Goal: Information Seeking & Learning: Find specific page/section

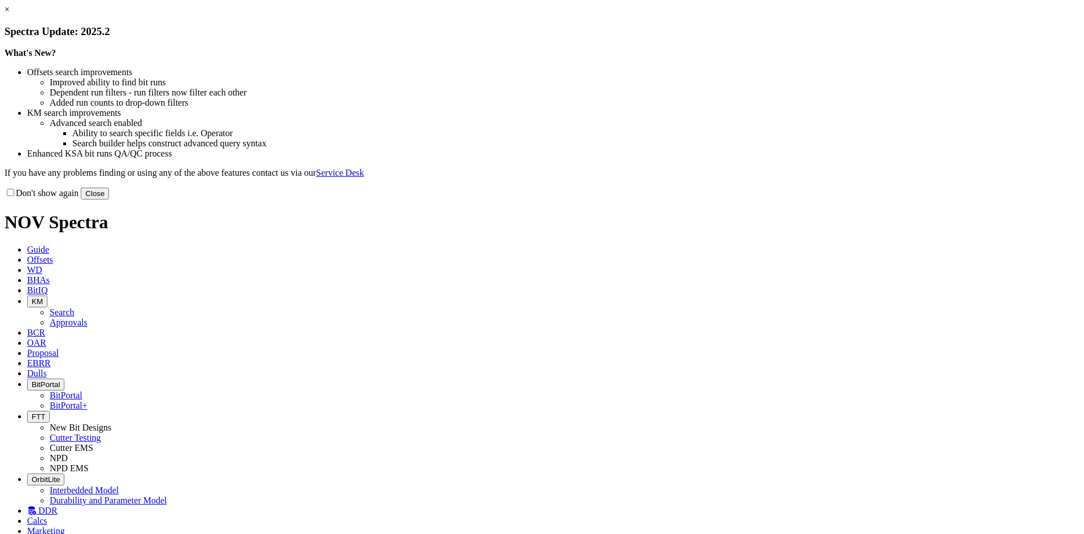
click at [109, 199] on button "Close" at bounding box center [95, 193] width 28 height 12
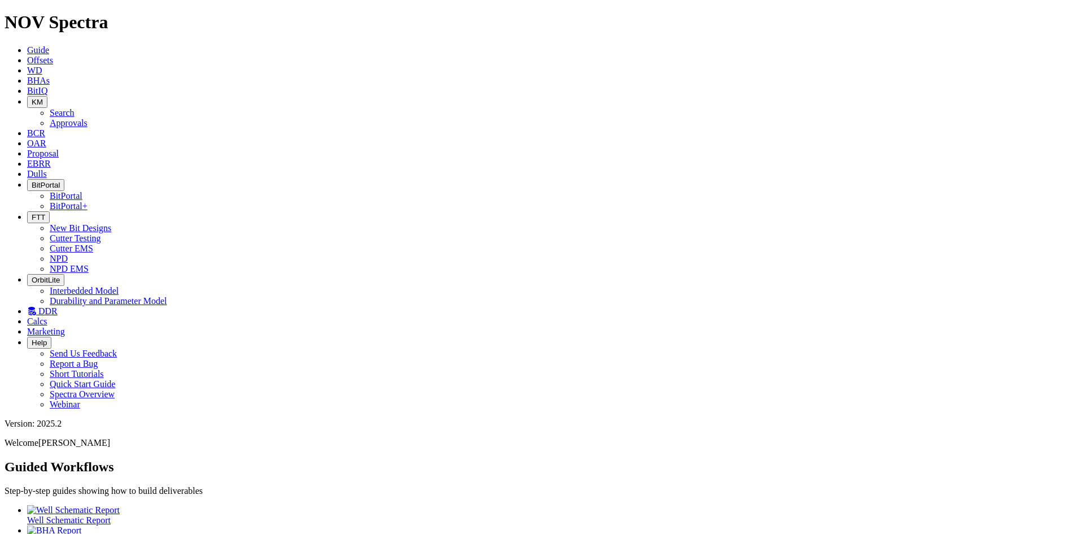
click at [27, 55] on icon at bounding box center [27, 60] width 0 height 10
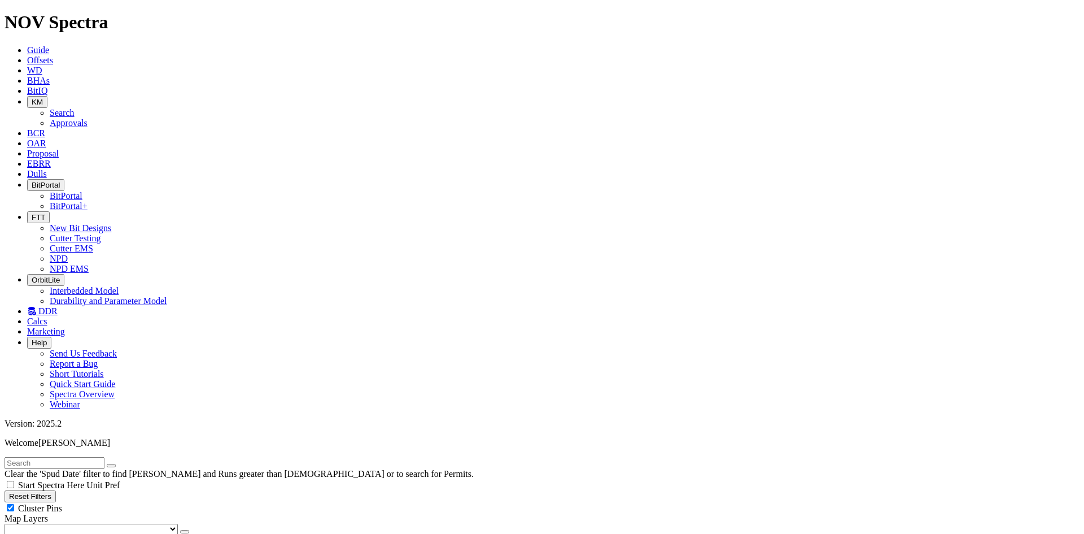
type input "[DATE]"
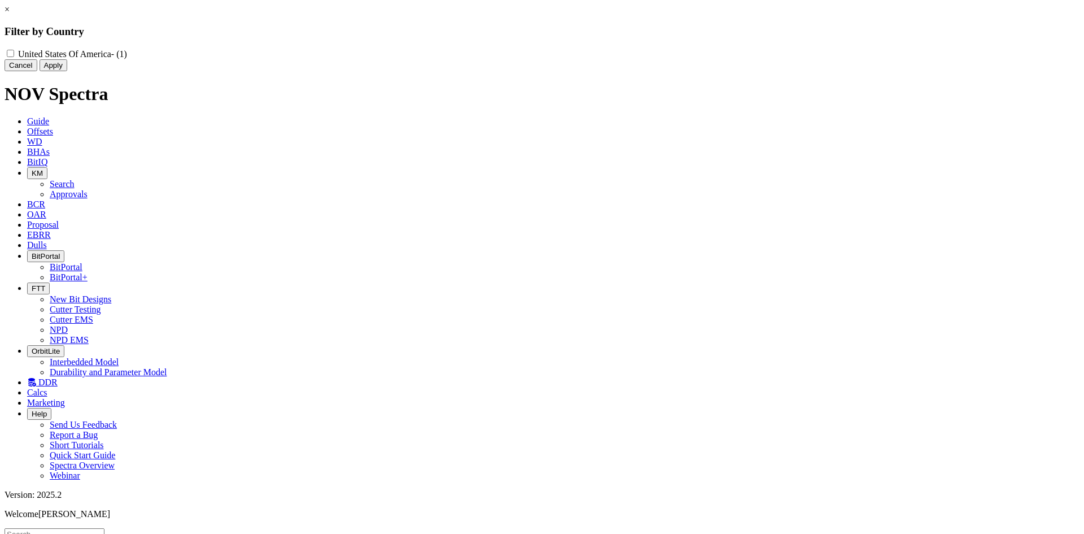
click at [14, 55] on America "United States Of America - (1)" at bounding box center [10, 53] width 7 height 7
checkbox America "true"
click at [67, 71] on button "Apply" at bounding box center [54, 65] width 28 height 12
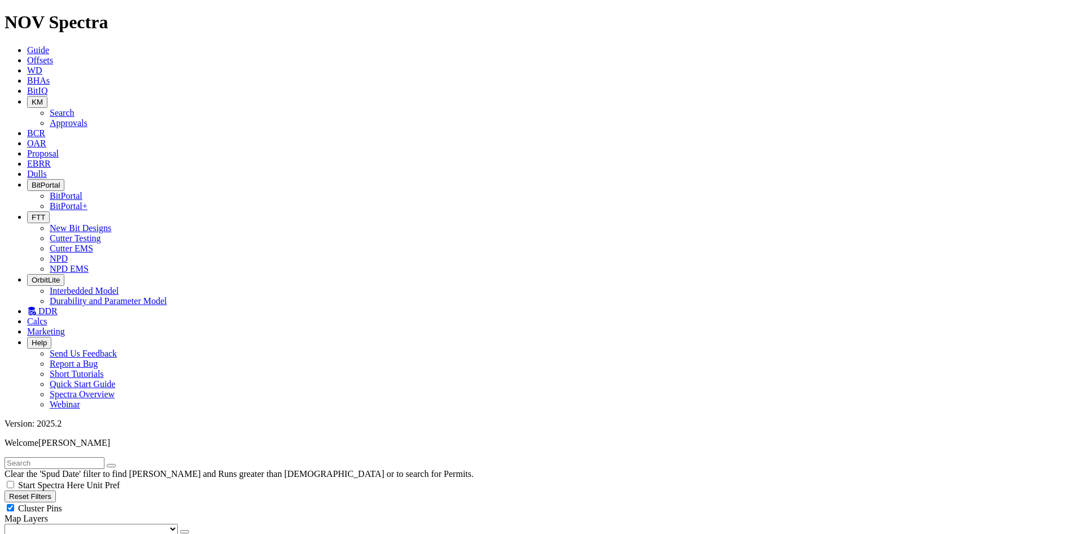
checkbox input "false"
radio input "true"
radio input "false"
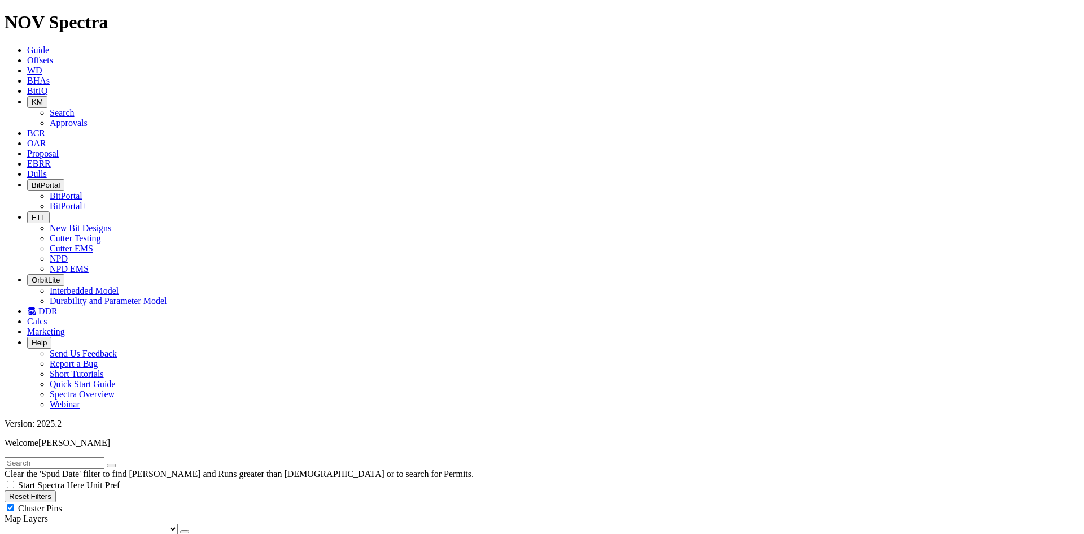
click at [62, 503] on span "Cluster Pins" at bounding box center [40, 508] width 44 height 10
checkbox input "false"
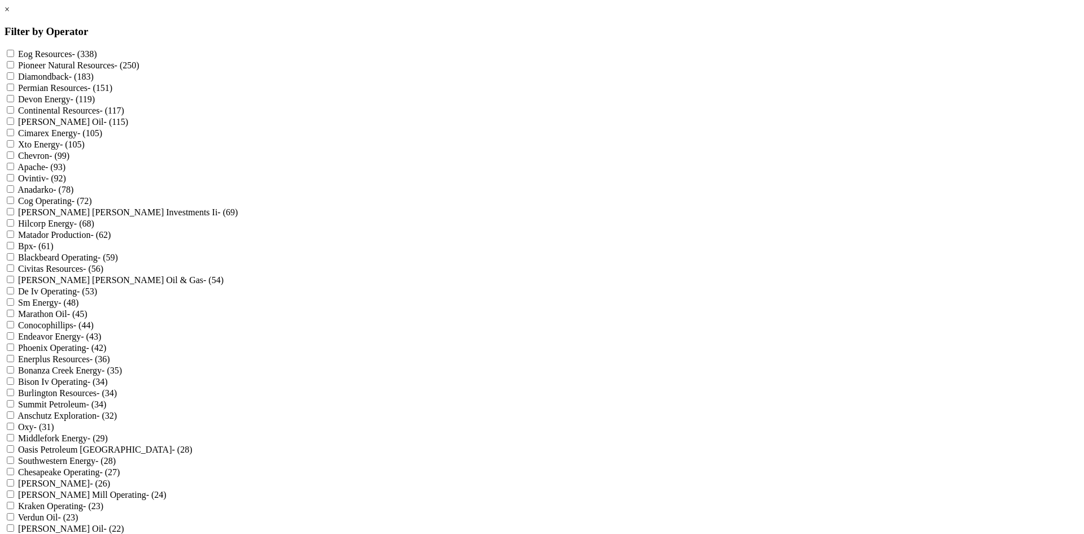
click at [14, 55] on Resources "Eog Resources - (338)" at bounding box center [10, 53] width 7 height 7
checkbox Resources "true"
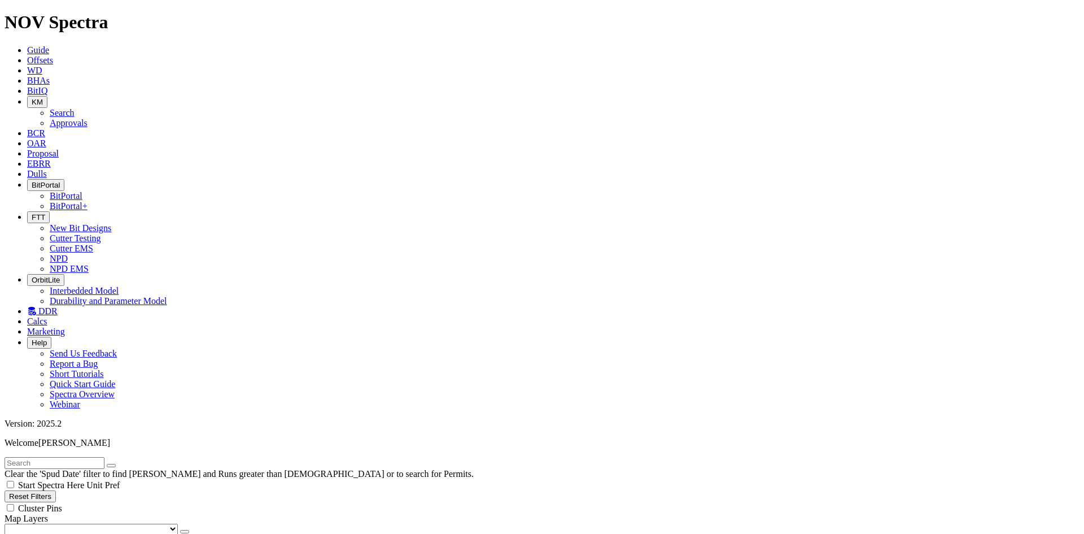
scroll to position [395, 0]
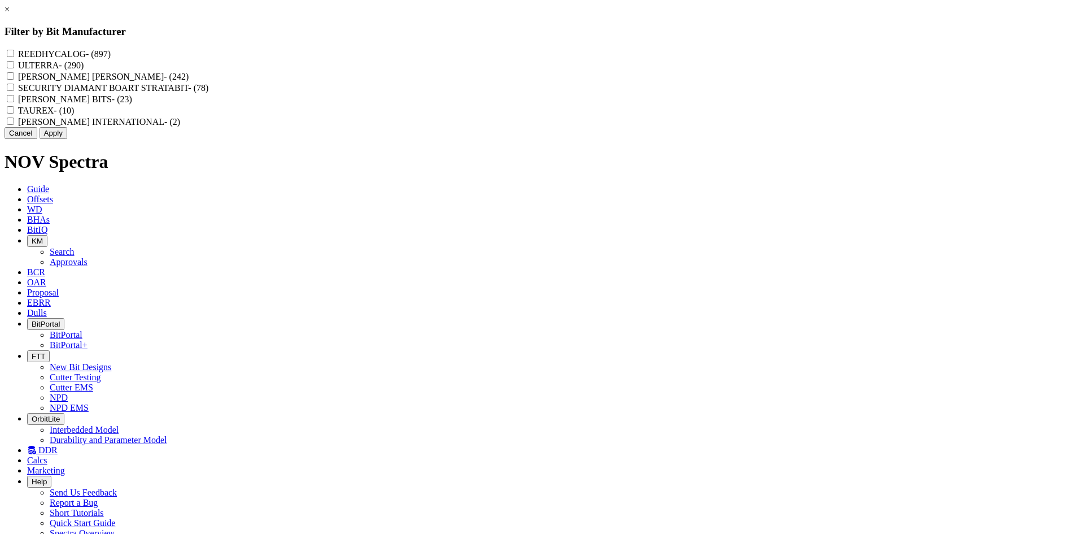
click at [37, 139] on button "Cancel" at bounding box center [21, 133] width 33 height 12
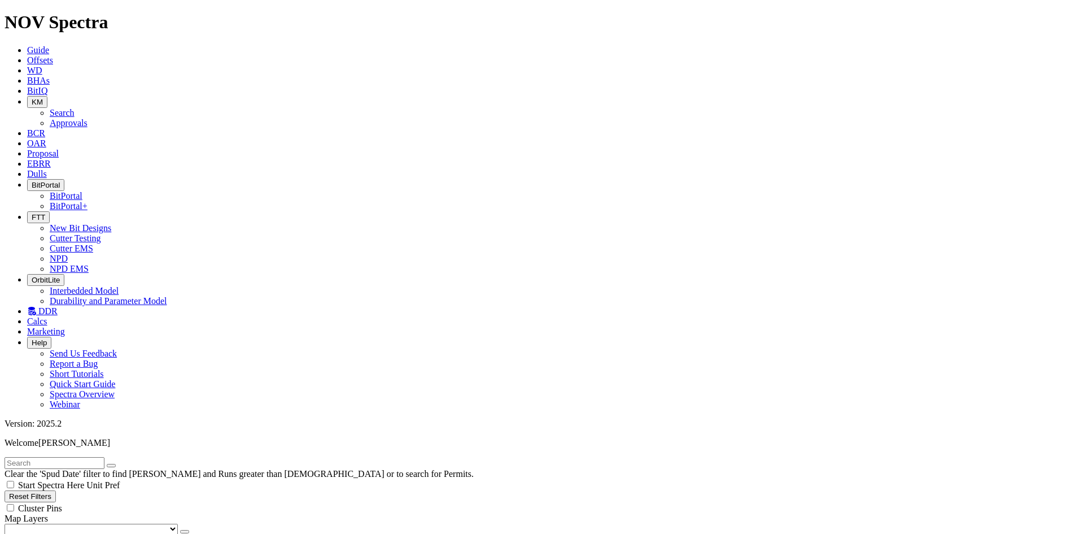
scroll to position [0, 0]
checkbox input "true"
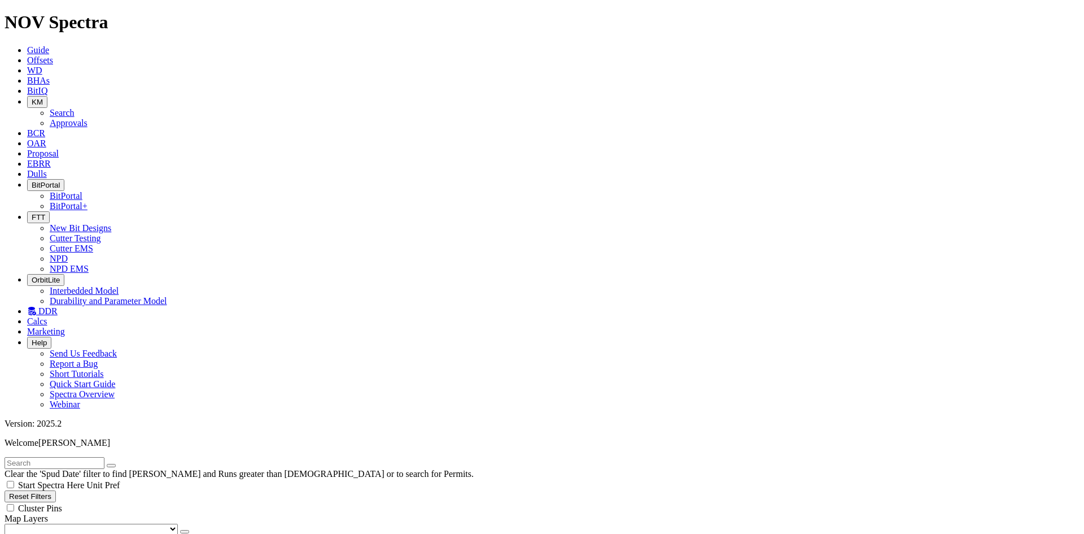
checkbox input "true"
checkbox input "false"
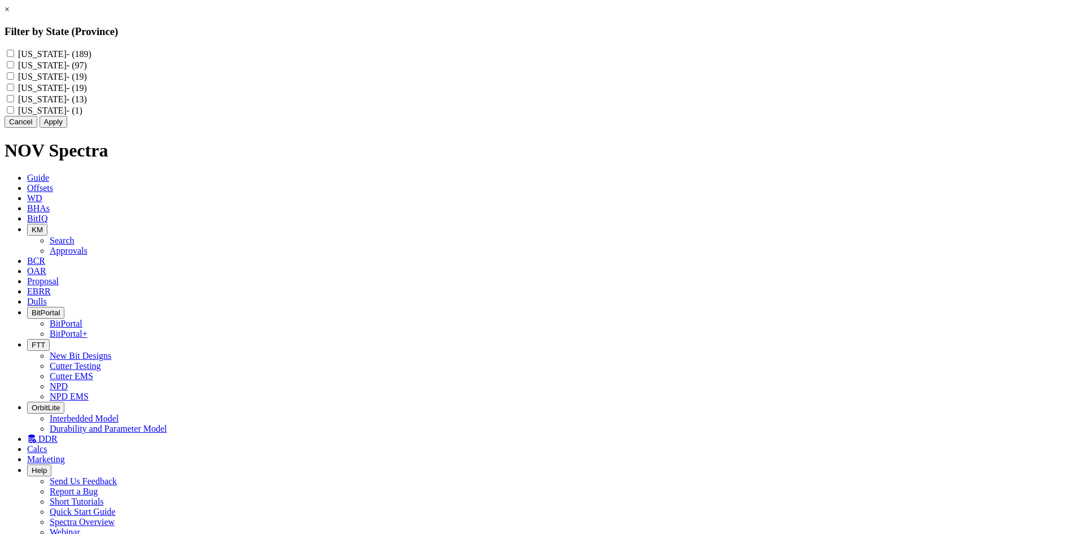
click at [37, 128] on button "Cancel" at bounding box center [21, 122] width 33 height 12
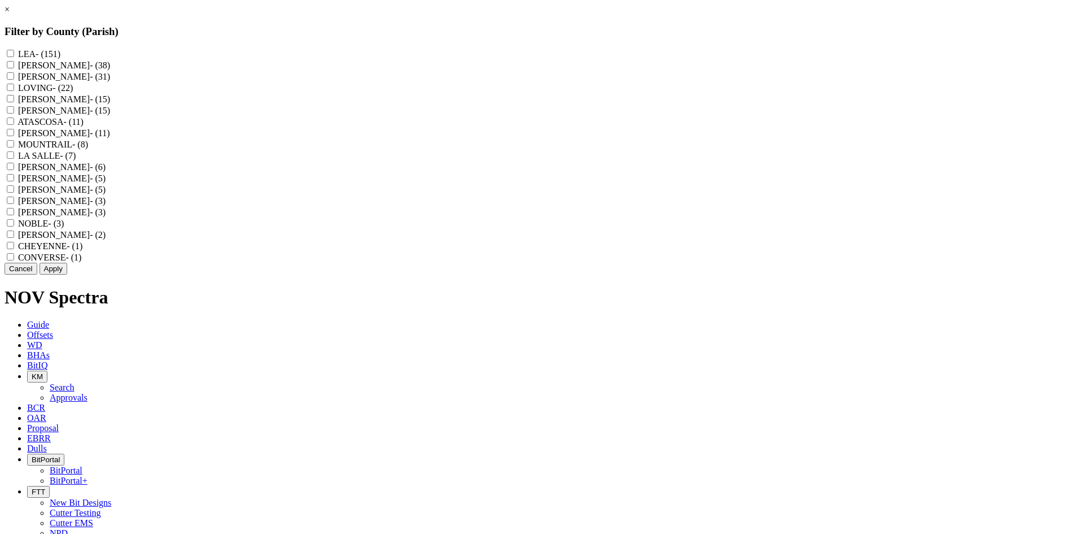
click at [37, 274] on button "Cancel" at bounding box center [21, 269] width 33 height 12
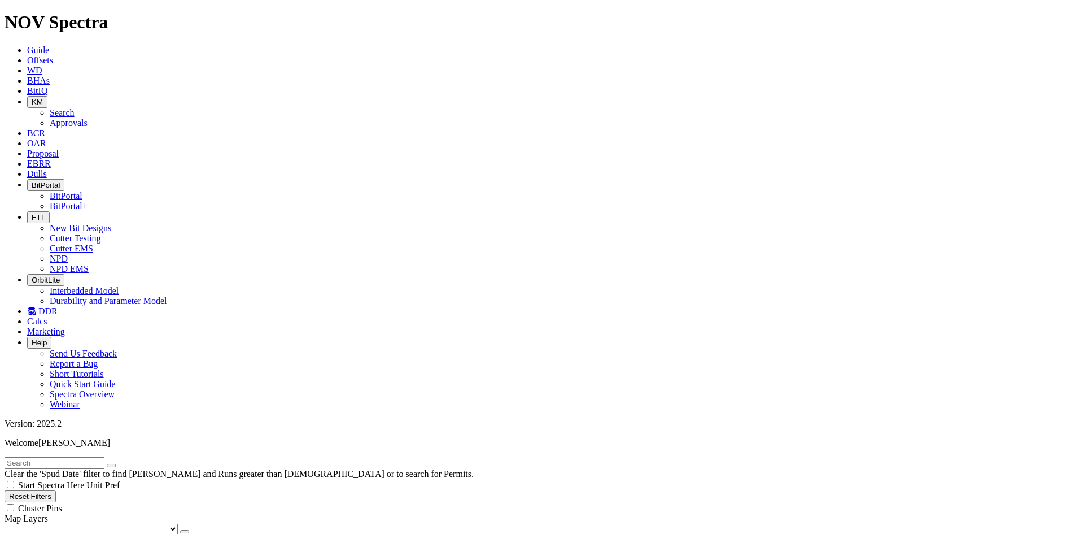
scroll to position [339, 0]
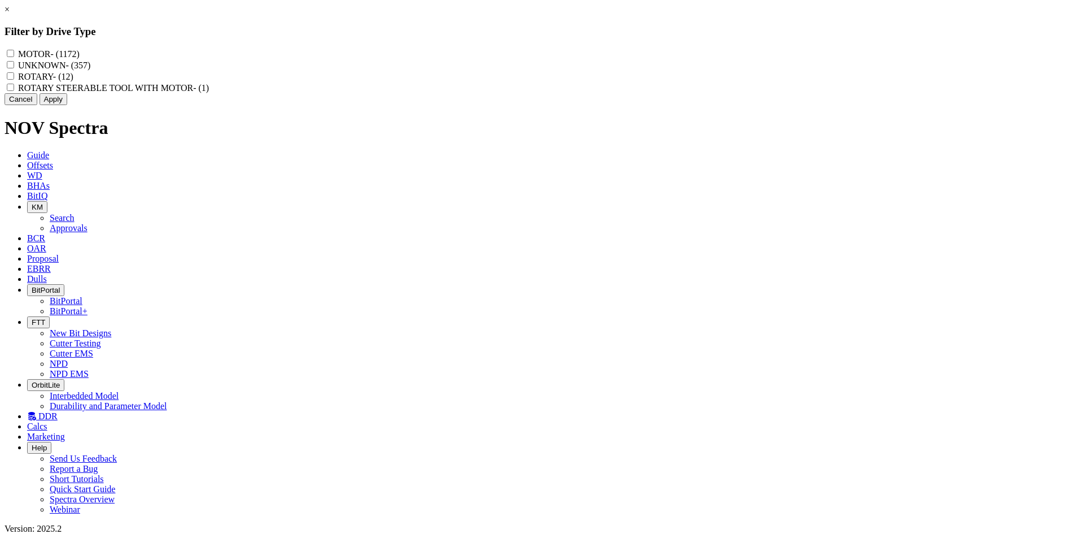
click at [37, 105] on button "Cancel" at bounding box center [21, 99] width 33 height 12
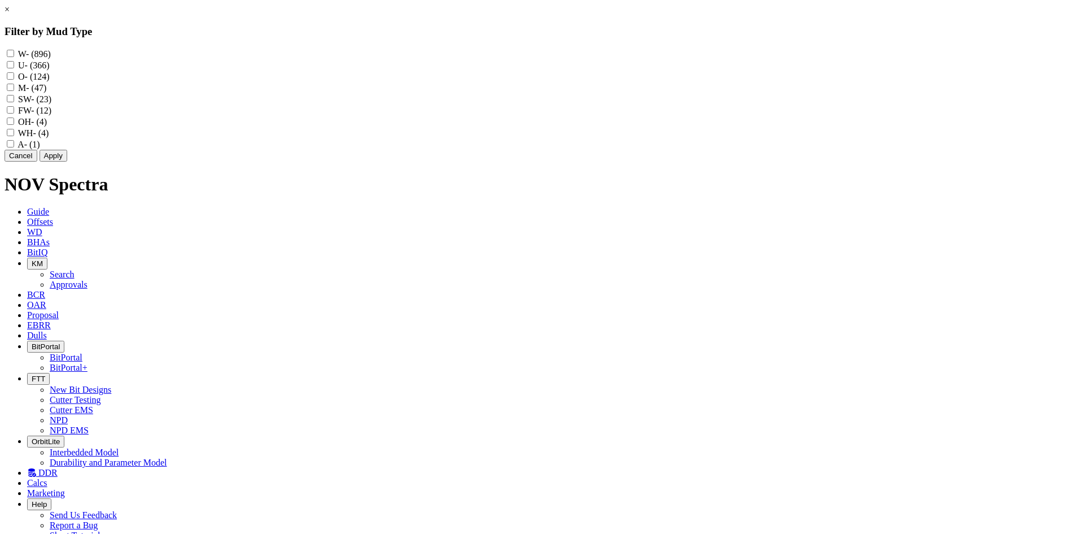
click at [37, 161] on button "Cancel" at bounding box center [21, 156] width 33 height 12
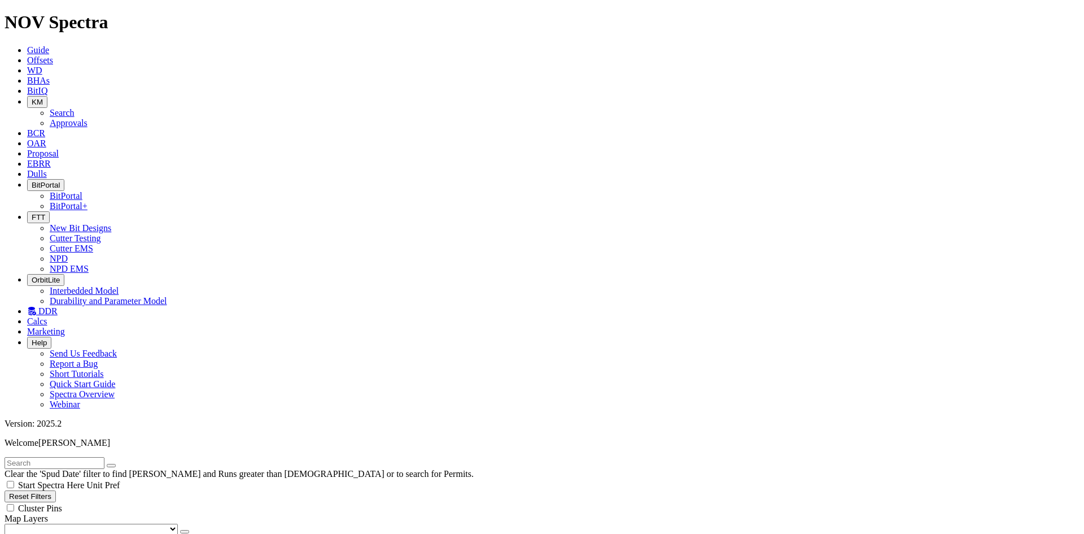
scroll to position [395, 0]
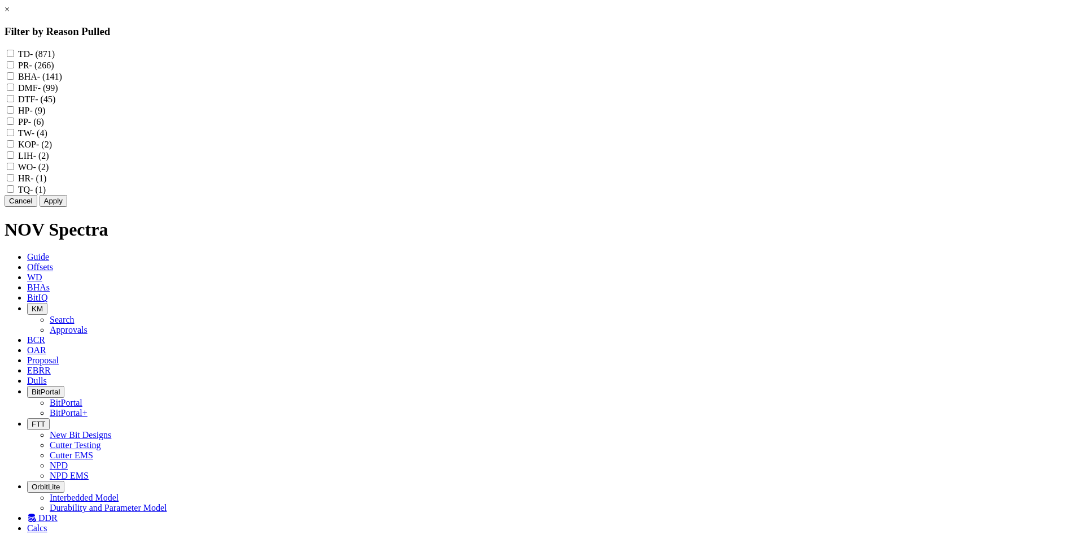
click at [37, 207] on button "Cancel" at bounding box center [21, 201] width 33 height 12
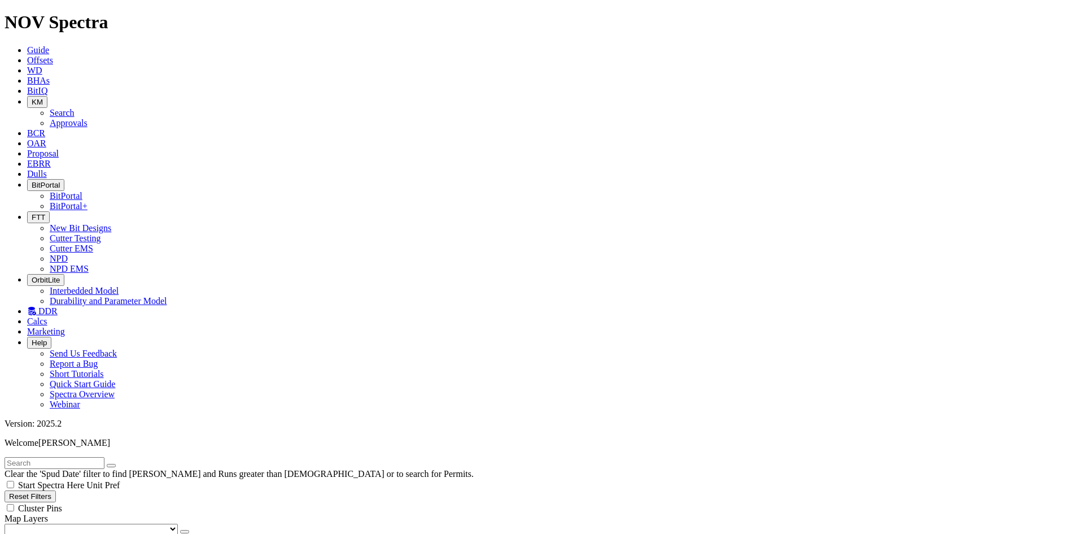
scroll to position [452, 0]
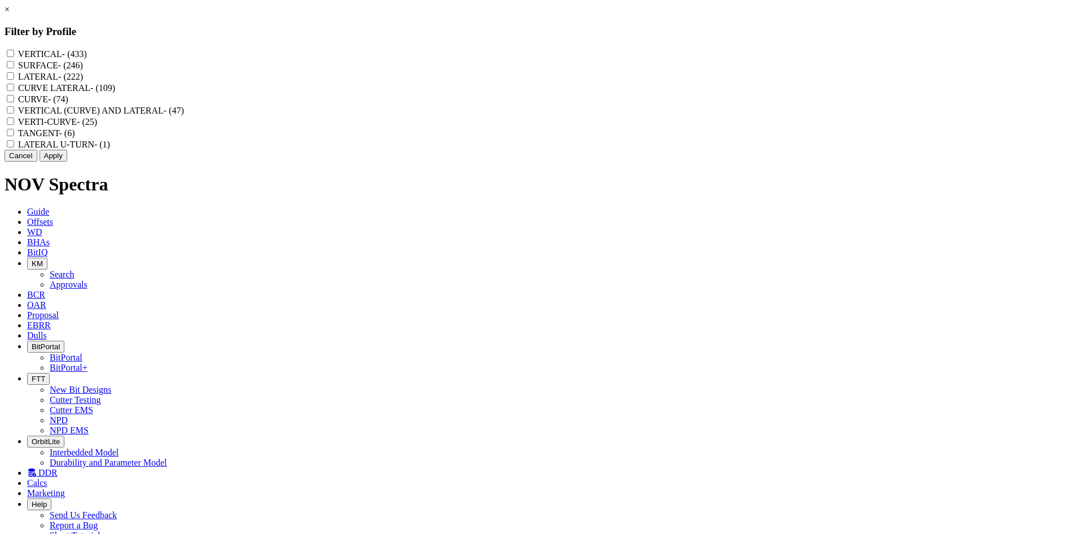
click at [37, 161] on button "Cancel" at bounding box center [21, 156] width 33 height 12
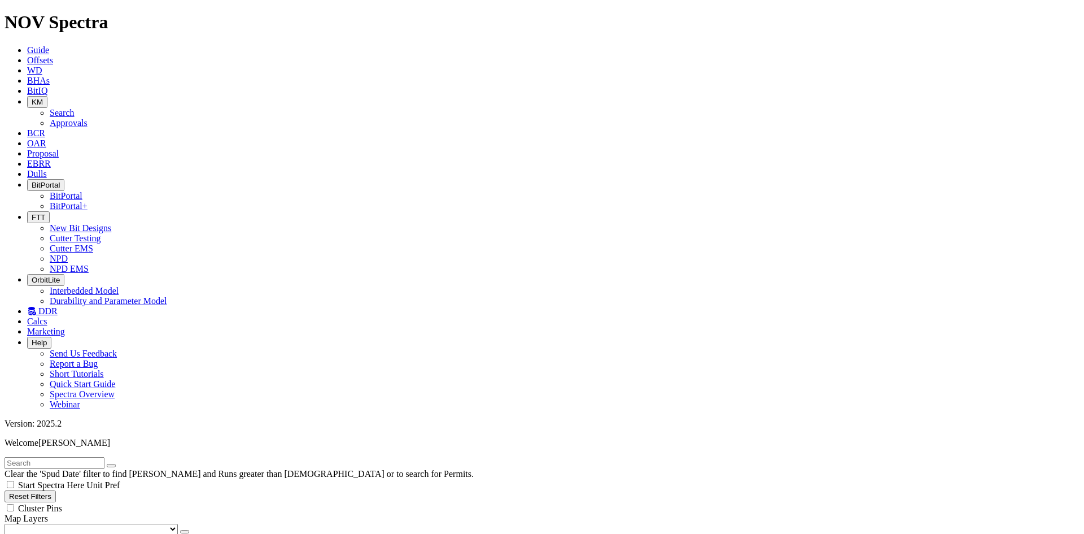
scroll to position [395, 0]
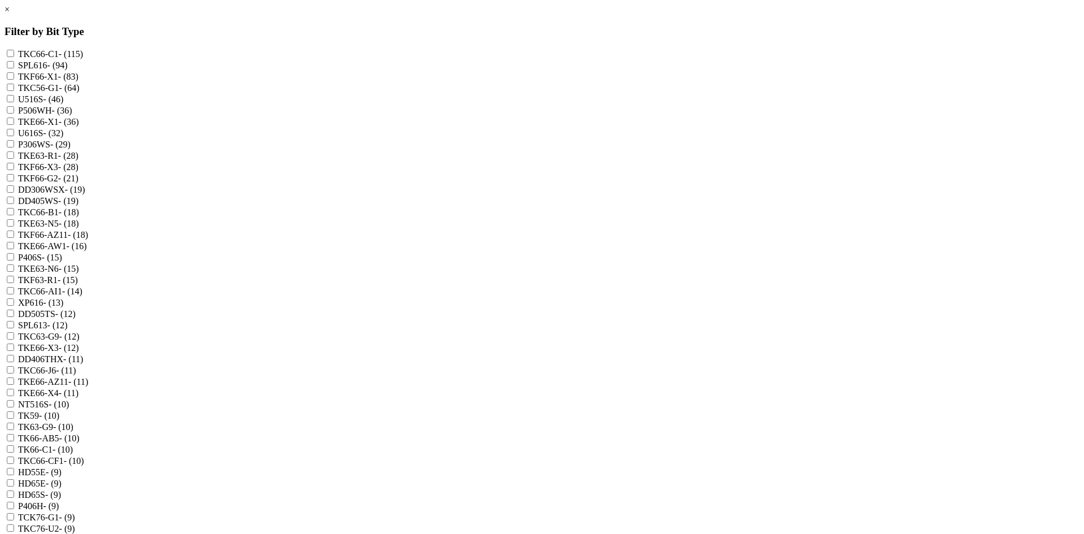
click at [10, 14] on link "×" at bounding box center [7, 10] width 5 height 10
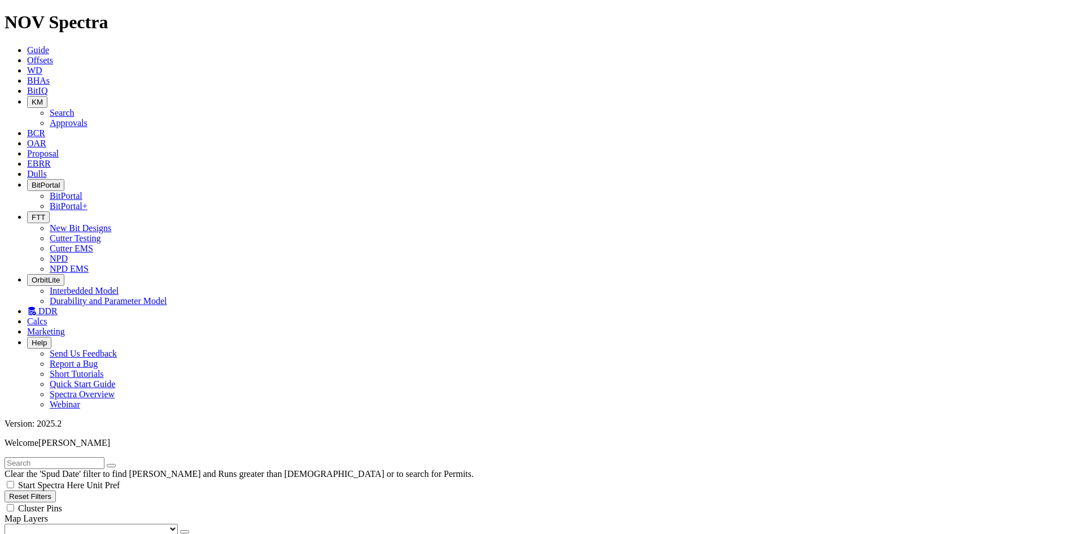
scroll to position [452, 0]
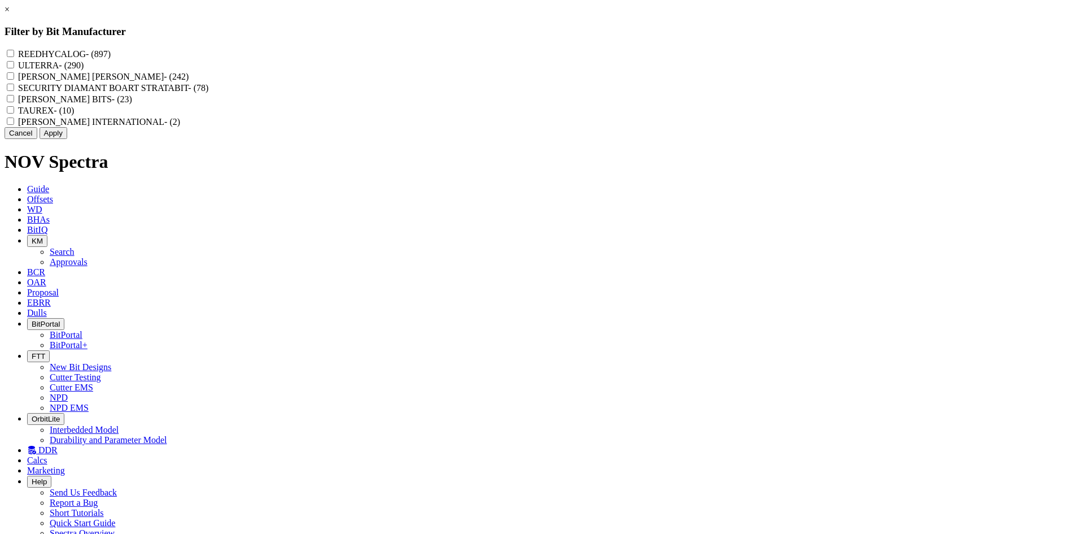
click at [37, 139] on button "Cancel" at bounding box center [21, 133] width 33 height 12
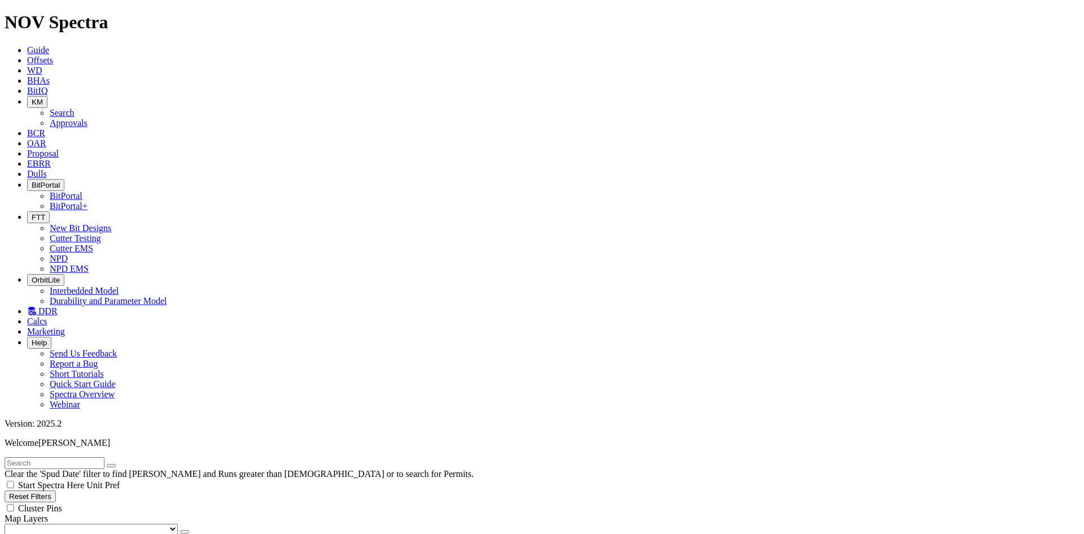
scroll to position [113, 0]
select select
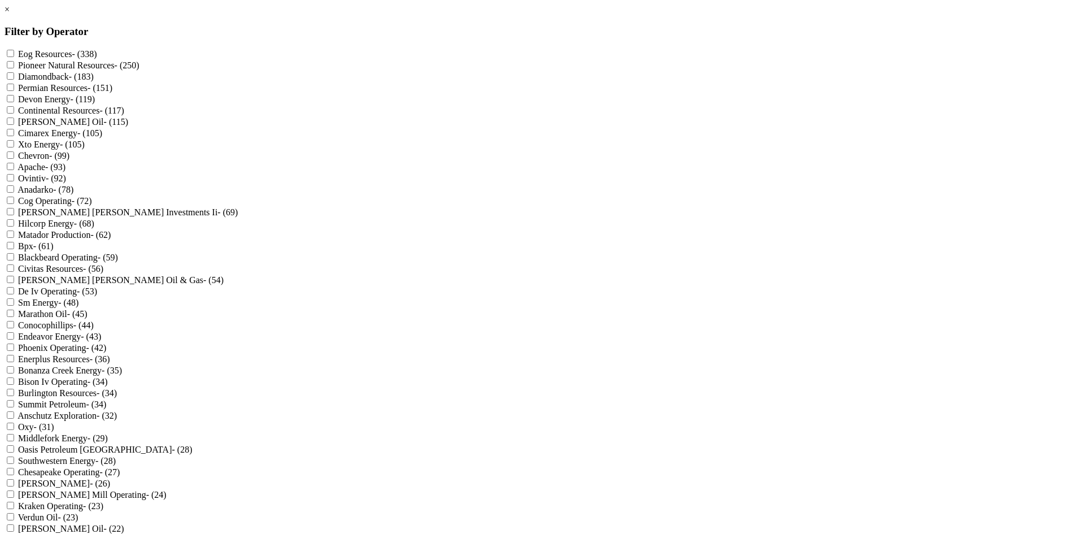
click at [14, 68] on Resources "Pioneer Natural Resources - (250)" at bounding box center [10, 64] width 7 height 7
checkbox Resources "true"
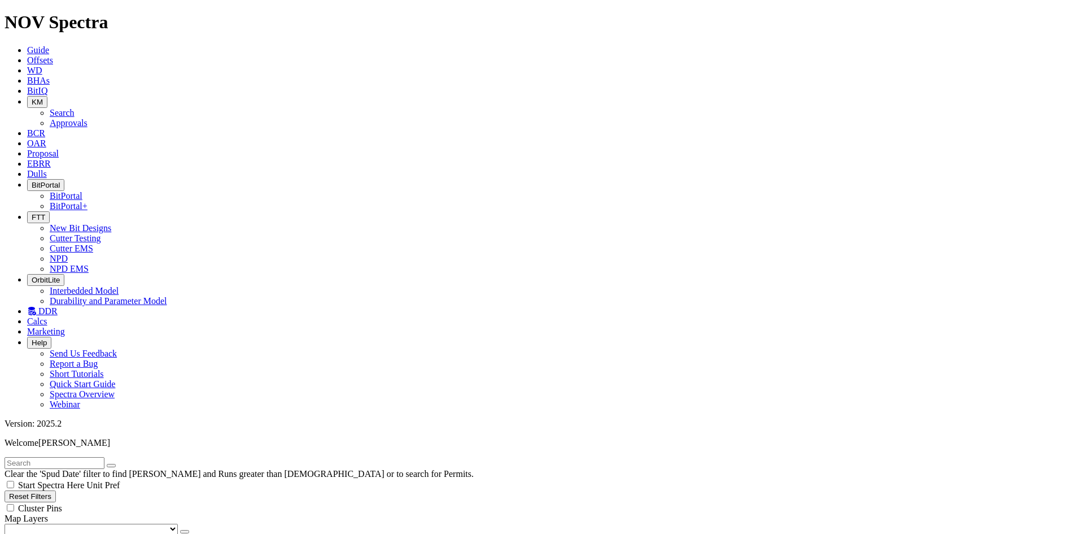
scroll to position [339, 0]
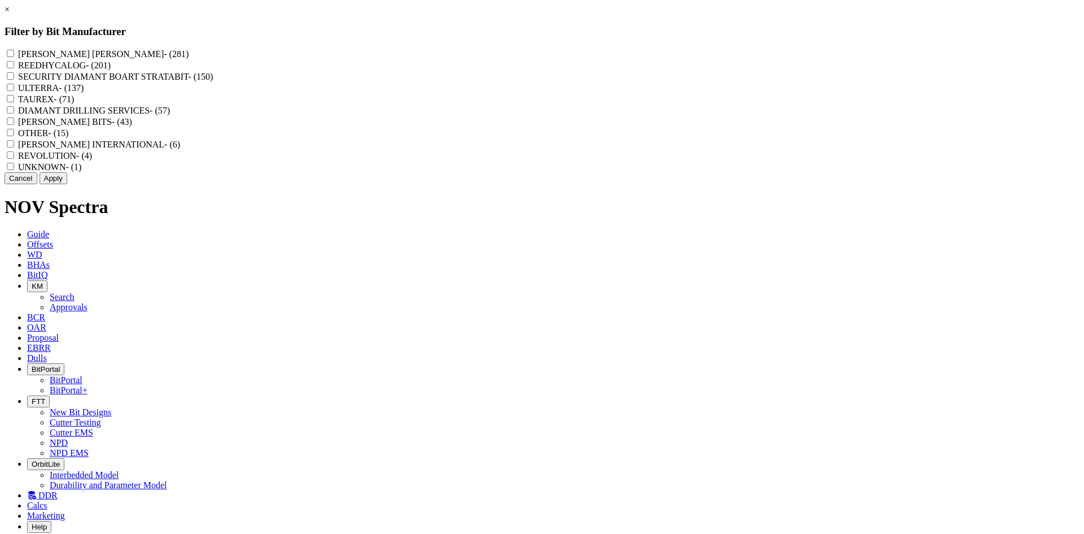
click at [37, 184] on button "Cancel" at bounding box center [21, 178] width 33 height 12
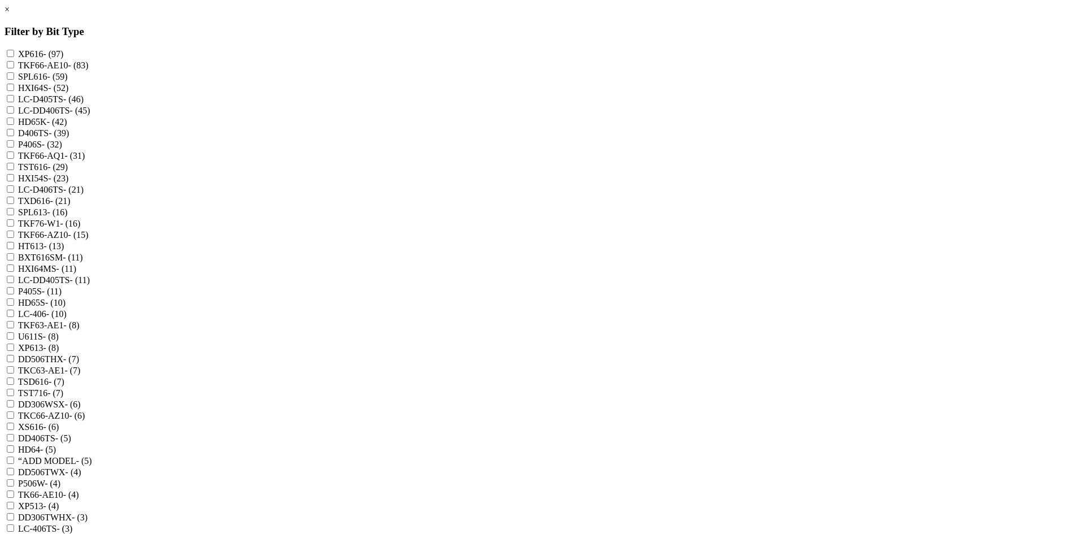
click at [10, 14] on link "×" at bounding box center [7, 10] width 5 height 10
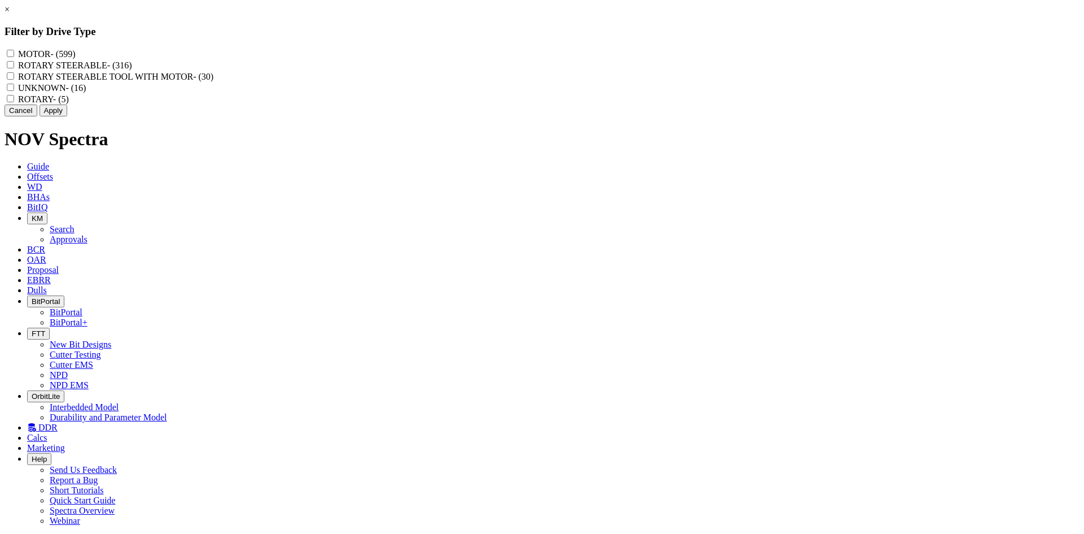
click at [37, 116] on button "Cancel" at bounding box center [21, 110] width 33 height 12
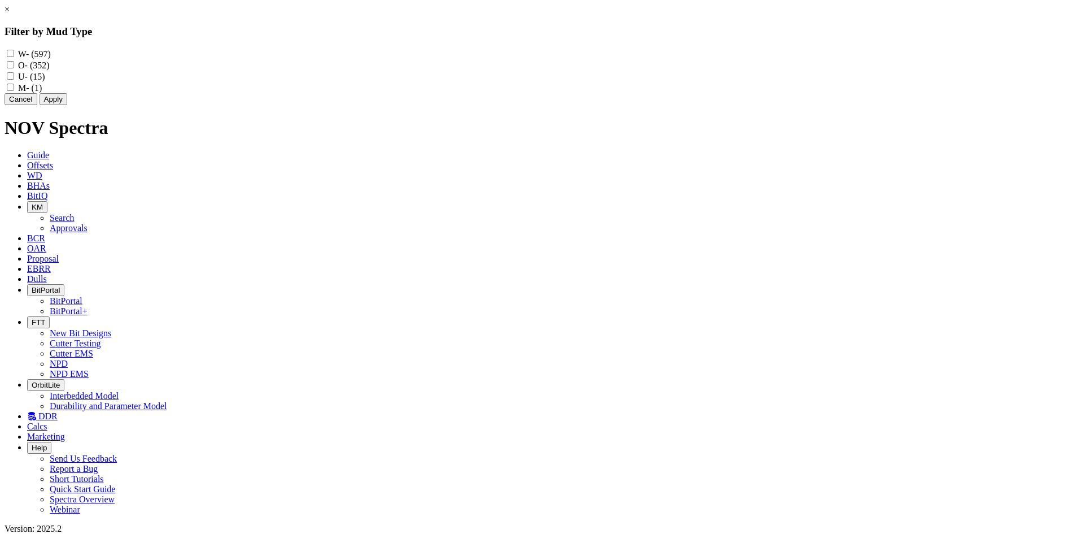
click at [37, 105] on button "Cancel" at bounding box center [21, 99] width 33 height 12
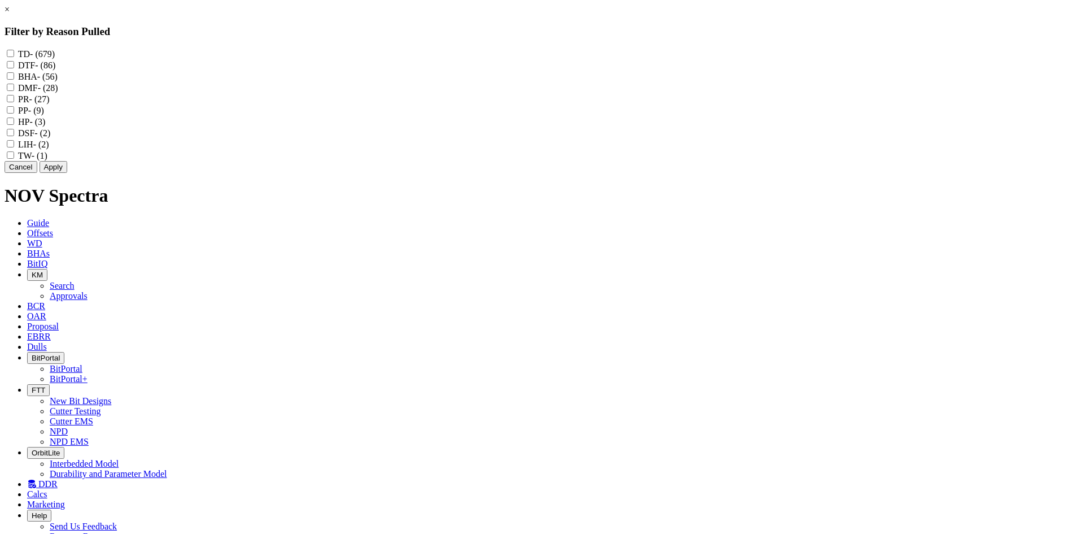
click at [37, 173] on button "Cancel" at bounding box center [21, 167] width 33 height 12
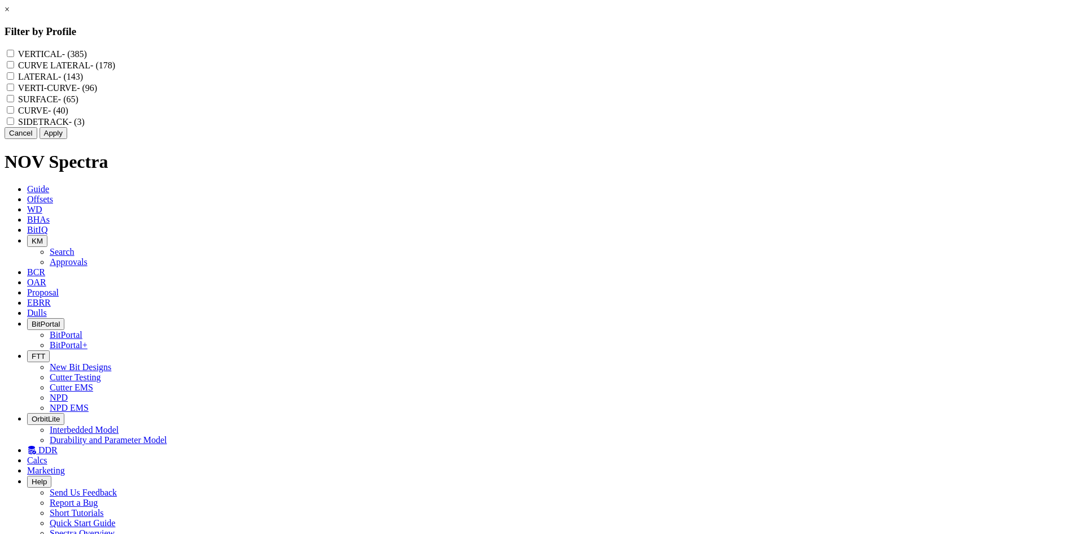
click at [37, 139] on button "Cancel" at bounding box center [21, 133] width 33 height 12
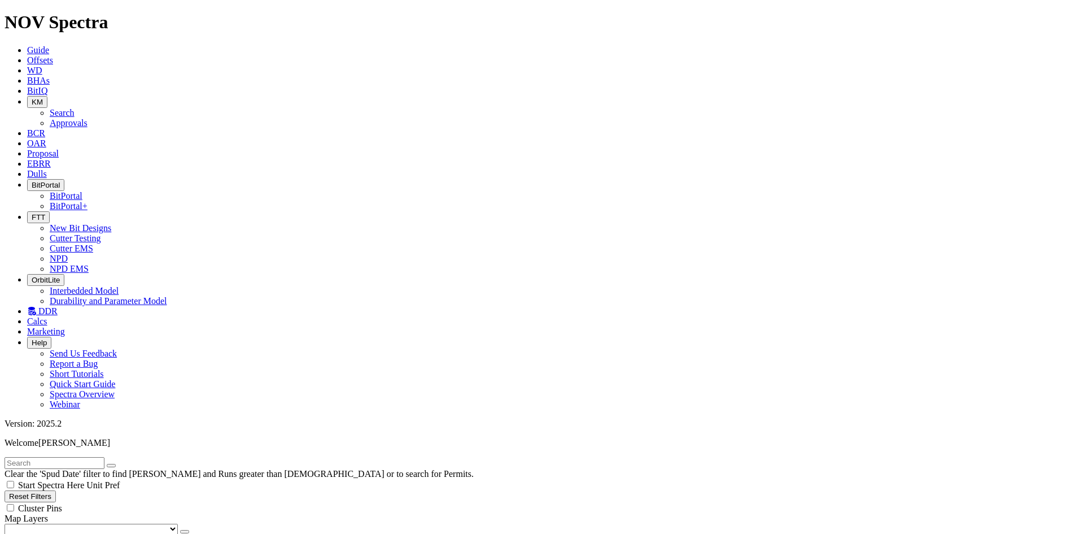
scroll to position [169, 0]
select select
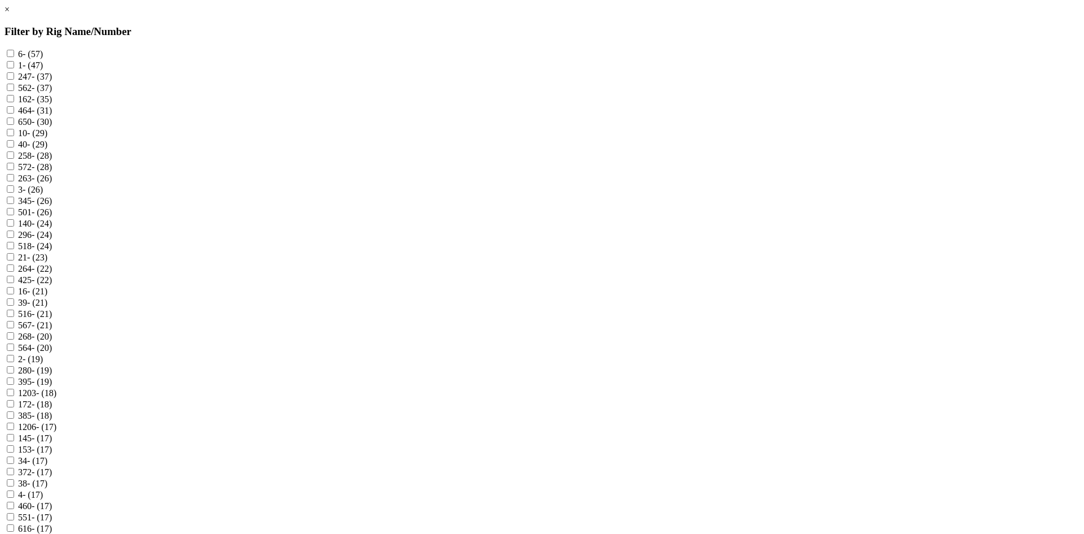
click at [14, 55] on input "6 - (57)" at bounding box center [10, 53] width 7 height 7
checkbox input "true"
select select "? object:95979 ?"
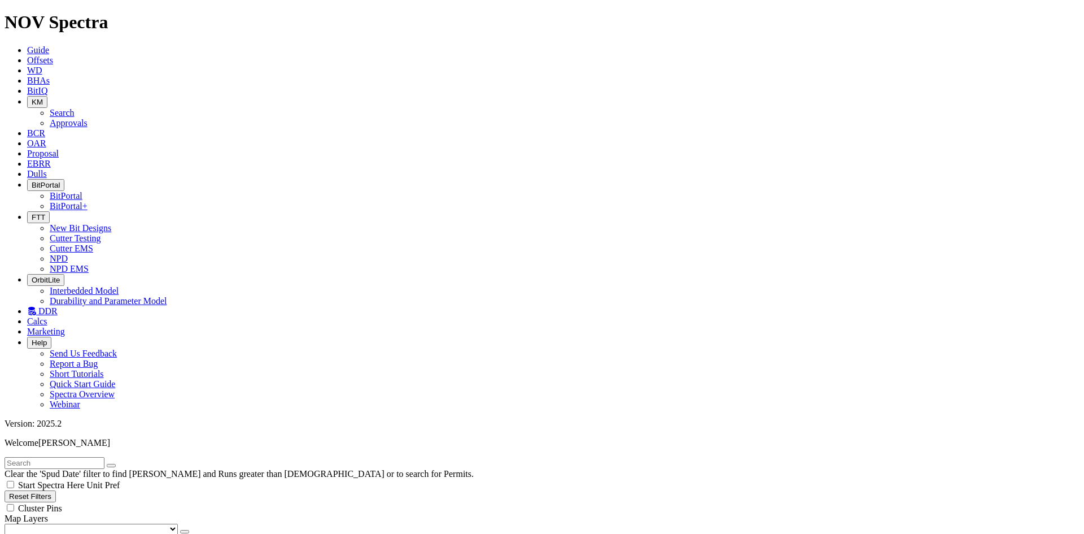
scroll to position [15272, 0]
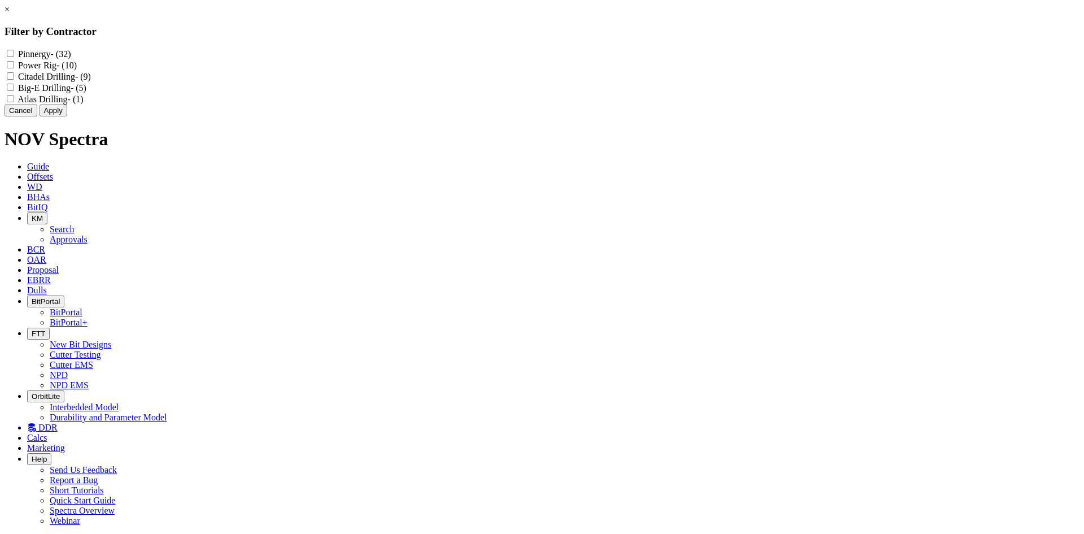
click at [174, 116] on div "× Filter by Contractor Pinnergy - (32) Power Rig - (10) Citadel Drilling - (9) …" at bounding box center [542, 61] width 1075 height 112
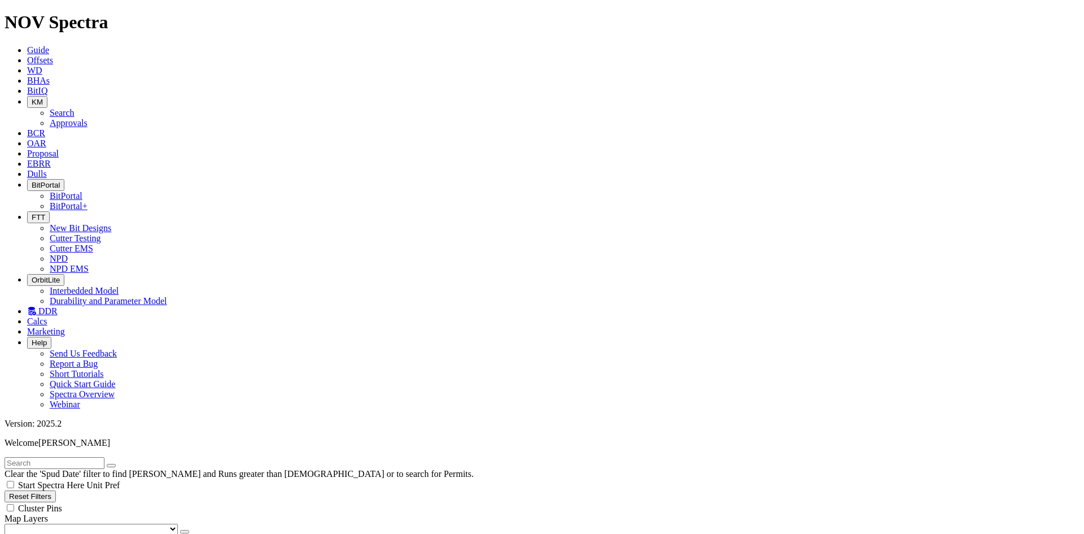
select select
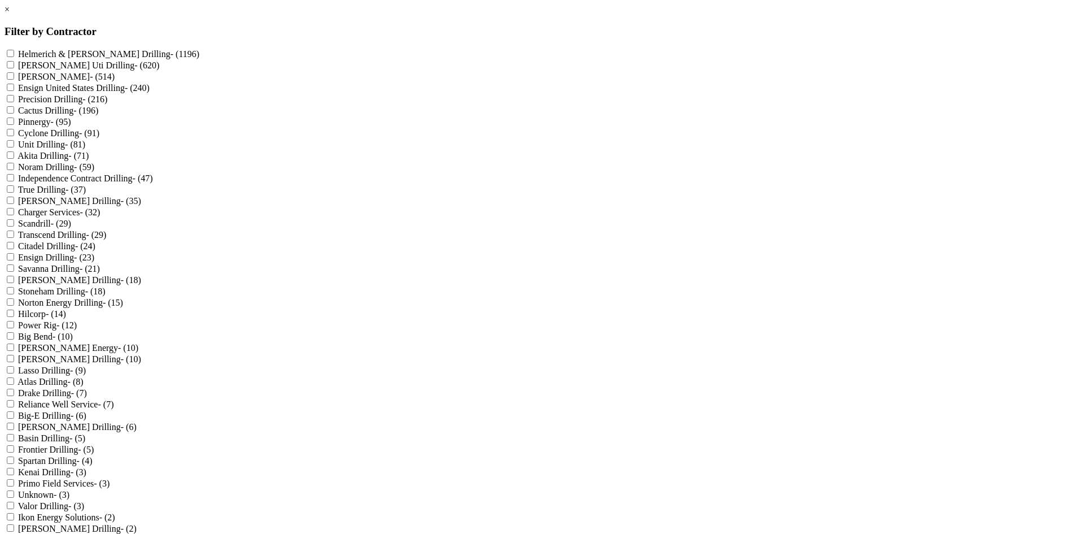
click at [14, 52] on Drilling "Helmerich & Payne Drilling - (1196)" at bounding box center [10, 53] width 7 height 7
checkbox Drilling "true"
select select "? object:119285 ?"
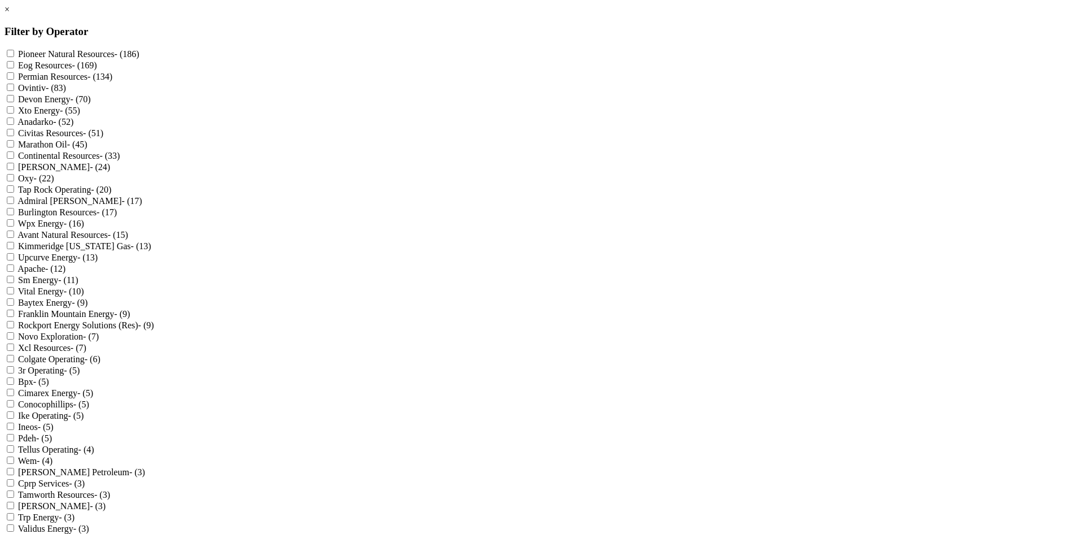
click at [10, 14] on link "×" at bounding box center [7, 10] width 5 height 10
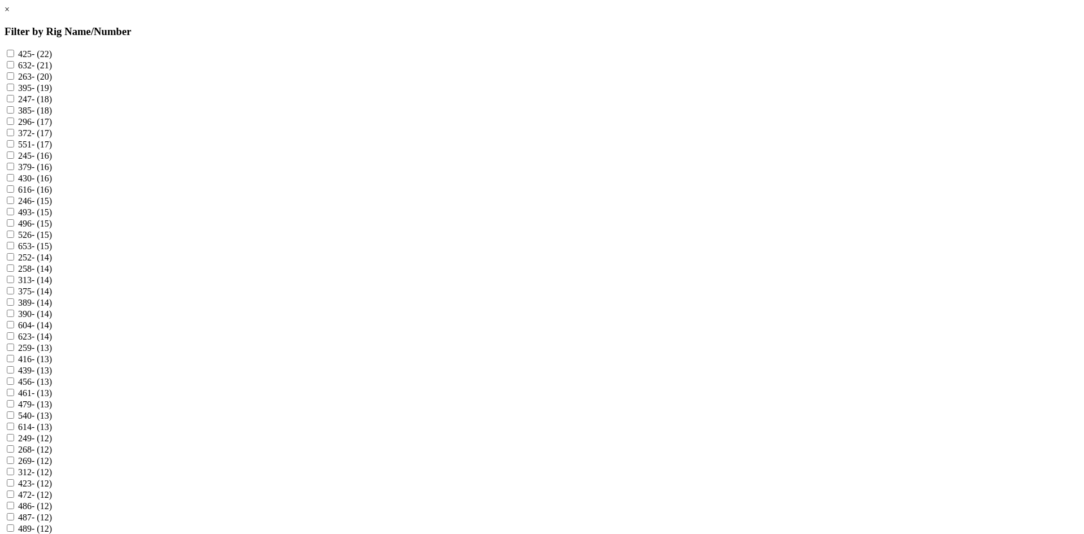
click at [14, 51] on input "425 - (22)" at bounding box center [10, 53] width 7 height 7
checkbox input "true"
select select "? object:140600 ?"
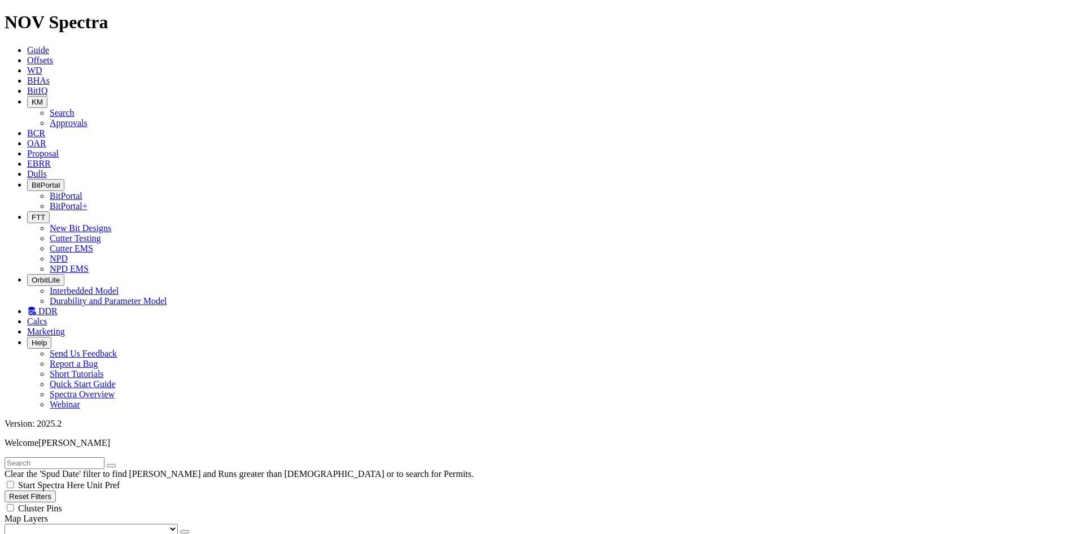
scroll to position [6753, 0]
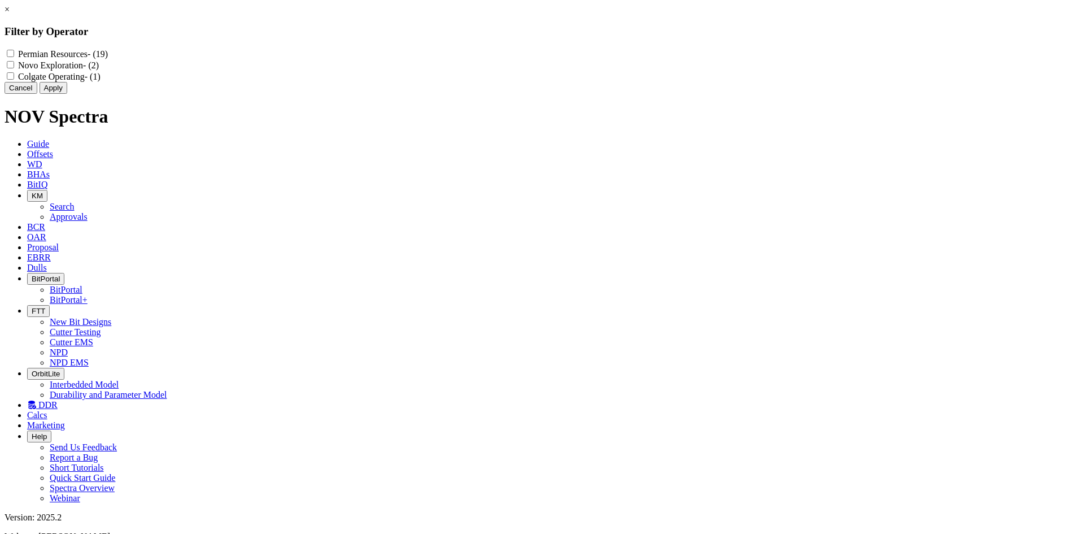
click at [37, 94] on button "Cancel" at bounding box center [21, 88] width 33 height 12
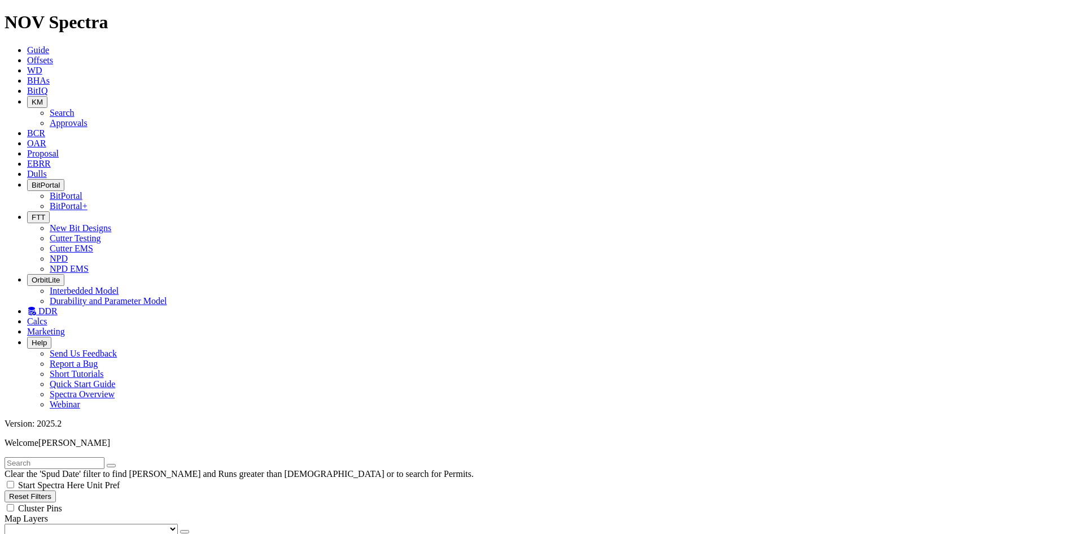
select select
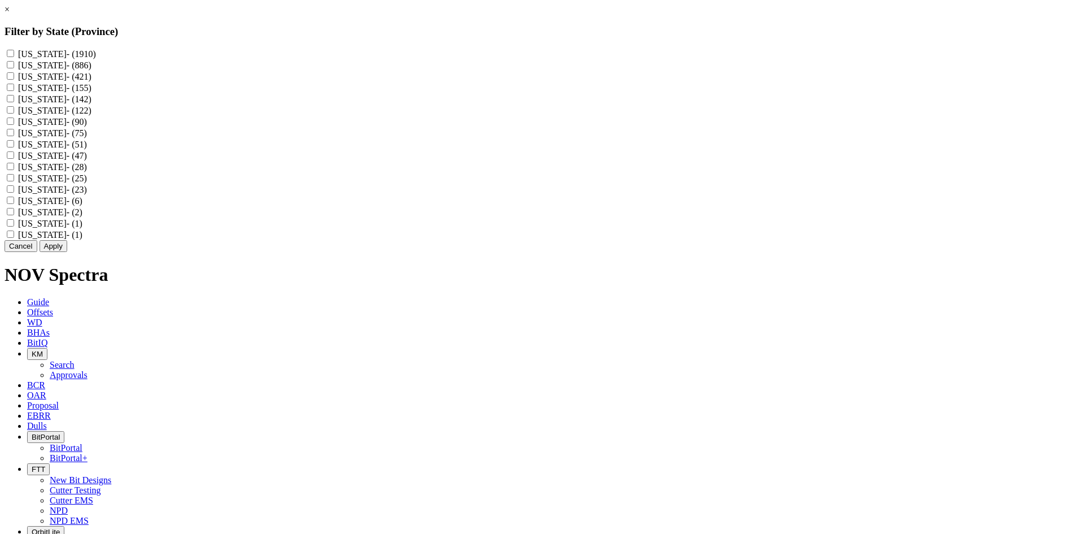
click at [14, 80] on Dakota "North Dakota - (421)" at bounding box center [10, 75] width 7 height 7
checkbox Dakota "true"
click at [67, 252] on button "Apply" at bounding box center [54, 246] width 28 height 12
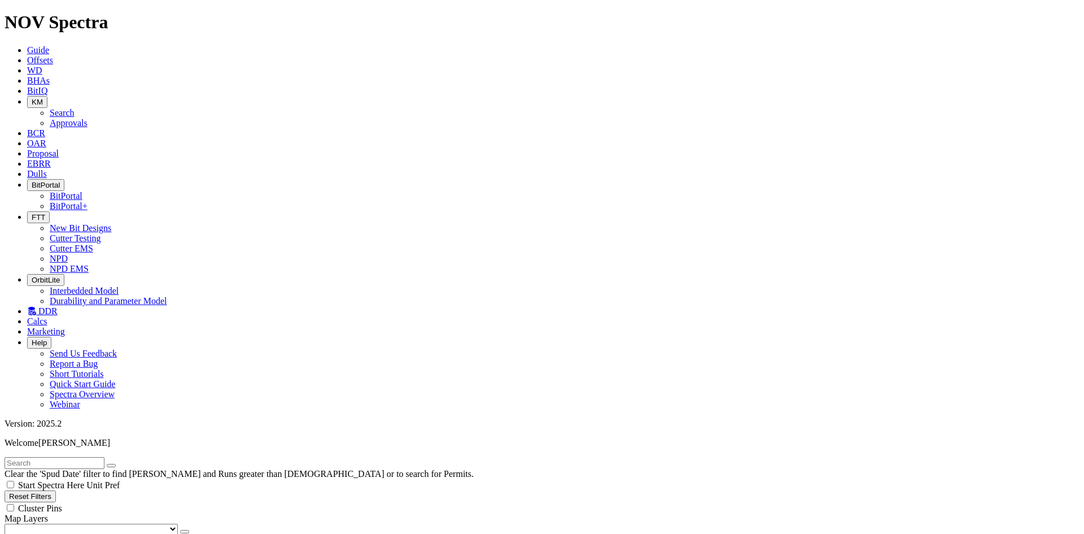
scroll to position [883, 0]
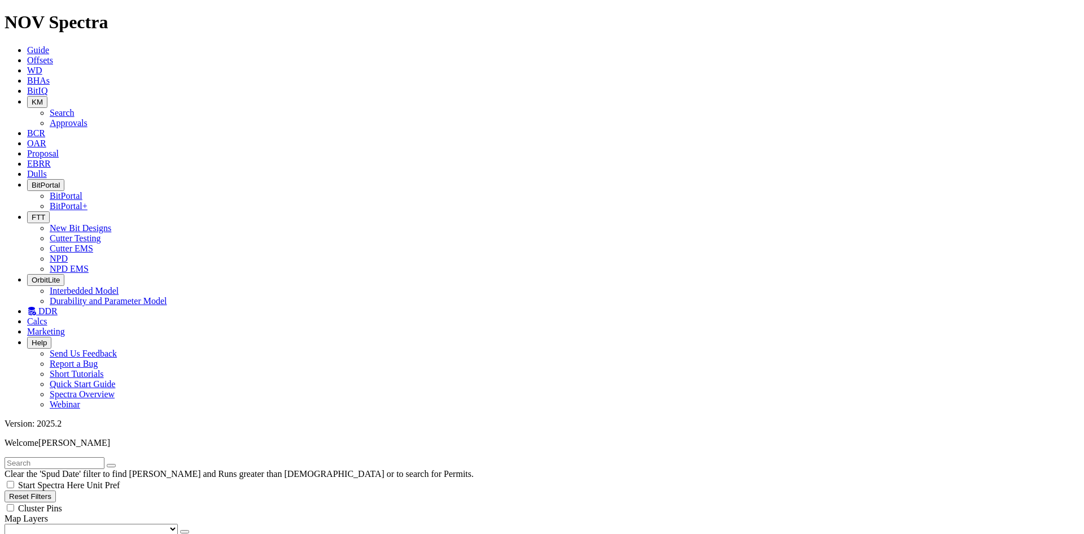
scroll to position [9246, 0]
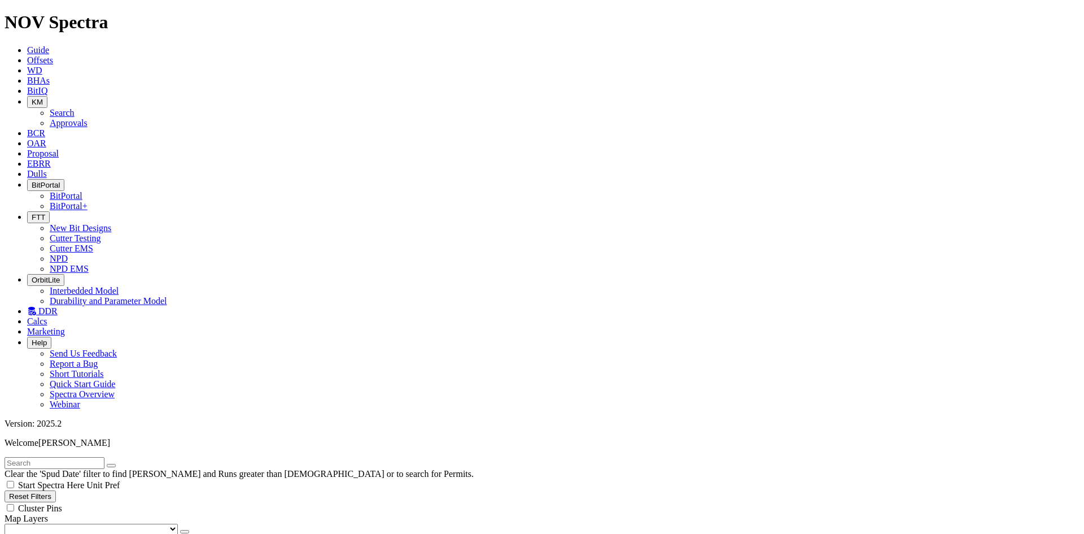
checkbox input "false"
select select
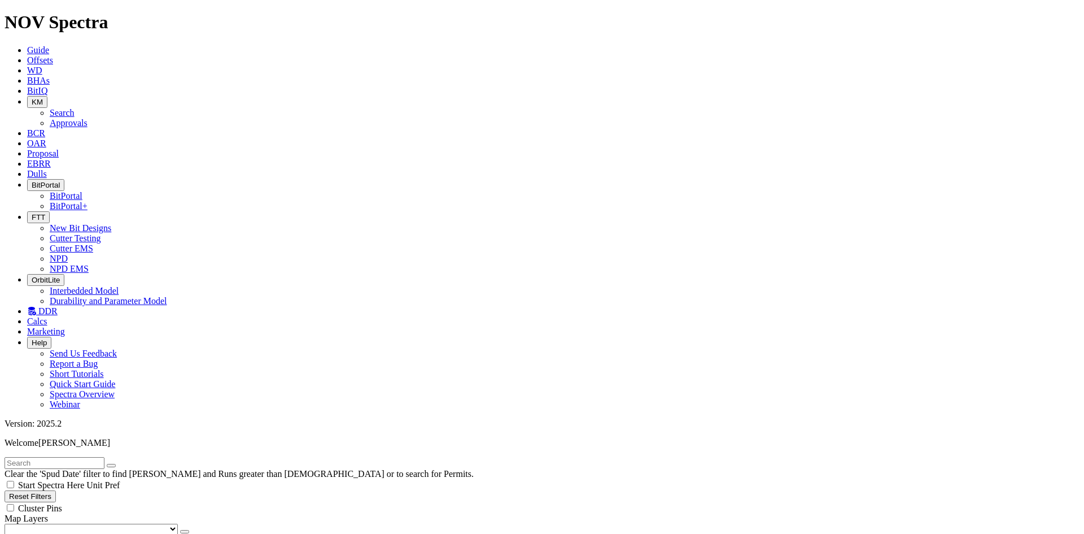
checkbox input "true"
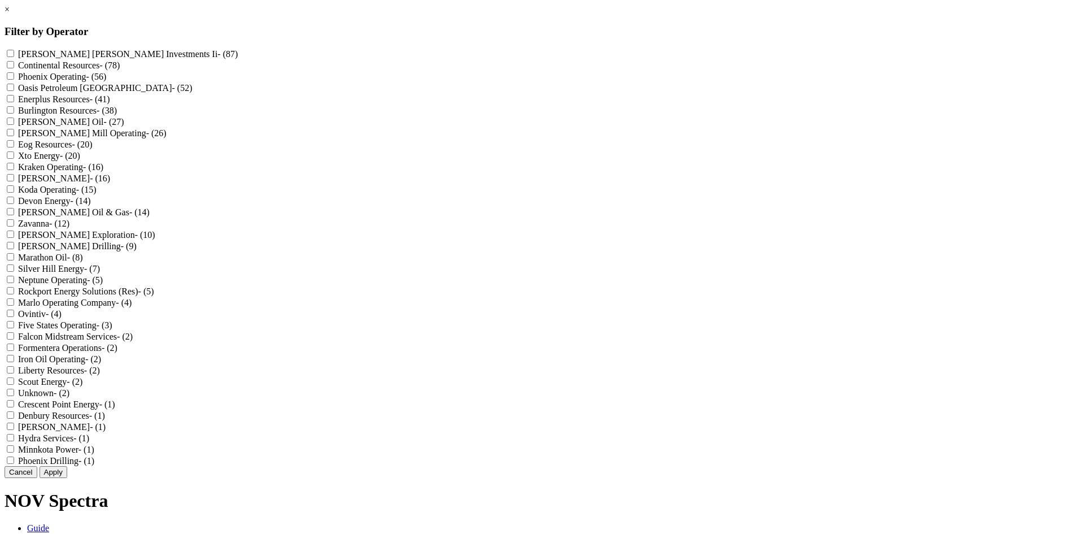
click at [10, 14] on link "×" at bounding box center [7, 10] width 5 height 10
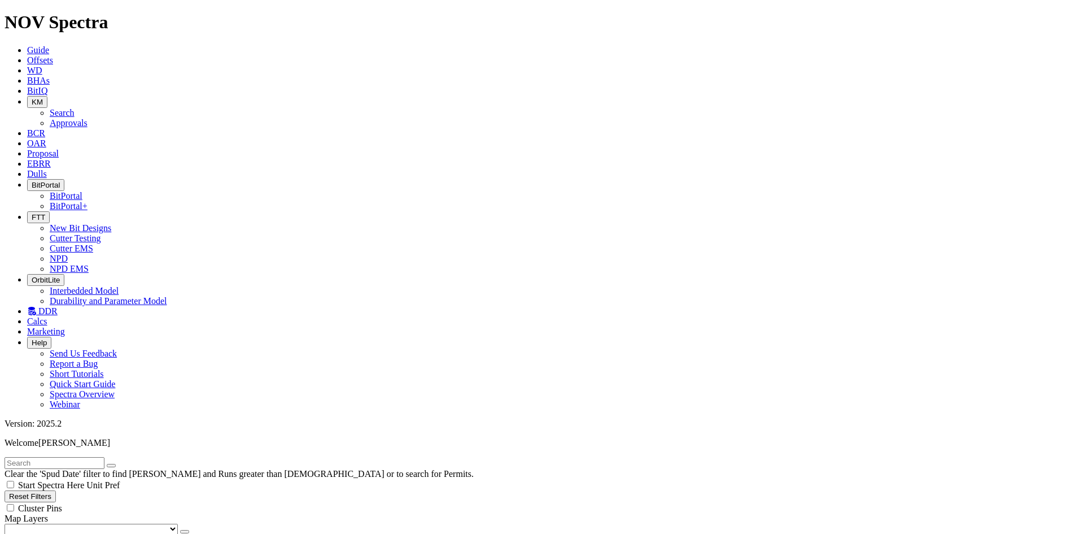
scroll to position [56, 0]
select select
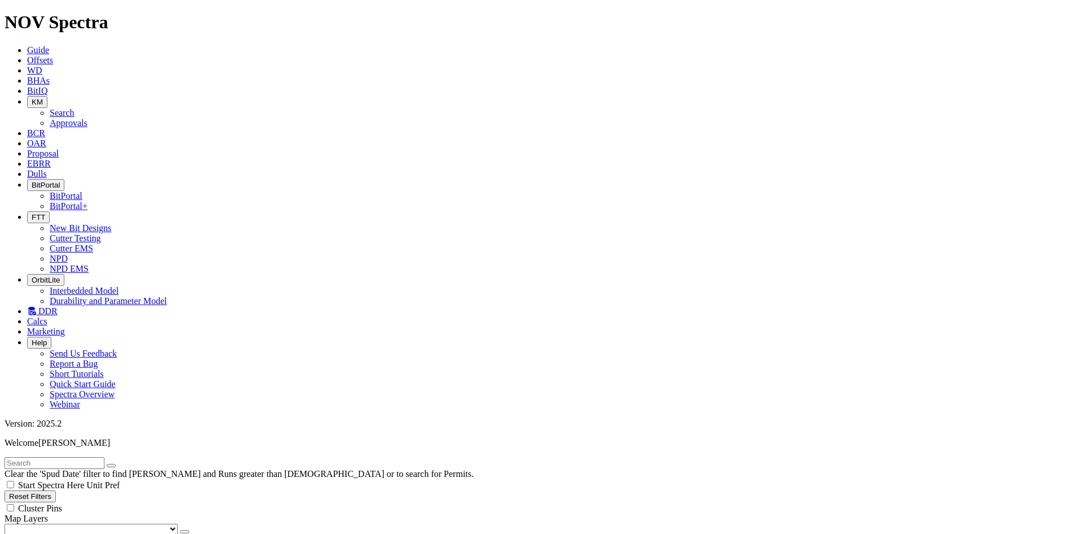
scroll to position [113, 0]
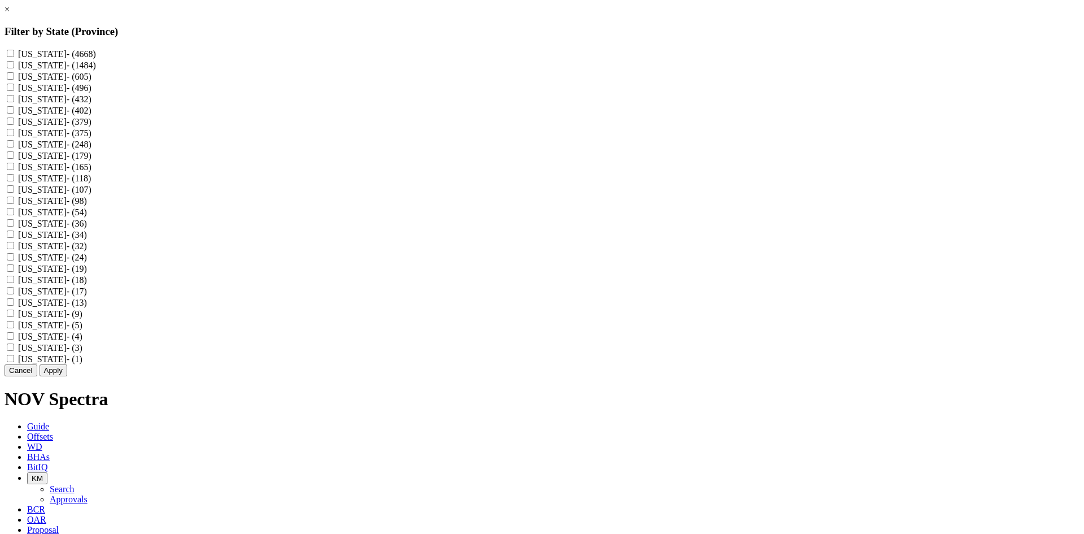
click at [14, 91] on input "Oklahoma - (496)" at bounding box center [10, 87] width 7 height 7
checkbox input "true"
click at [67, 376] on button "Apply" at bounding box center [54, 370] width 28 height 12
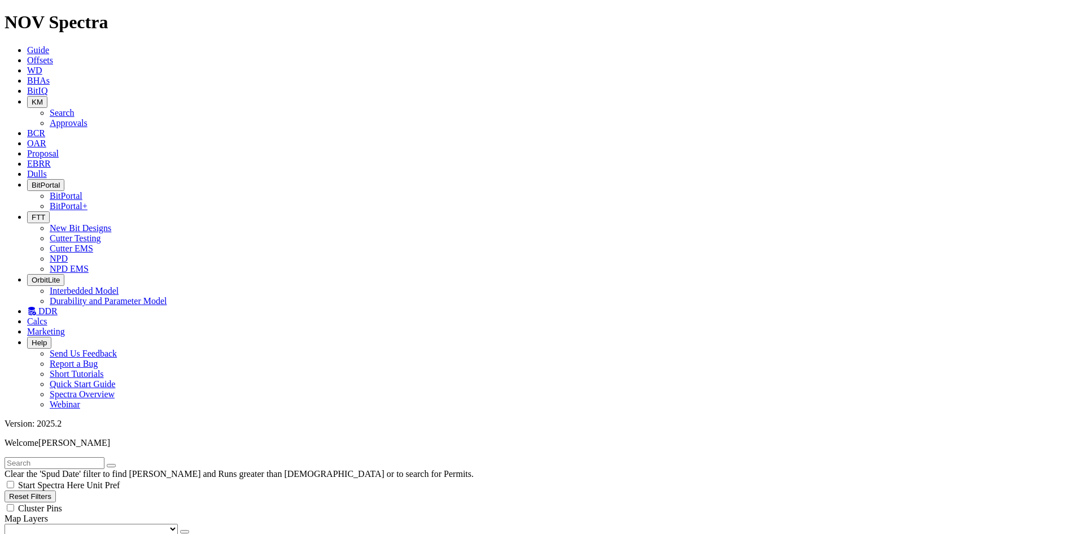
scroll to position [88884, 0]
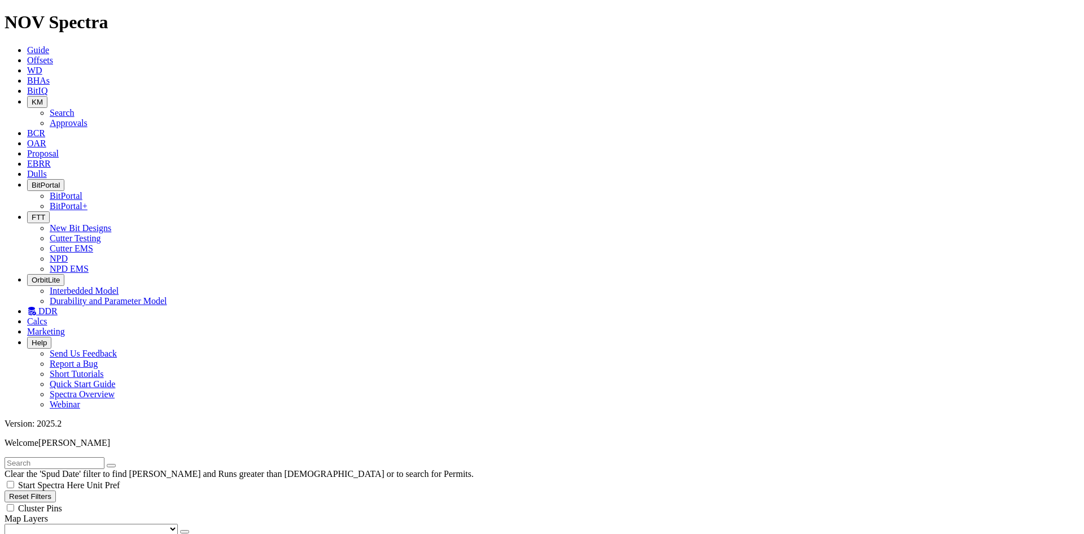
scroll to position [0, 0]
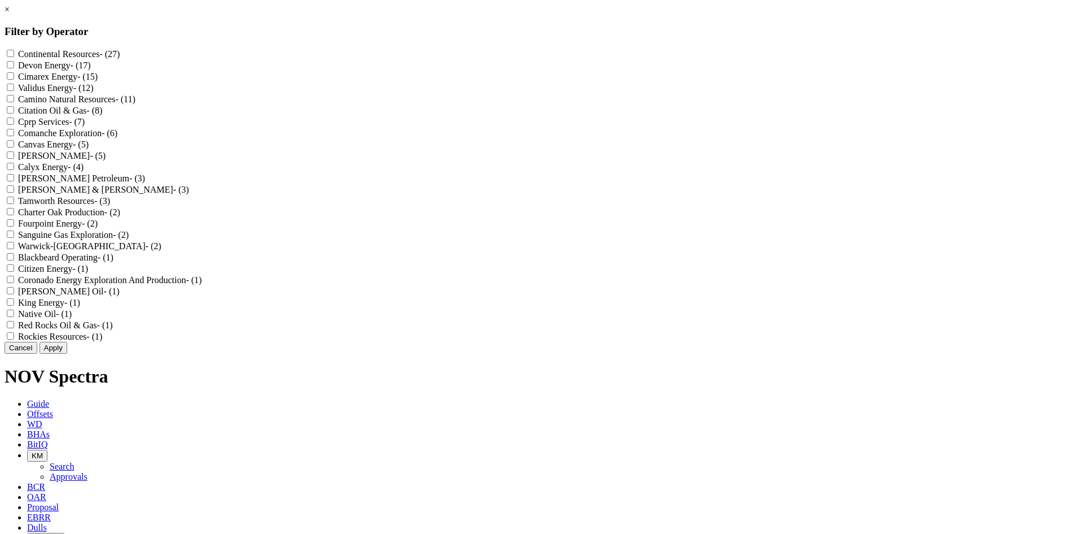
click at [80, 353] on div "× Filter by Operator Continental Resources - (27) Devon Energy - (17) Cimarex E…" at bounding box center [542, 179] width 1075 height 349
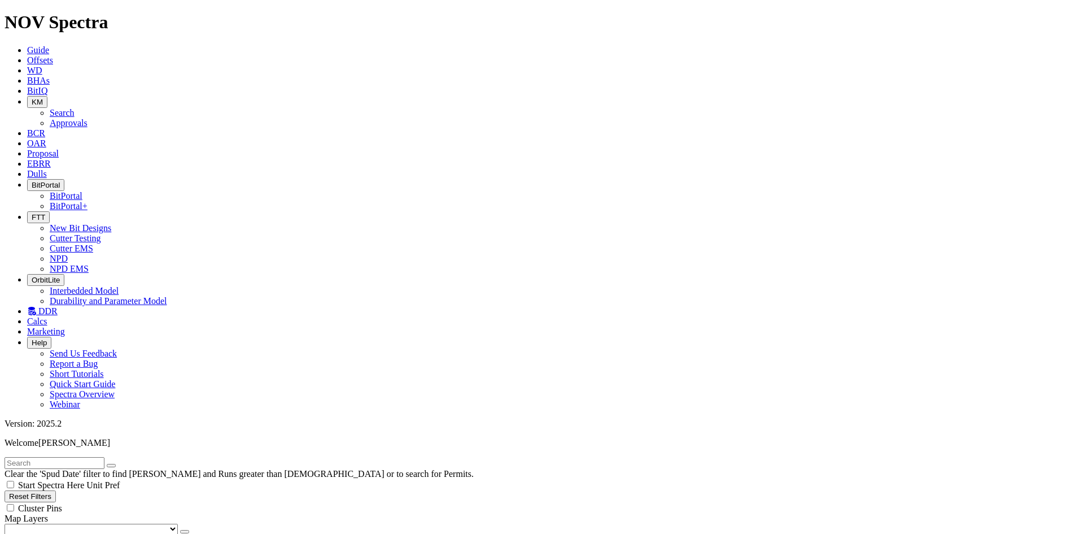
checkbox input "true"
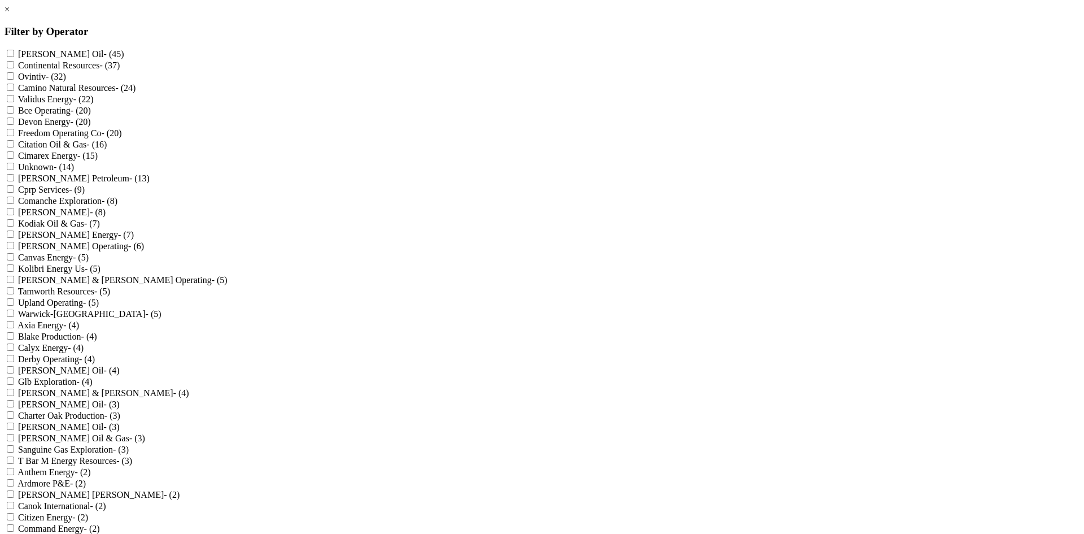
click at [14, 53] on Oil "Mewbourne Oil - (45)" at bounding box center [10, 53] width 7 height 7
checkbox Oil "true"
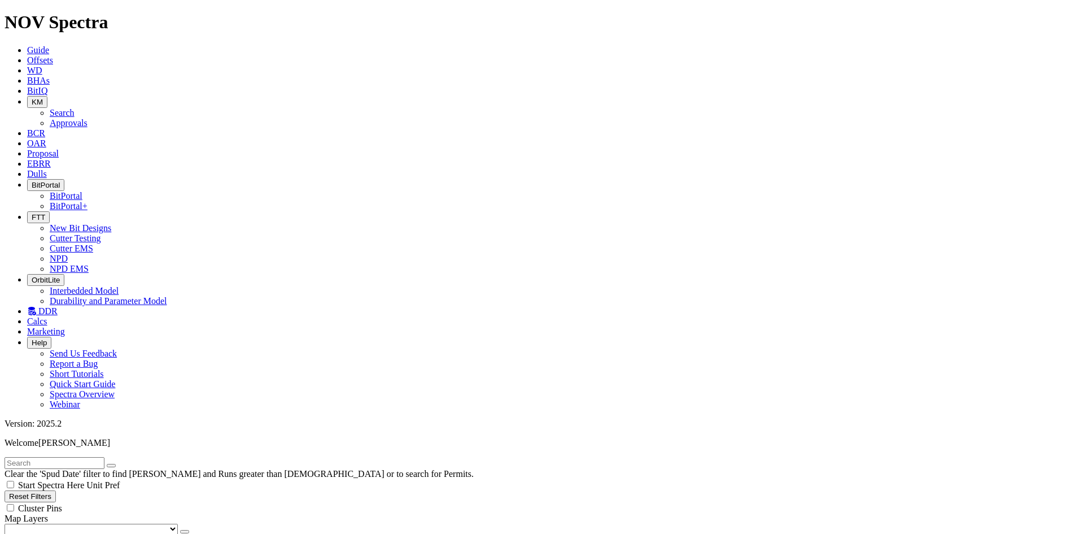
select select
checkbox input "true"
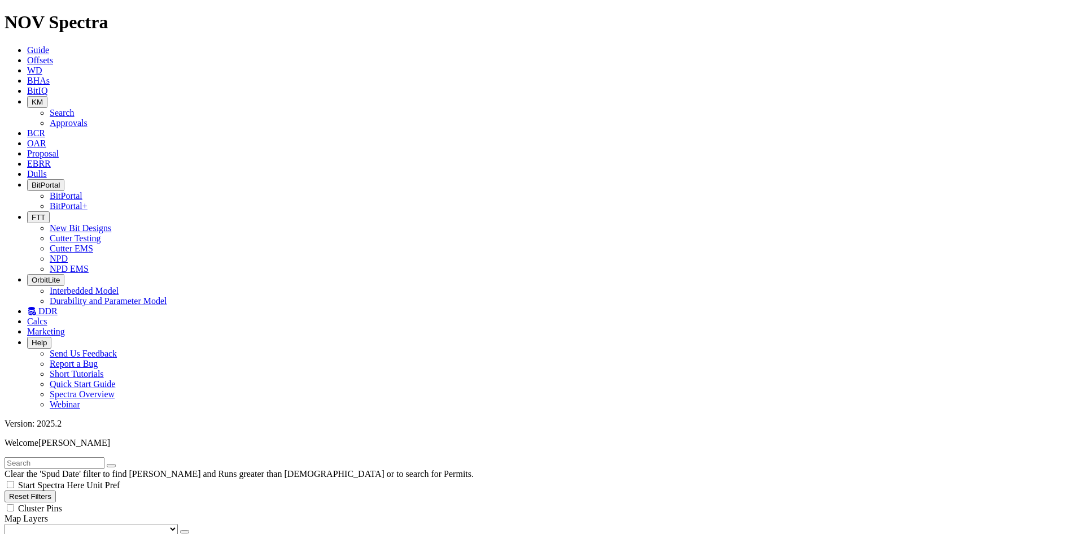
scroll to position [339, 0]
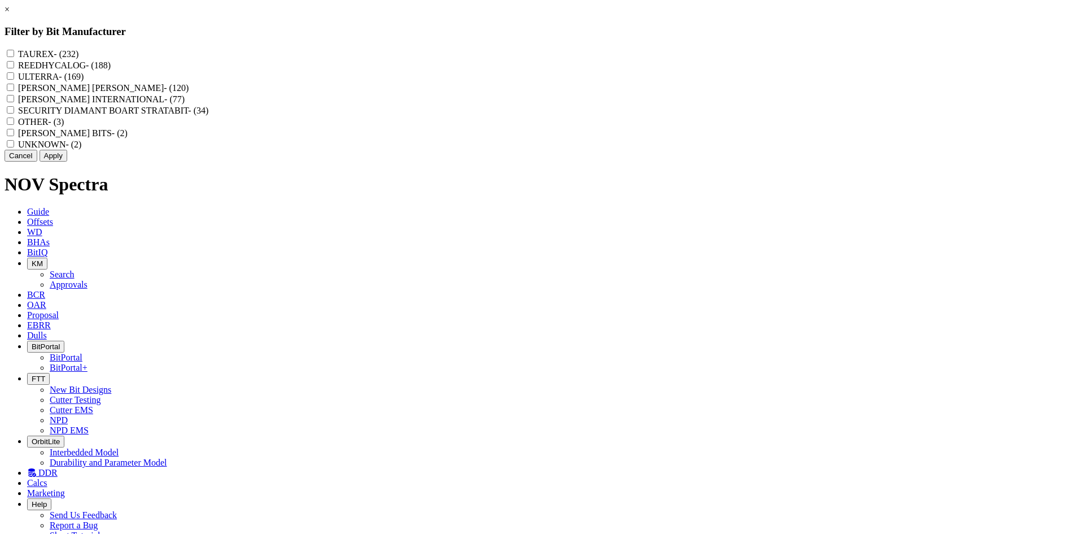
click at [37, 161] on button "Cancel" at bounding box center [21, 156] width 33 height 12
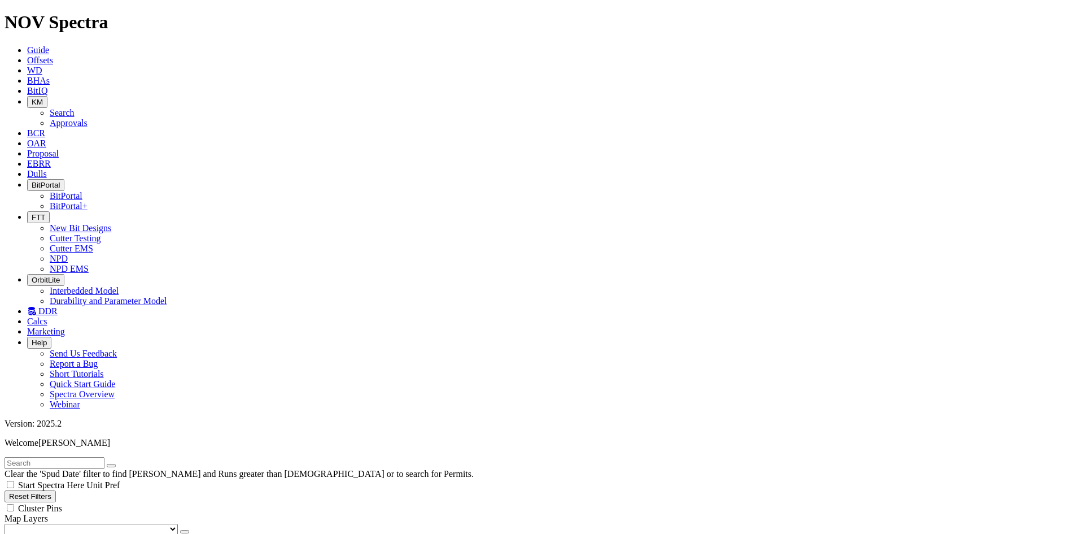
scroll to position [395, 0]
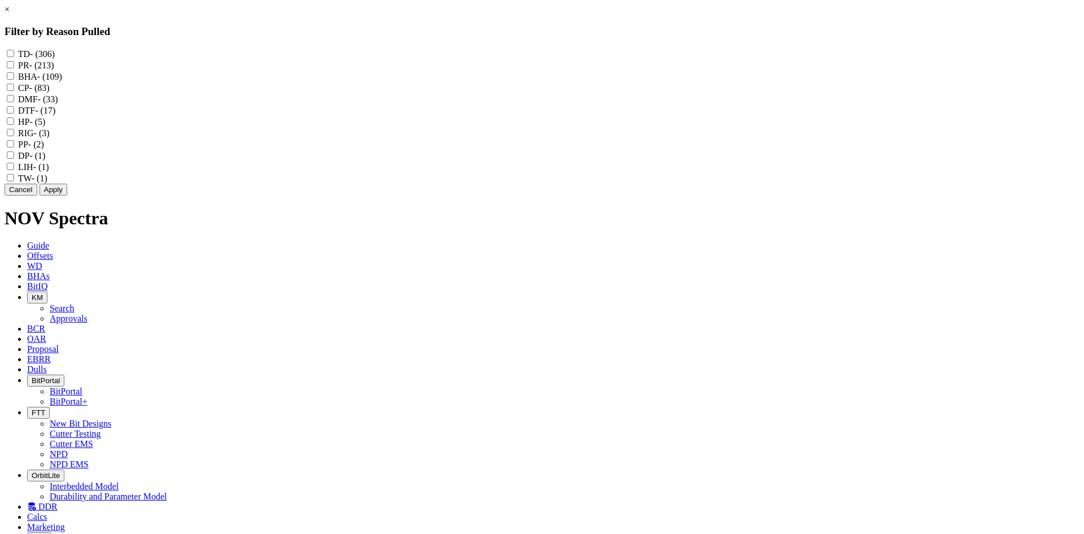
click at [37, 195] on button "Cancel" at bounding box center [21, 190] width 33 height 12
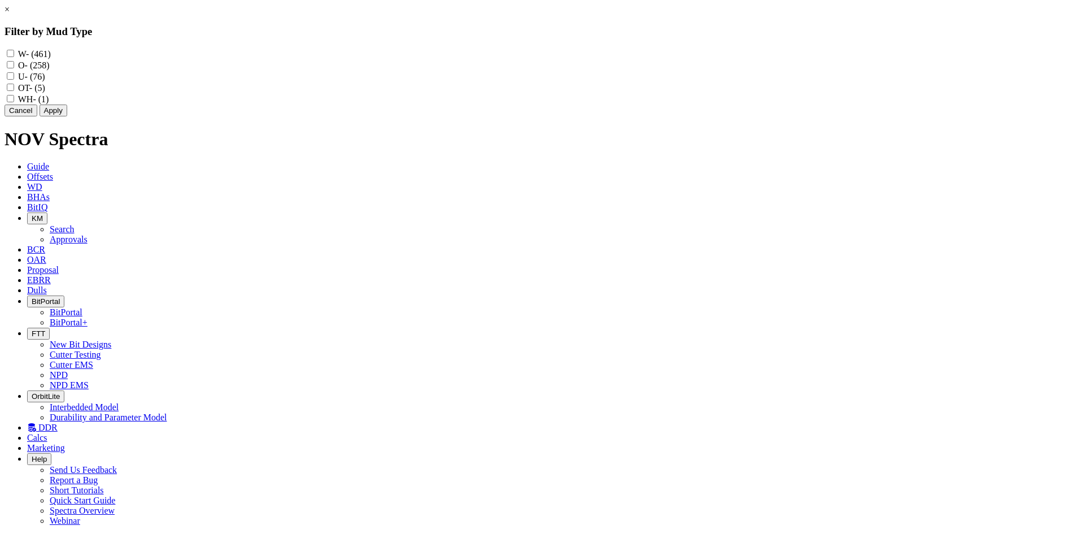
click at [37, 116] on button "Cancel" at bounding box center [21, 110] width 33 height 12
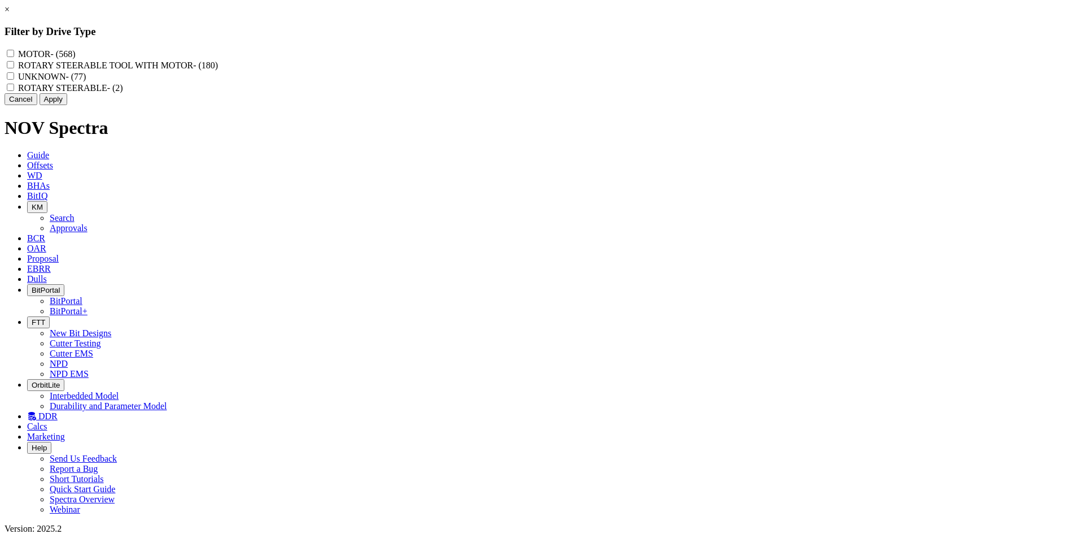
click at [37, 105] on button "Cancel" at bounding box center [21, 99] width 33 height 12
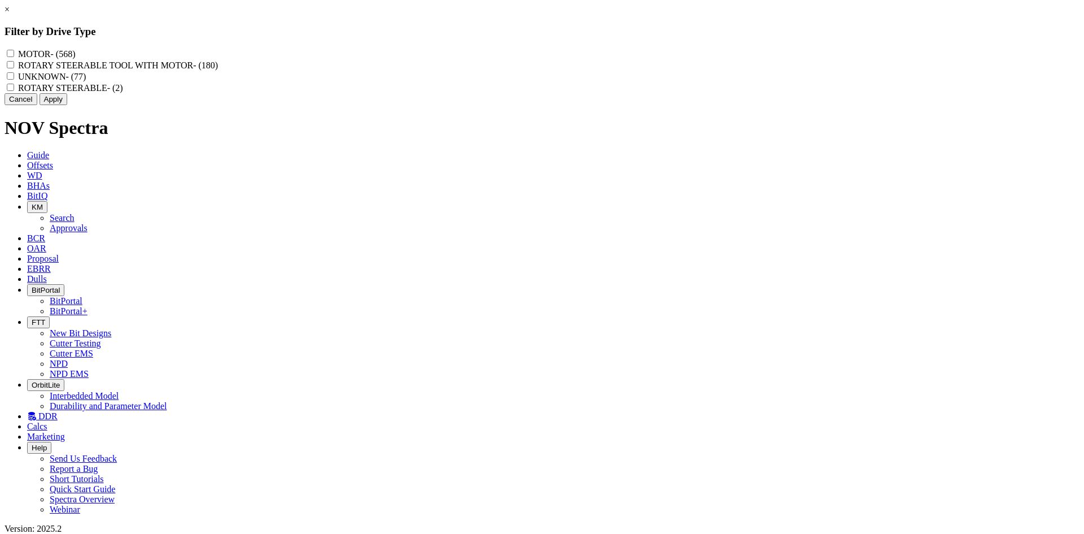
click at [14, 68] on MOTOR "ROTARY STEERABLE TOOL WITH MOTOR - (180)" at bounding box center [10, 64] width 7 height 7
checkbox MOTOR "true"
click at [67, 105] on button "Apply" at bounding box center [54, 99] width 28 height 12
checkbox input "false"
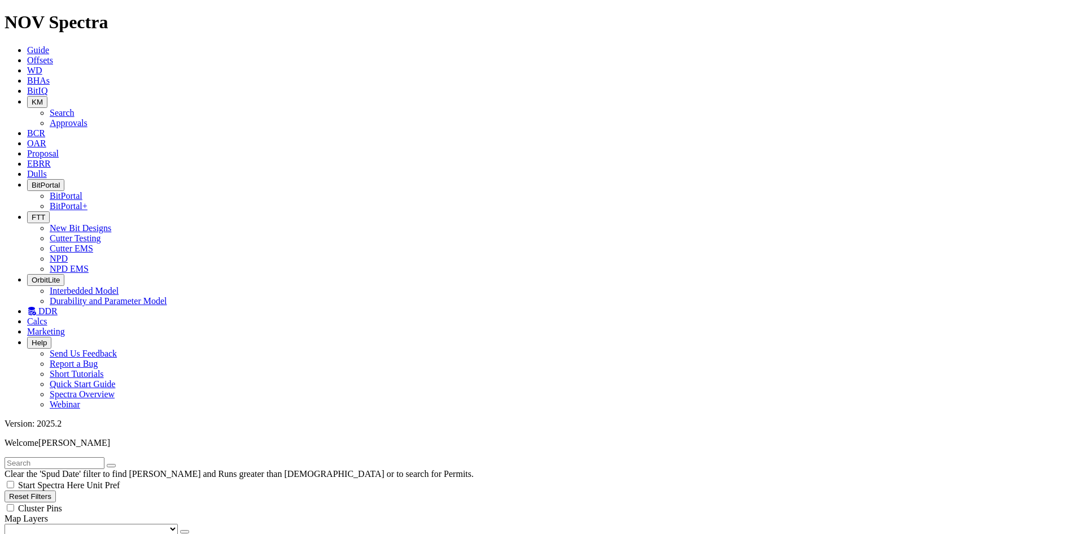
scroll to position [12831, 0]
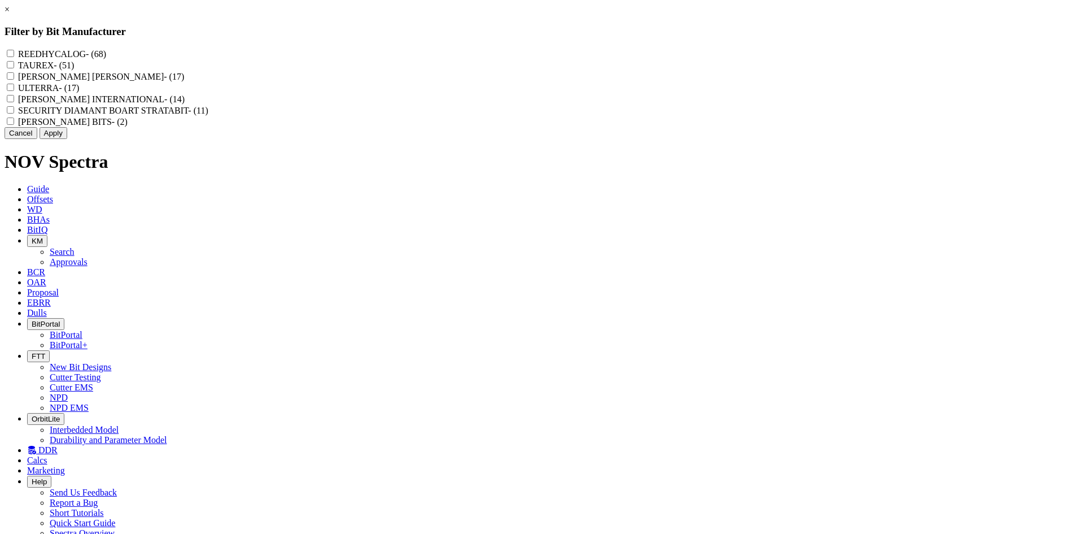
click at [82, 139] on div "× Filter by Bit Manufacturer REEDHYCALOG - (68) TAUREX - (51) HUGHES CHRISTENSE…" at bounding box center [542, 72] width 1075 height 134
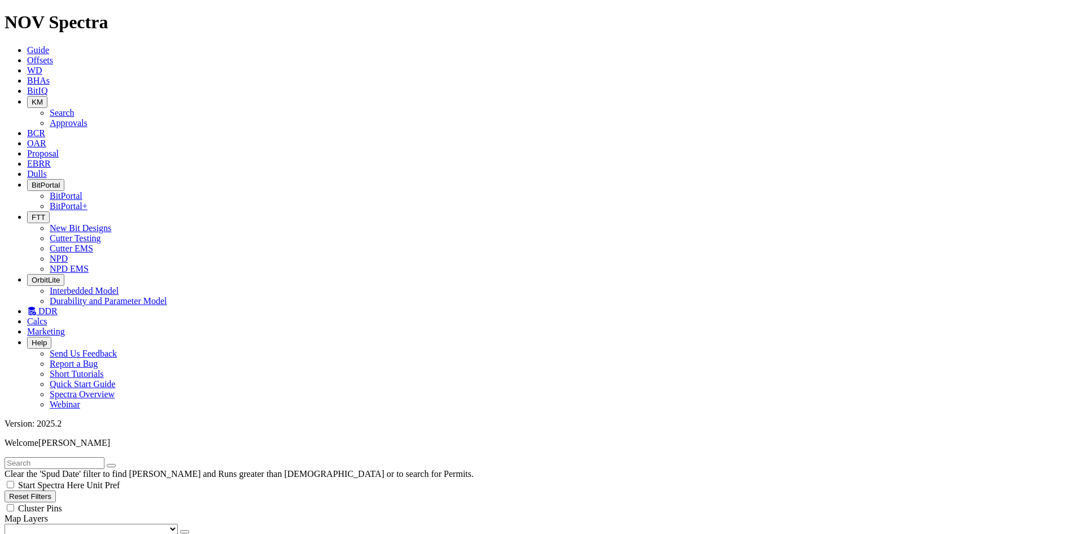
select select
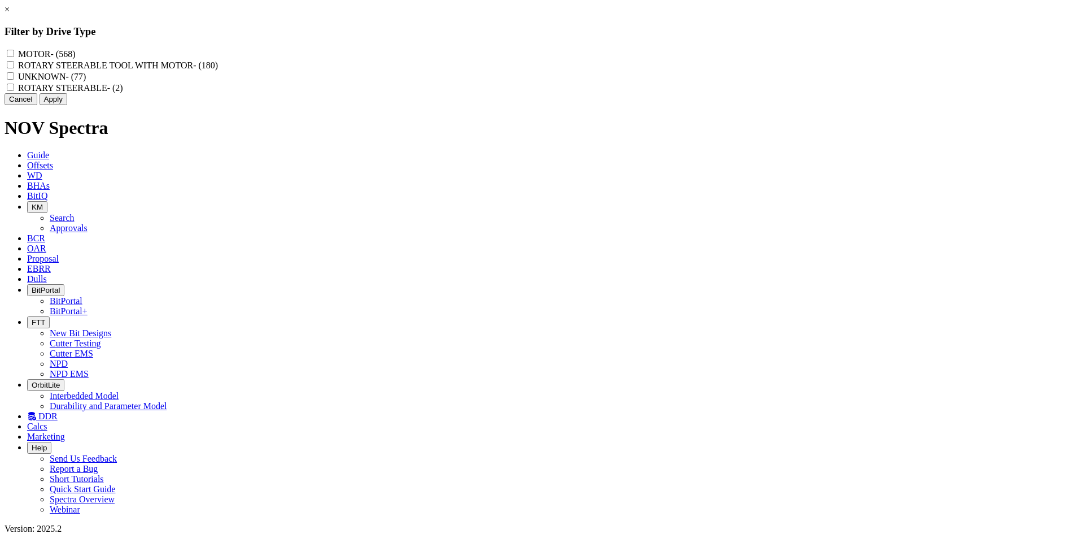
click at [75, 51] on label "MOTOR - (568)" at bounding box center [46, 54] width 57 height 10
click at [14, 51] on input "MOTOR - (568)" at bounding box center [10, 53] width 7 height 7
checkbox input "true"
click at [67, 105] on button "Apply" at bounding box center [54, 99] width 28 height 12
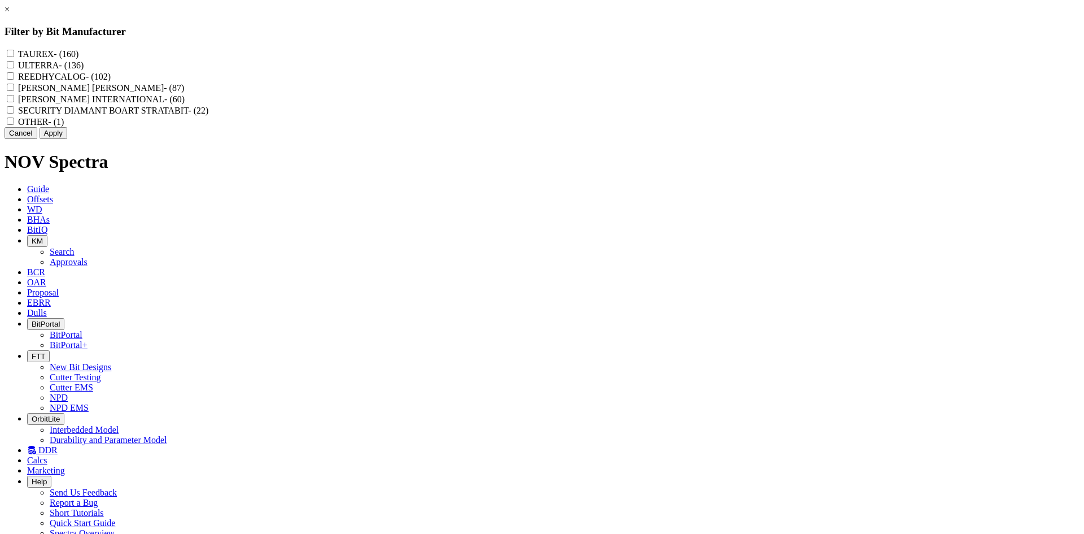
click at [37, 139] on button "Cancel" at bounding box center [21, 133] width 33 height 12
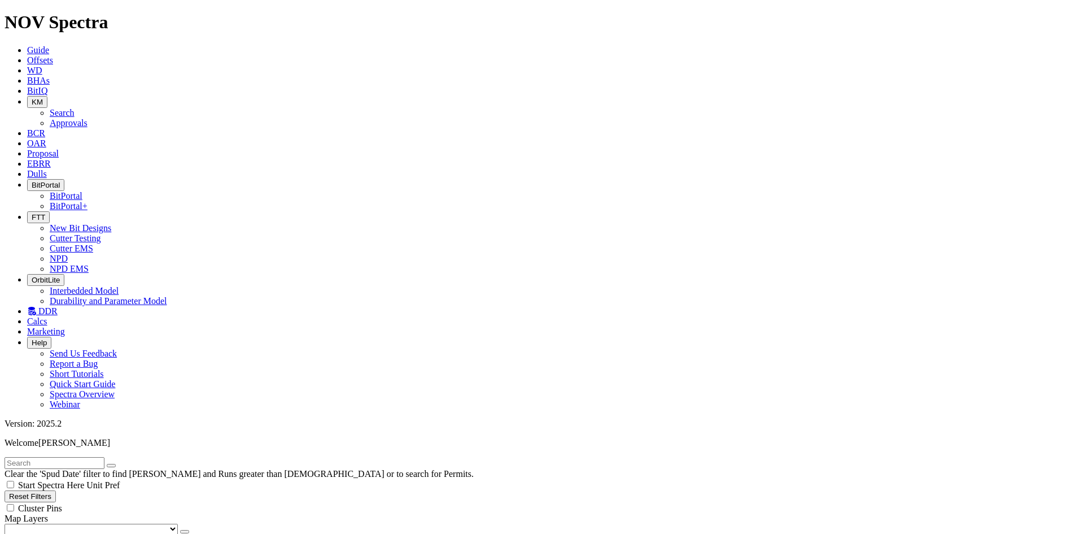
select select
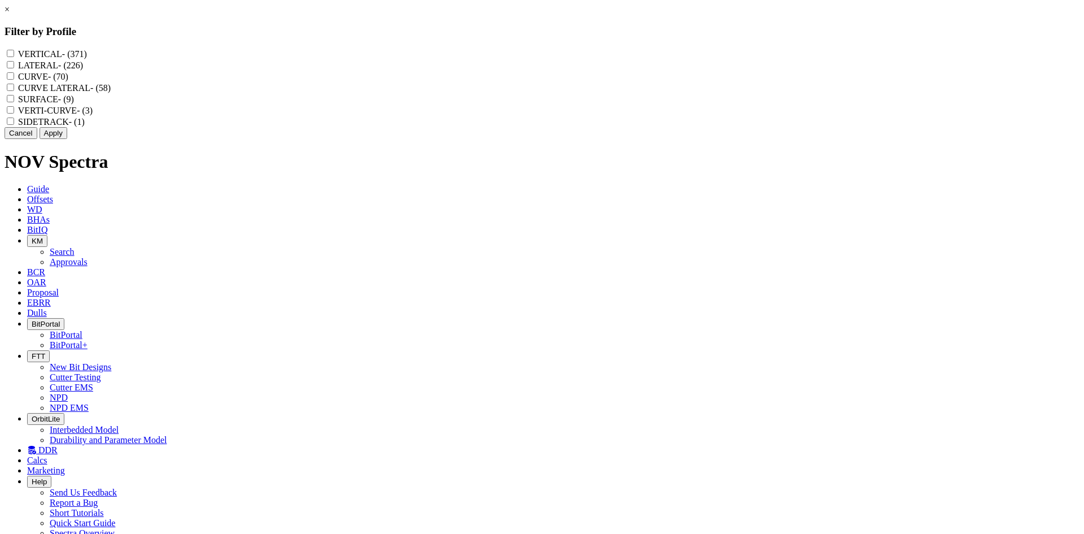
click at [14, 91] on LATERAL "CURVE LATERAL - (58)" at bounding box center [10, 87] width 7 height 7
checkbox LATERAL "false"
click at [14, 66] on input "LATERAL - (226)" at bounding box center [10, 64] width 7 height 7
checkbox input "true"
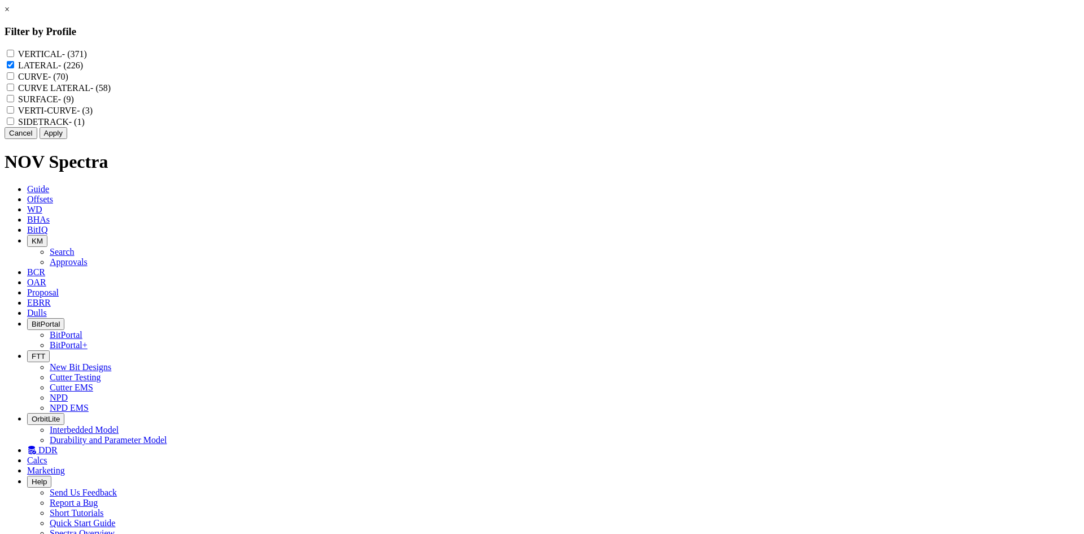
click at [67, 139] on button "Apply" at bounding box center [54, 133] width 28 height 12
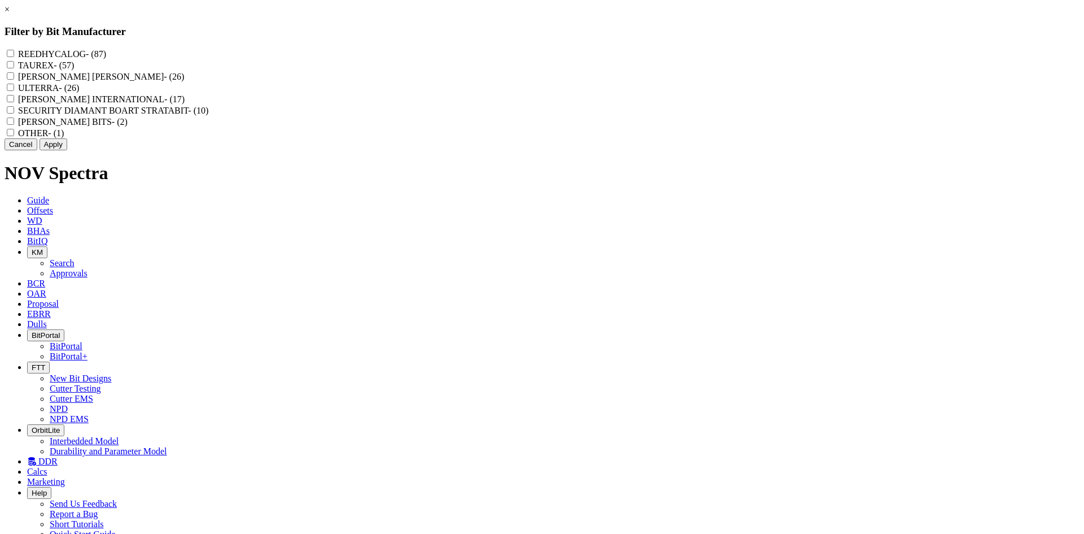
click at [37, 150] on button "Cancel" at bounding box center [21, 144] width 33 height 12
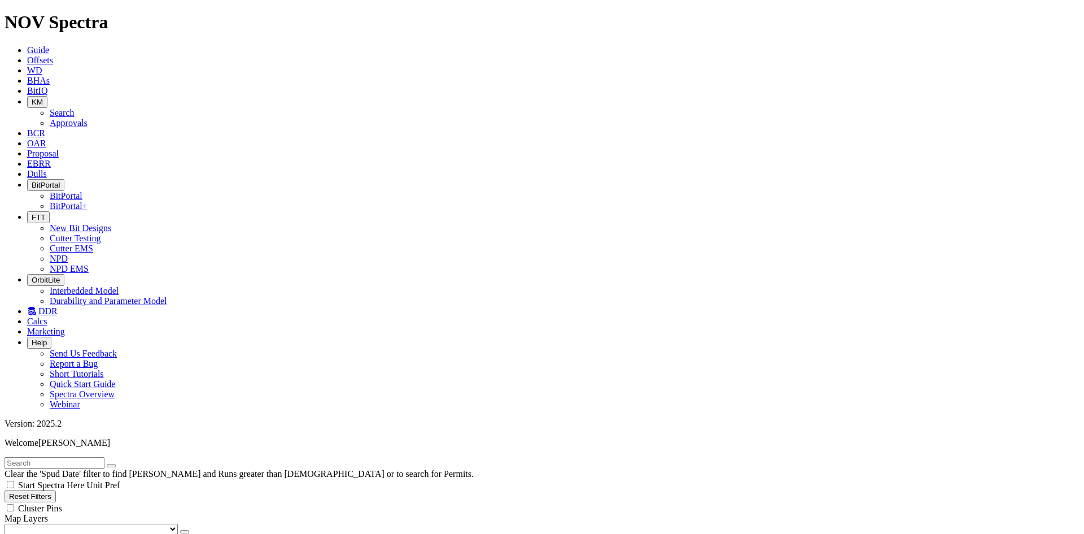
select select
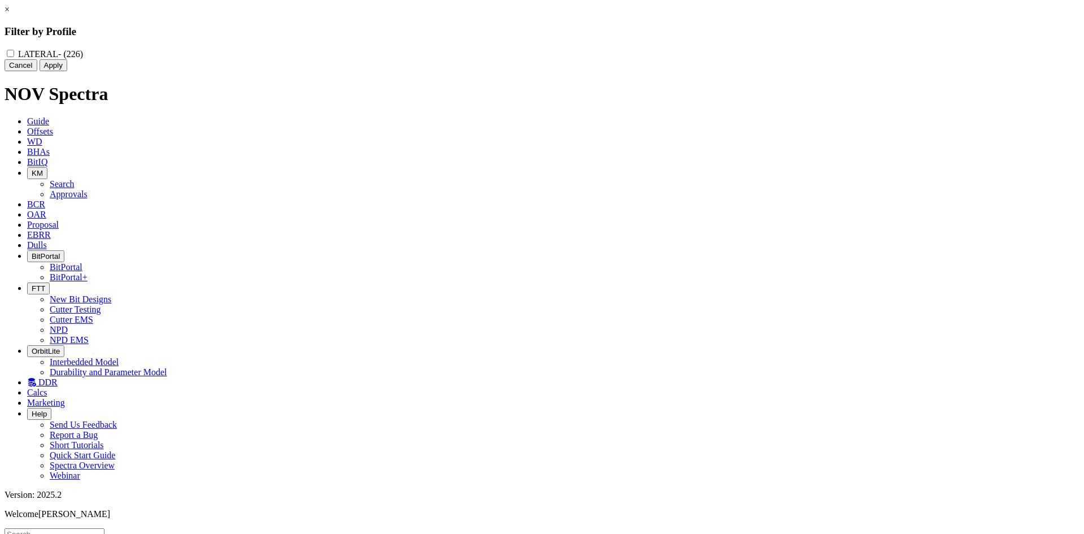
click at [37, 71] on button "Cancel" at bounding box center [21, 65] width 33 height 12
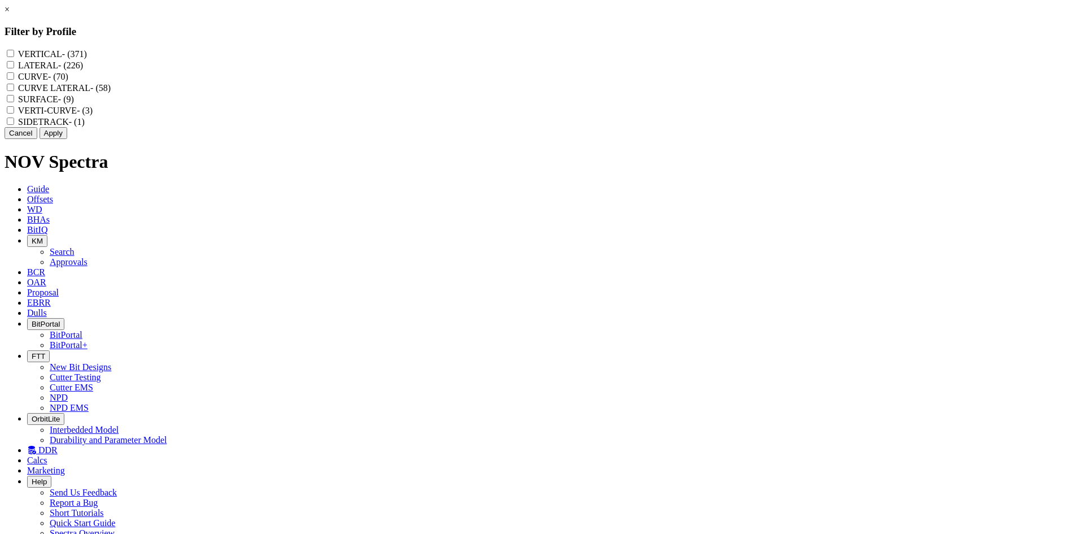
click at [14, 54] on input "VERTICAL - (371)" at bounding box center [10, 53] width 7 height 7
checkbox input "true"
click at [67, 139] on button "Apply" at bounding box center [54, 133] width 28 height 12
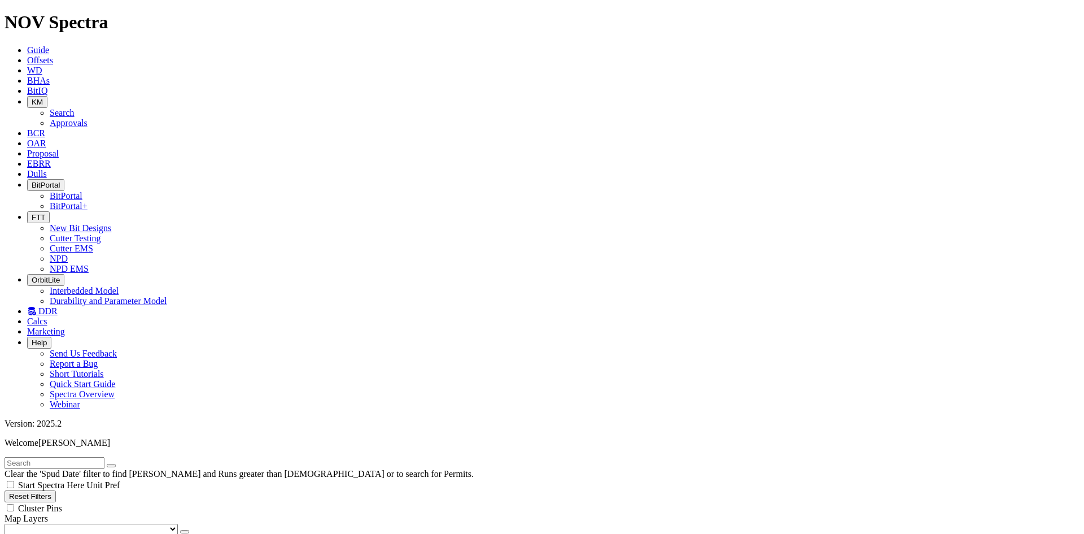
scroll to position [24363, 0]
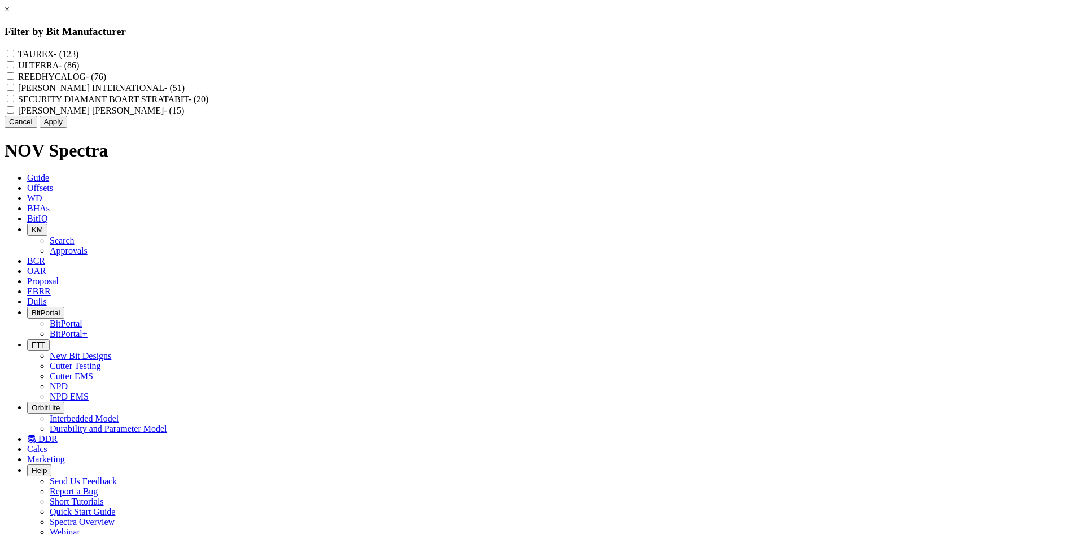
click at [67, 128] on button "Apply" at bounding box center [54, 122] width 28 height 12
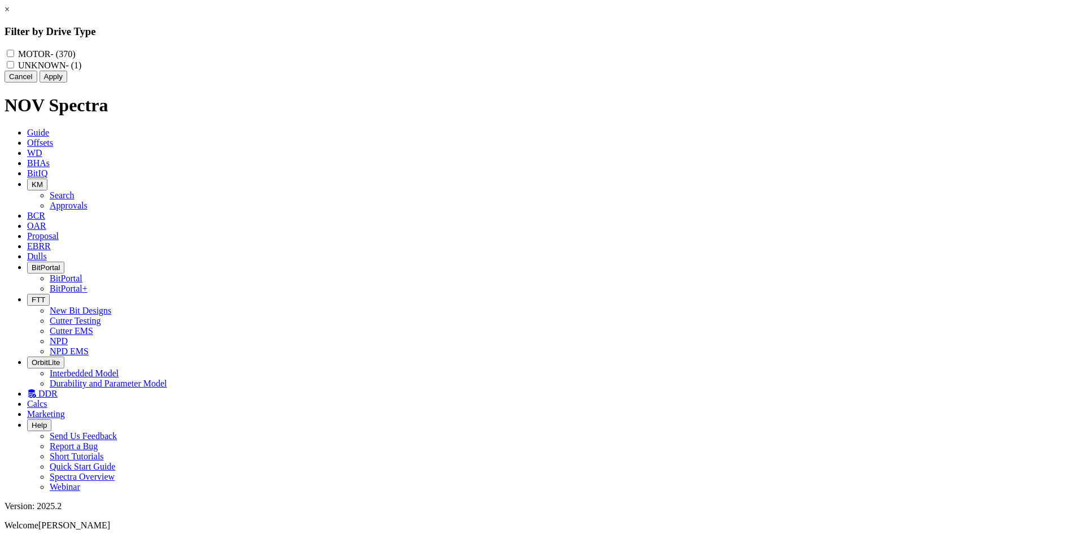
click at [76, 82] on div "× Filter by Drive Type MOTOR - (370) UNKNOWN - (1) Cancel Apply" at bounding box center [542, 44] width 1075 height 78
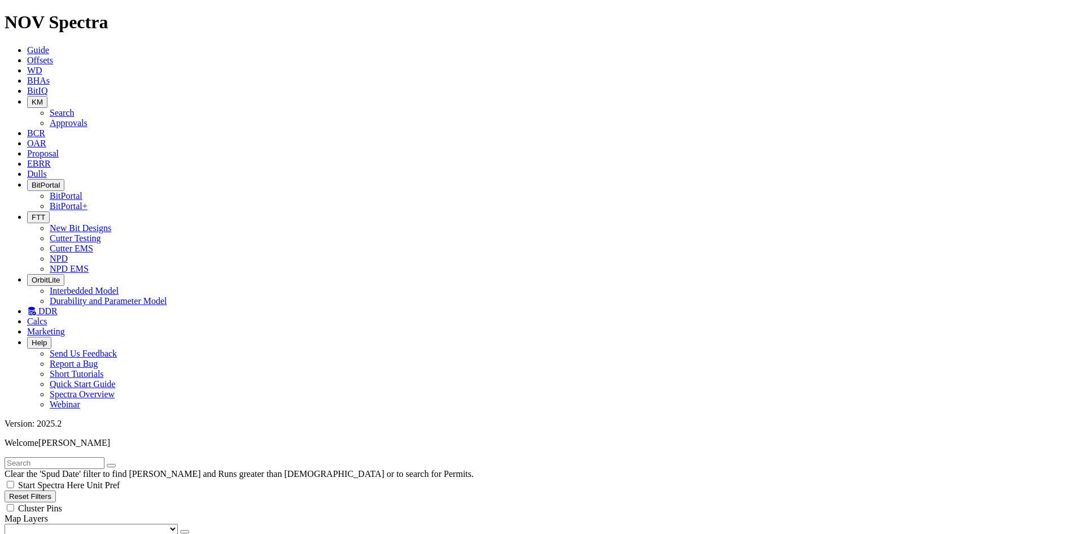
select select
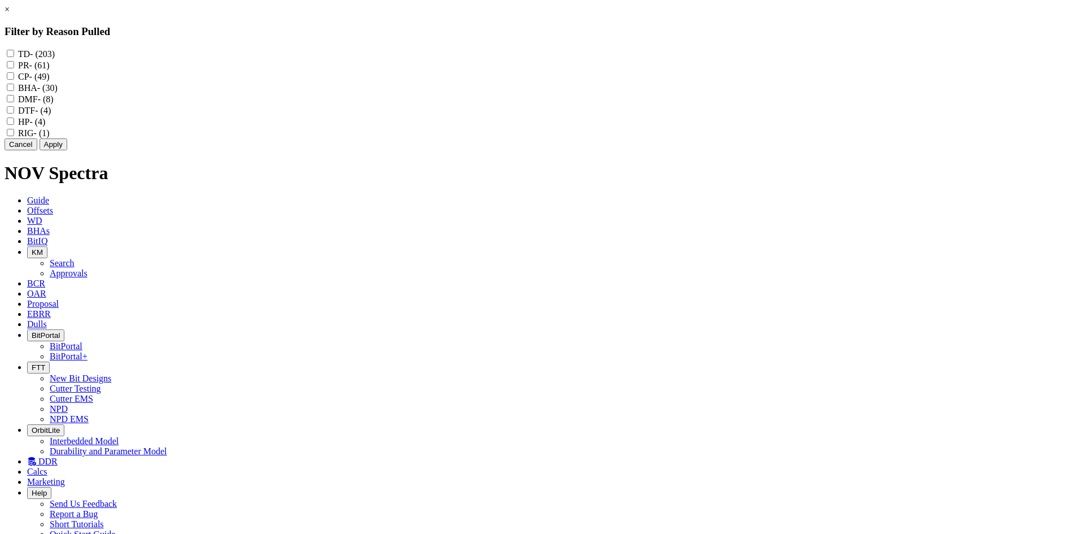
click at [37, 150] on button "Cancel" at bounding box center [21, 144] width 33 height 12
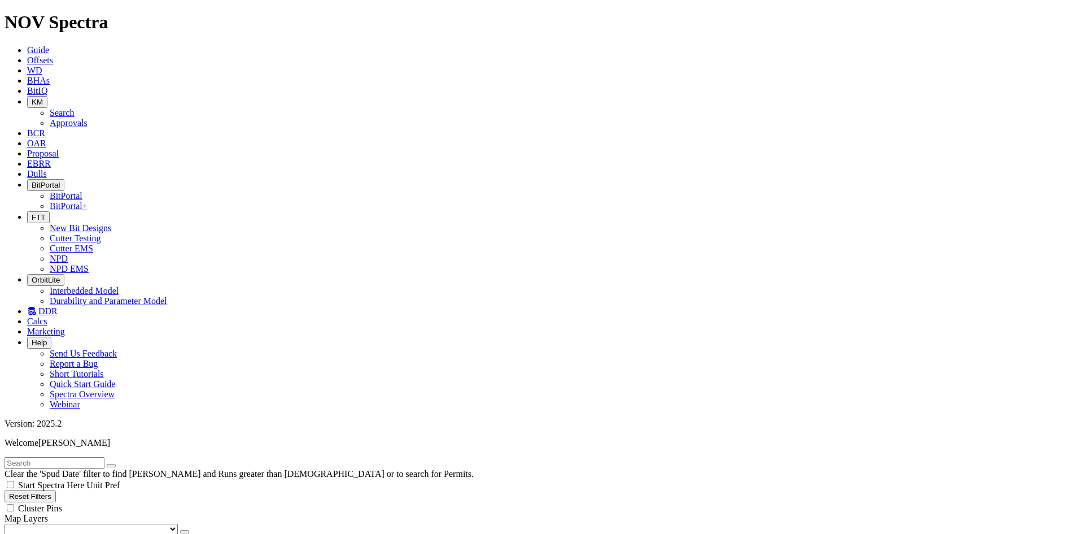
scroll to position [339, 0]
select select
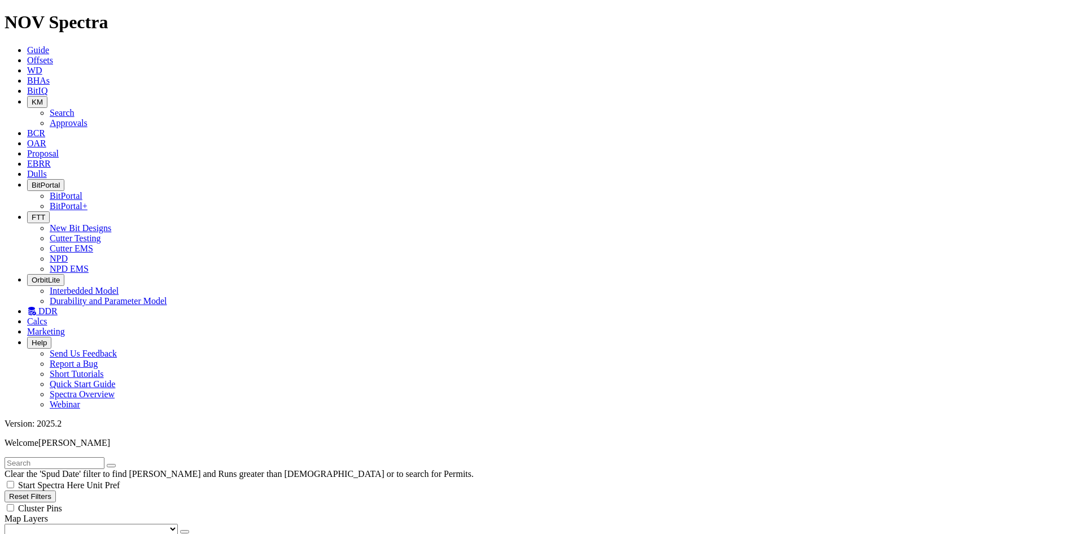
select select
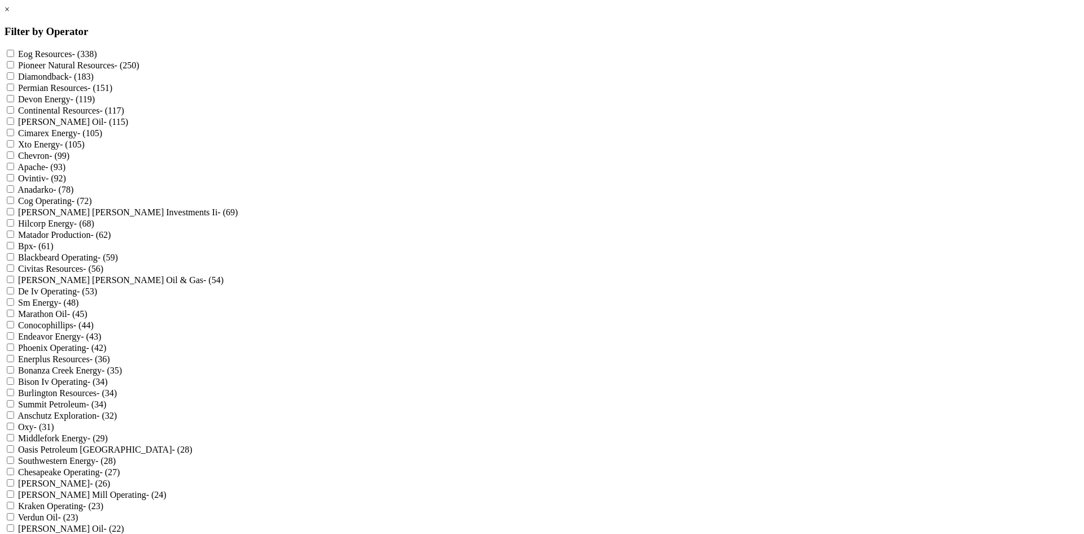
click at [465, 71] on div "Pioneer Natural Resources - (250)" at bounding box center [542, 64] width 1075 height 11
click at [14, 67] on Resources "Pioneer Natural Resources - (250)" at bounding box center [10, 64] width 7 height 7
checkbox Resources "true"
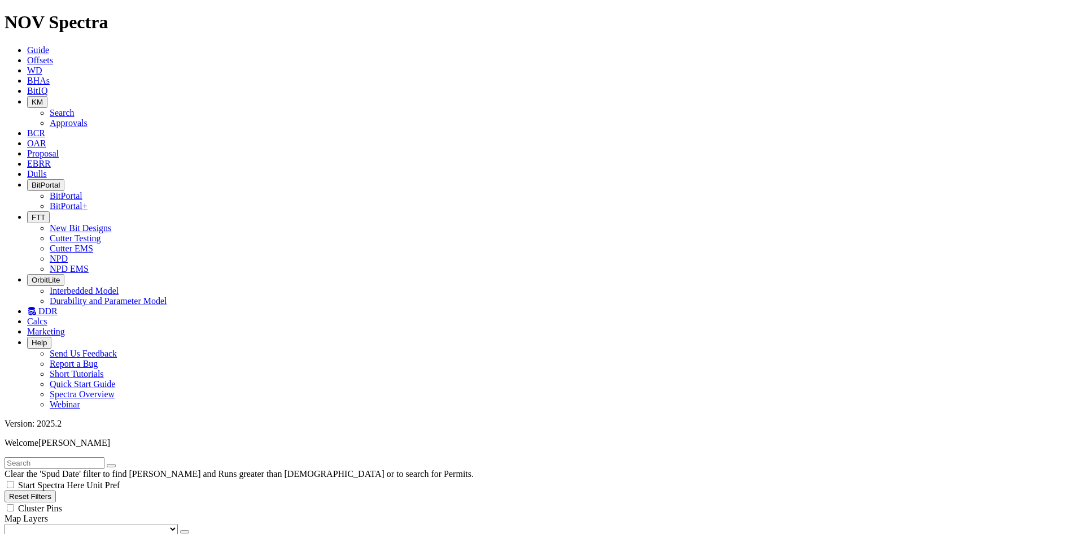
checkbox input "false"
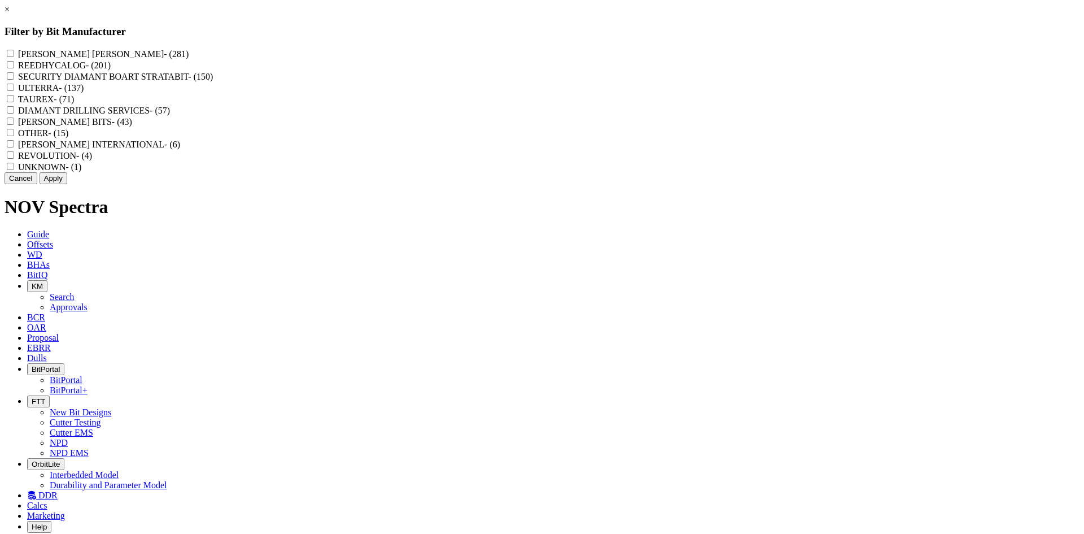
click at [37, 184] on button "Cancel" at bounding box center [21, 178] width 33 height 12
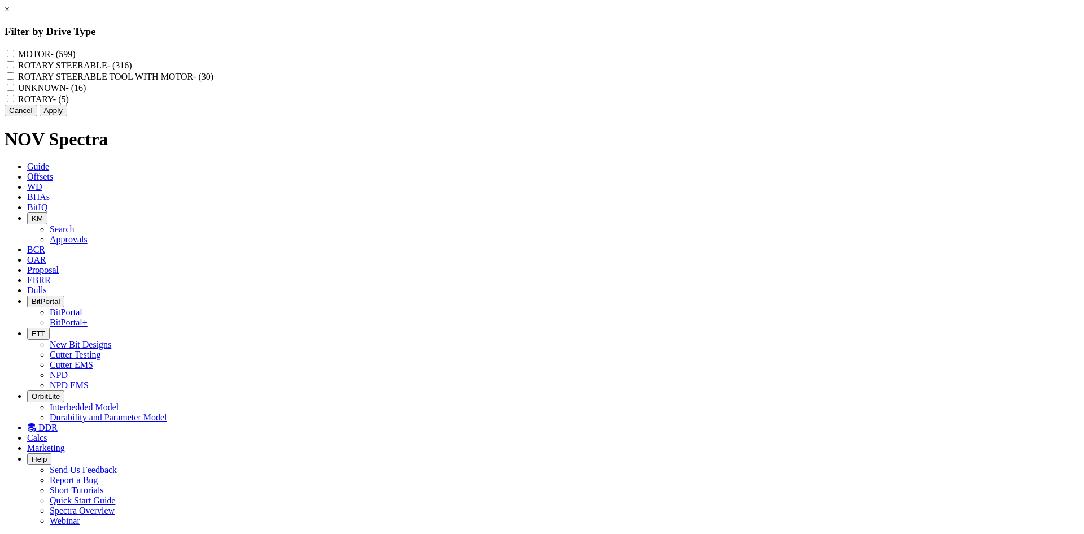
click at [14, 68] on STEERABLE "ROTARY STEERABLE - (316)" at bounding box center [10, 64] width 7 height 7
checkbox STEERABLE "true"
click at [14, 80] on MOTOR "ROTARY STEERABLE TOOL WITH MOTOR - (30)" at bounding box center [10, 75] width 7 height 7
checkbox MOTOR "true"
click at [67, 116] on button "Apply" at bounding box center [54, 110] width 28 height 12
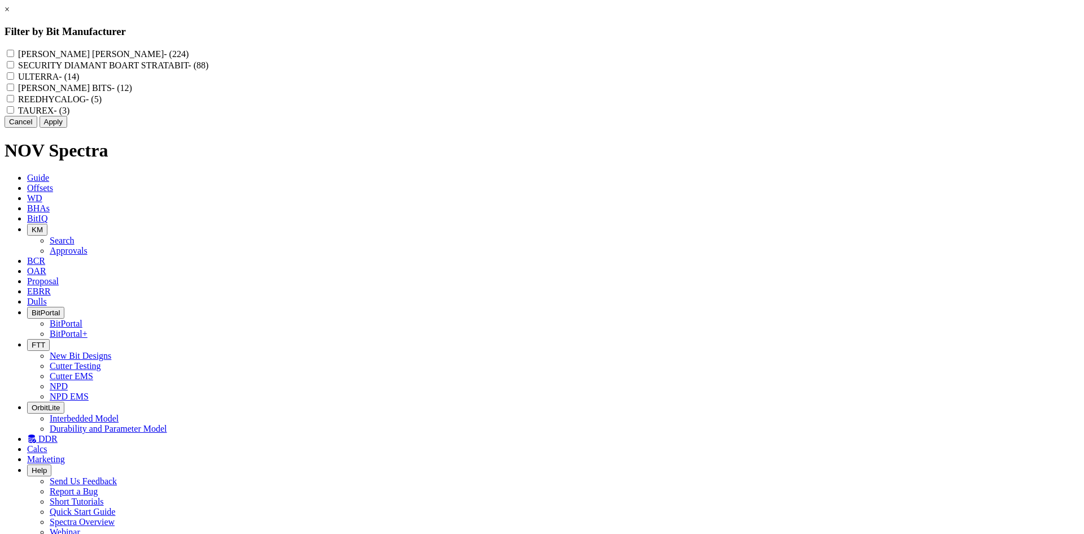
click at [37, 128] on button "Cancel" at bounding box center [21, 122] width 33 height 12
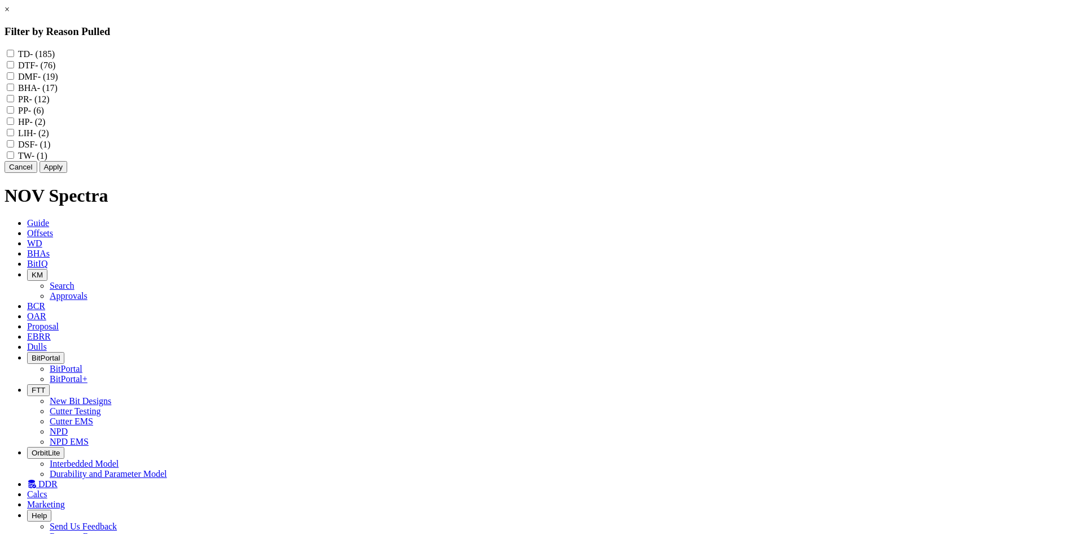
click at [80, 173] on div "× Filter by Reason Pulled TD - (185) DTF - (76) DMF - (19) BHA - (17) PR - (12)…" at bounding box center [542, 89] width 1075 height 168
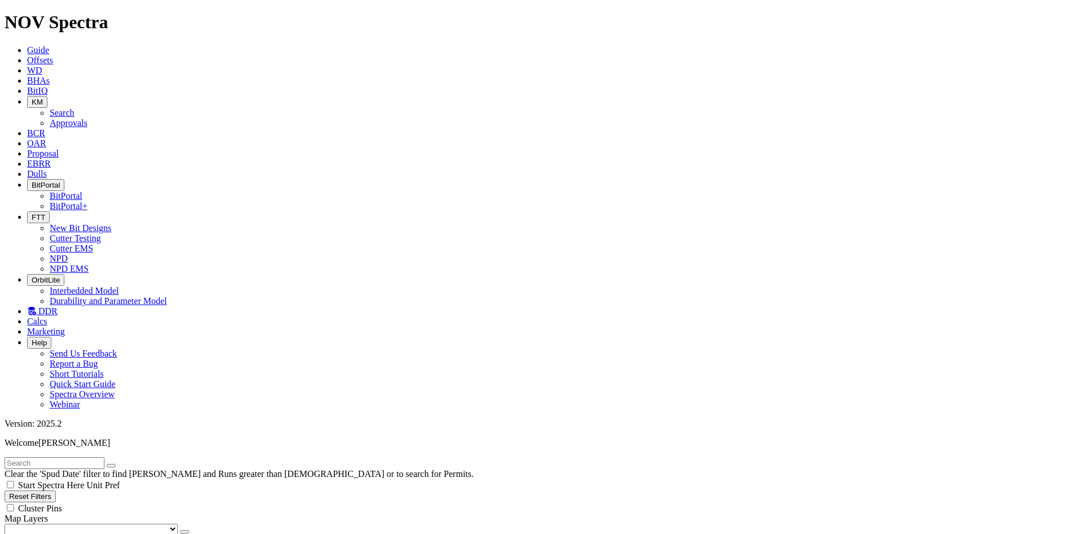
scroll to position [508, 0]
select select
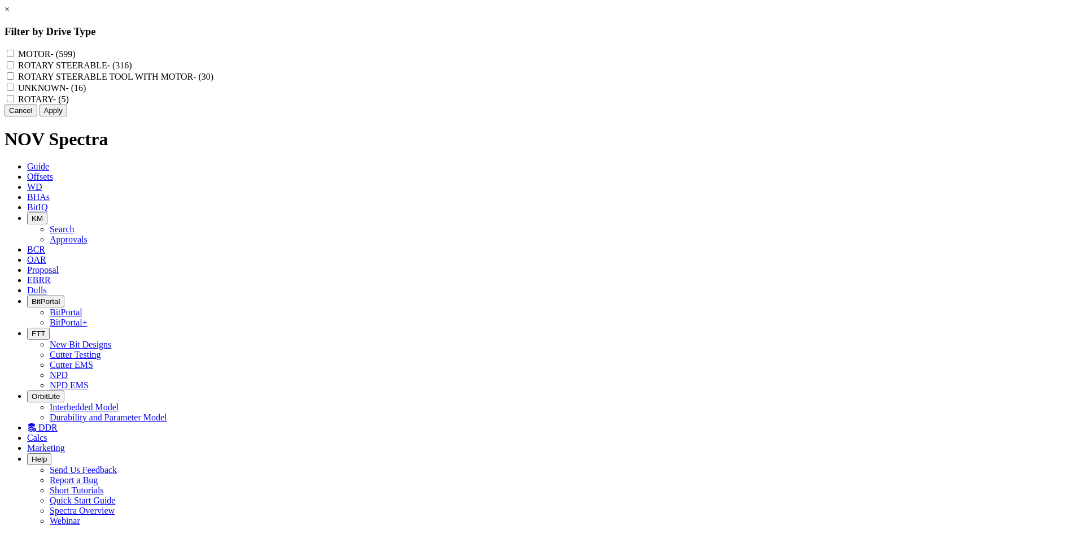
click at [14, 50] on input "MOTOR - (599)" at bounding box center [10, 53] width 7 height 7
checkbox input "true"
click at [67, 116] on button "Apply" at bounding box center [54, 110] width 28 height 12
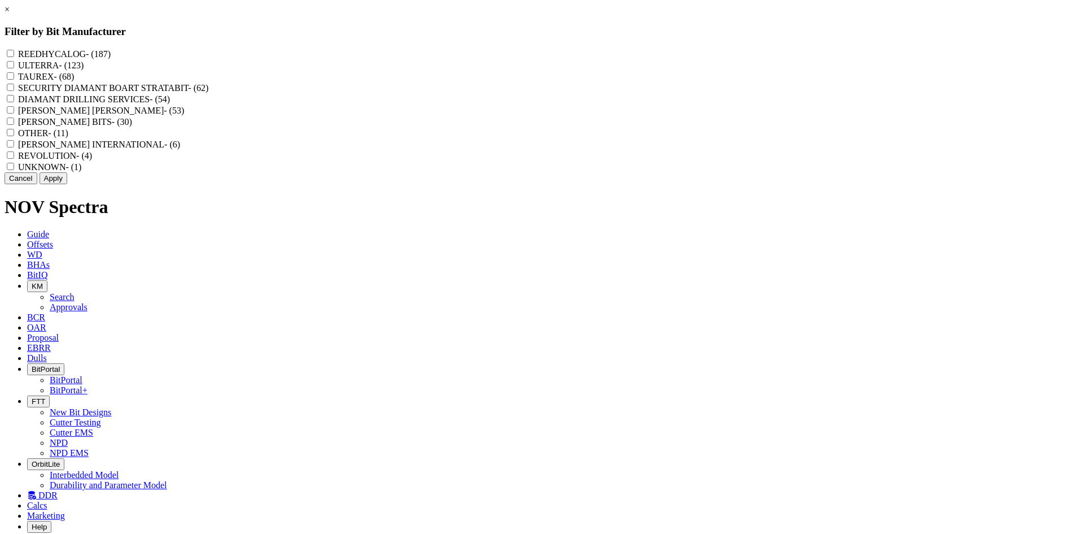
drag, startPoint x: 484, startPoint y: 259, endPoint x: 405, endPoint y: 266, distance: 79.9
click at [37, 184] on button "Cancel" at bounding box center [21, 178] width 33 height 12
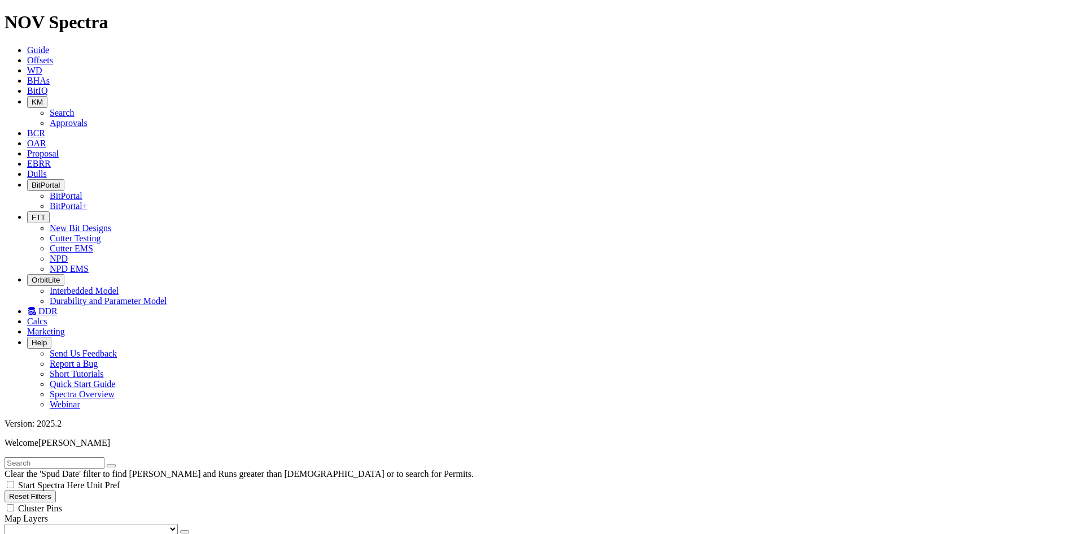
scroll to position [415, 0]
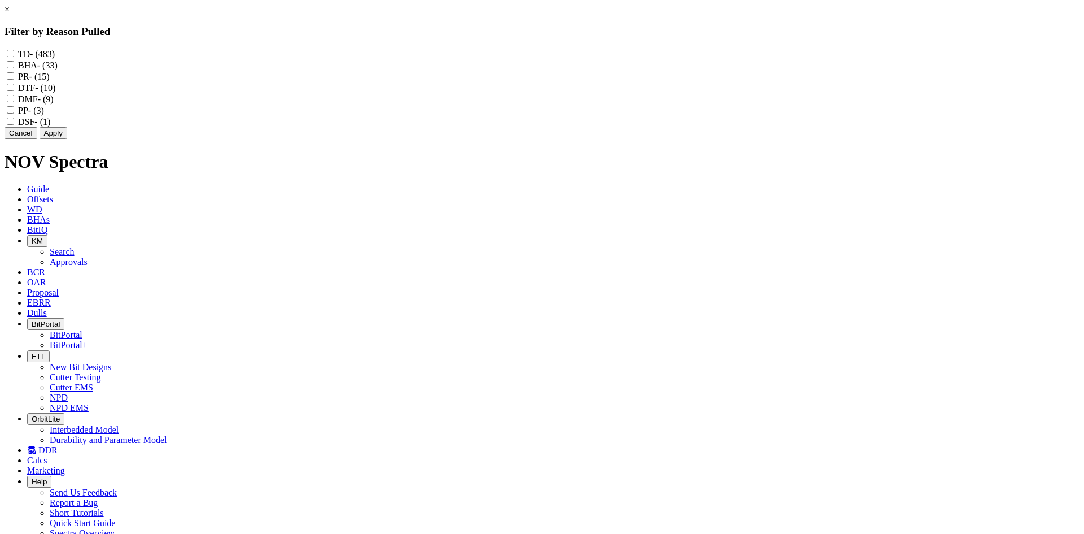
click at [37, 139] on button "Cancel" at bounding box center [21, 133] width 33 height 12
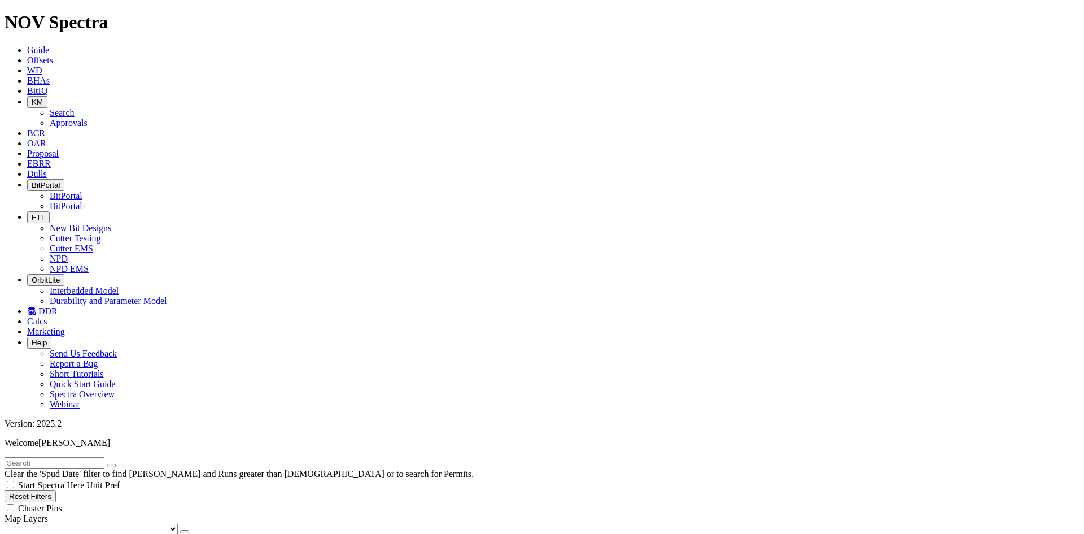
select select
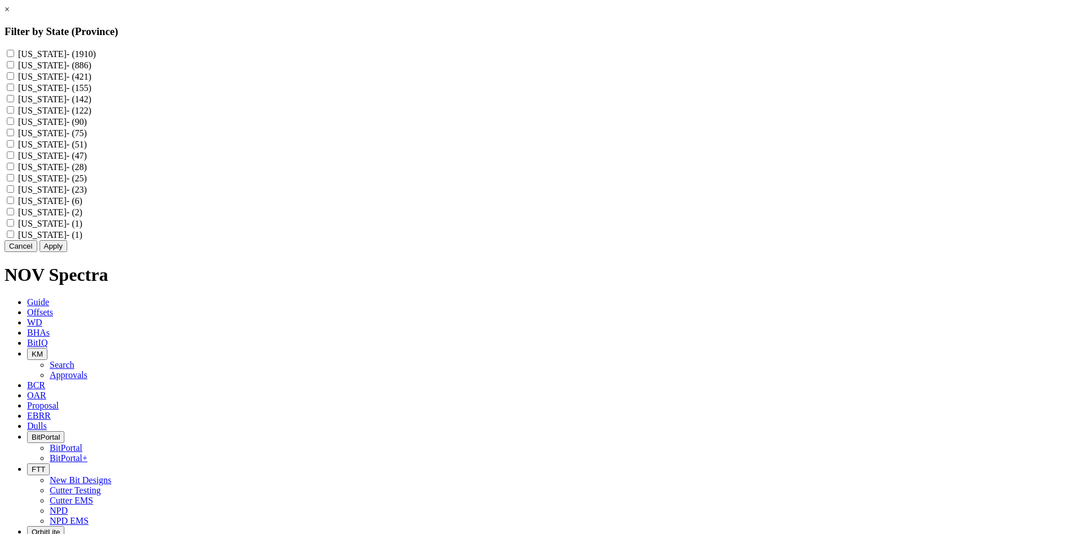
click at [14, 102] on input "[US_STATE] - (142)" at bounding box center [10, 98] width 7 height 7
checkbox input "true"
click at [67, 252] on button "Apply" at bounding box center [54, 246] width 28 height 12
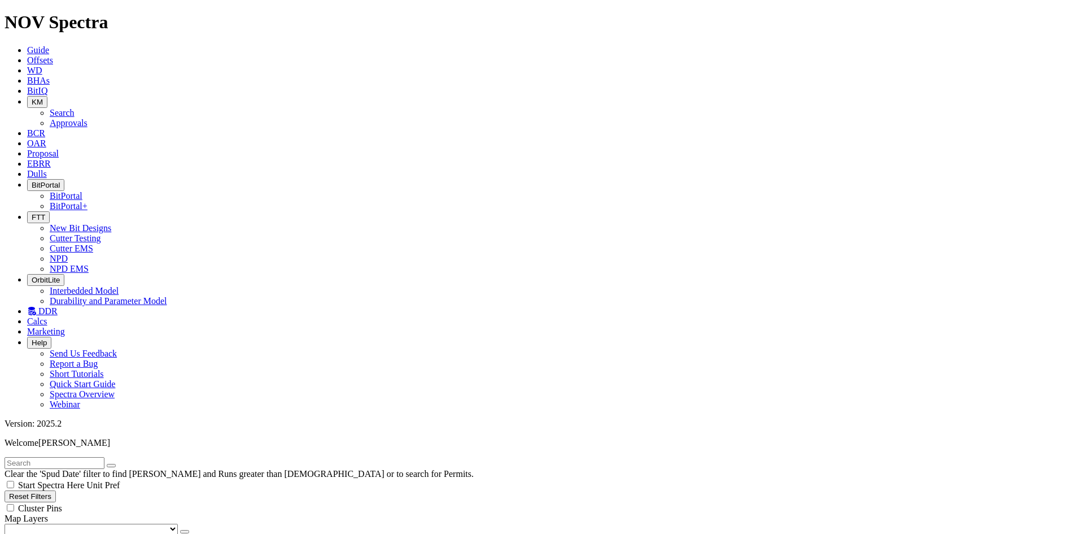
scroll to position [415, 0]
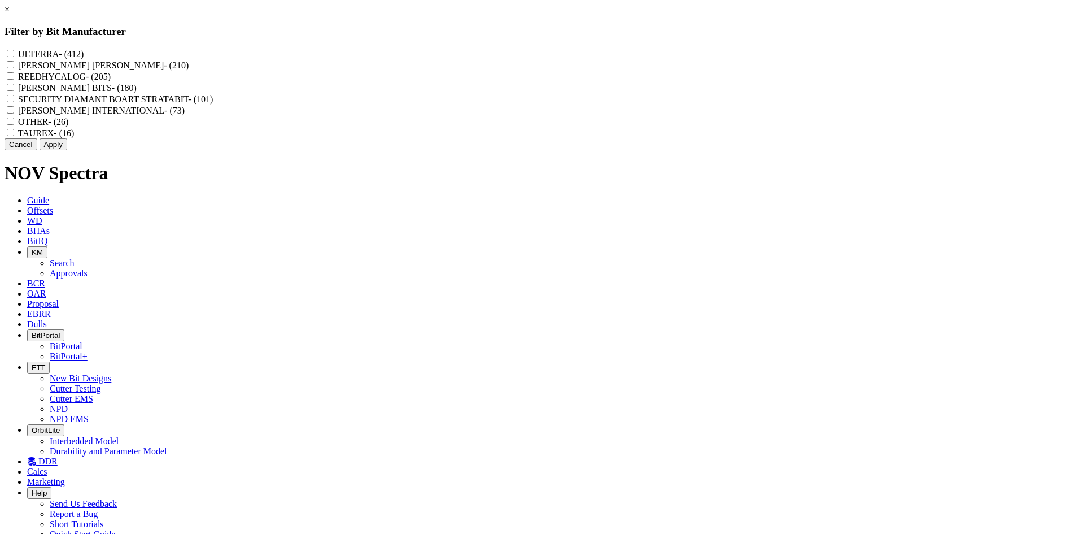
click at [111, 81] on label "REEDHYCALOG - (205)" at bounding box center [64, 77] width 93 height 10
click at [14, 80] on input "REEDHYCALOG - (205)" at bounding box center [10, 75] width 7 height 7
checkbox input "true"
click at [67, 150] on button "Apply" at bounding box center [54, 144] width 28 height 12
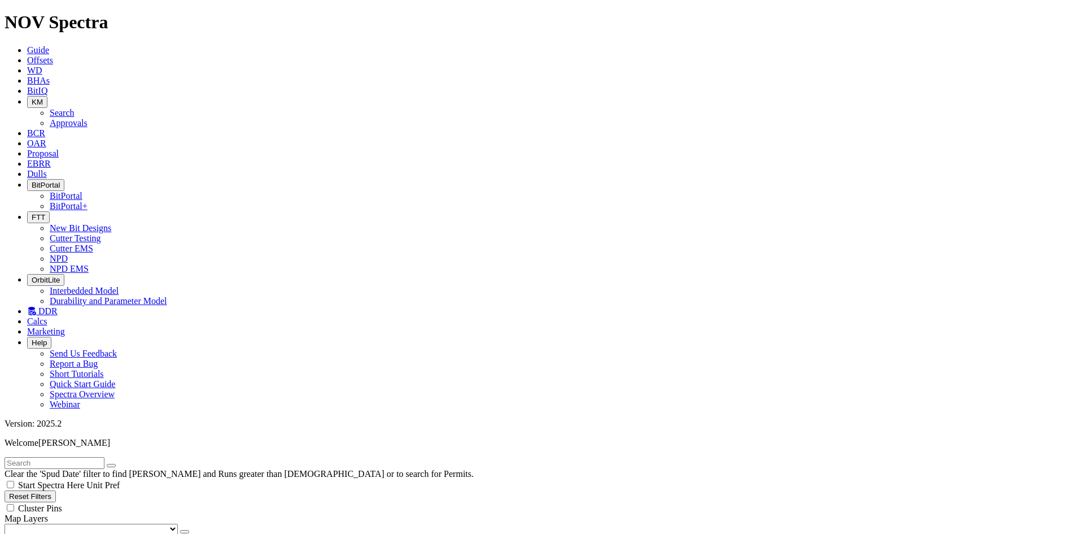
scroll to position [189, 0]
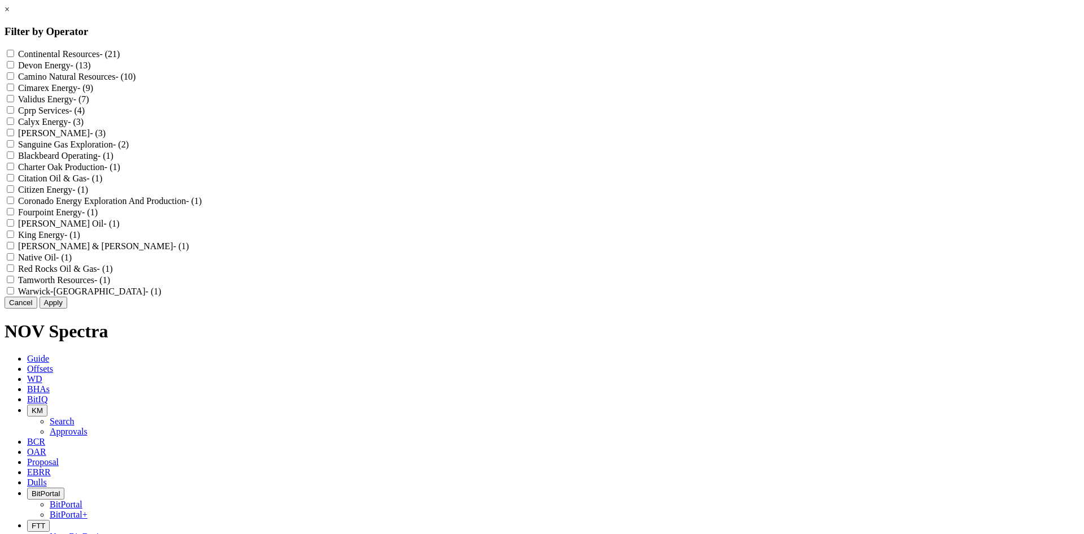
click at [14, 53] on Resources "Continental Resources - (21)" at bounding box center [10, 53] width 7 height 7
checkbox Resources "true"
click at [67, 308] on button "Apply" at bounding box center [54, 302] width 28 height 12
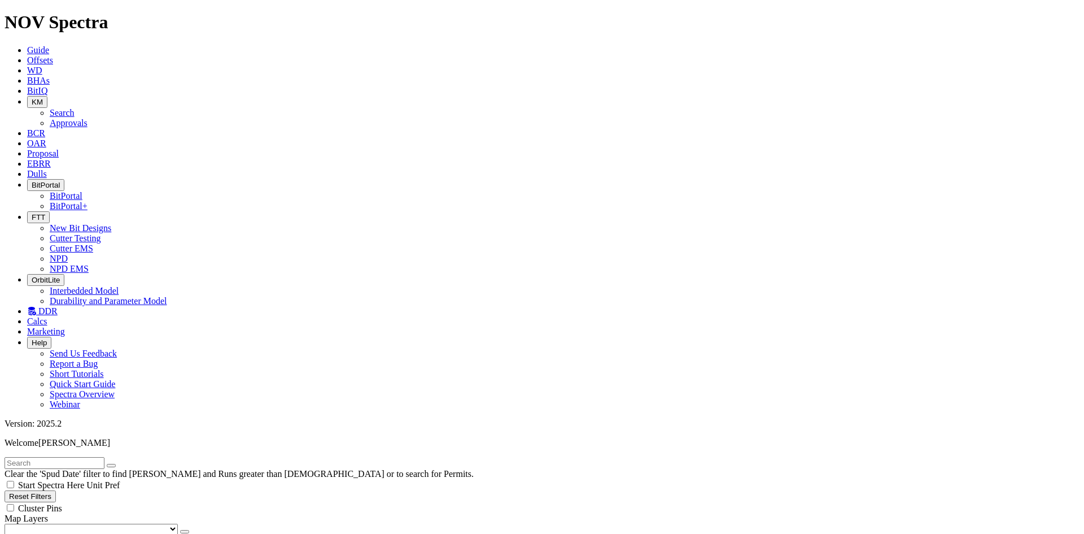
scroll to position [282, 0]
select select
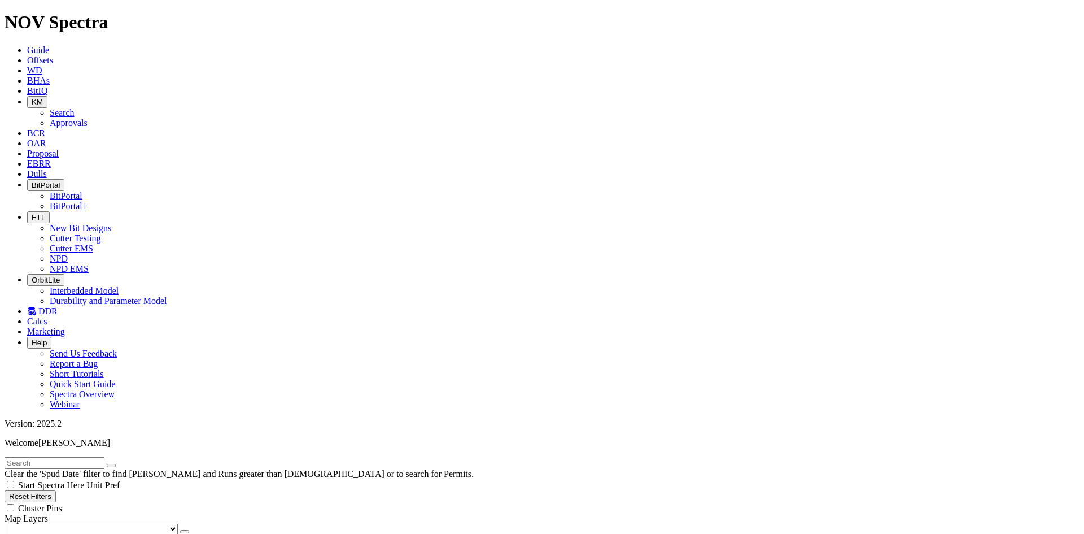
select select
checkbox input "true"
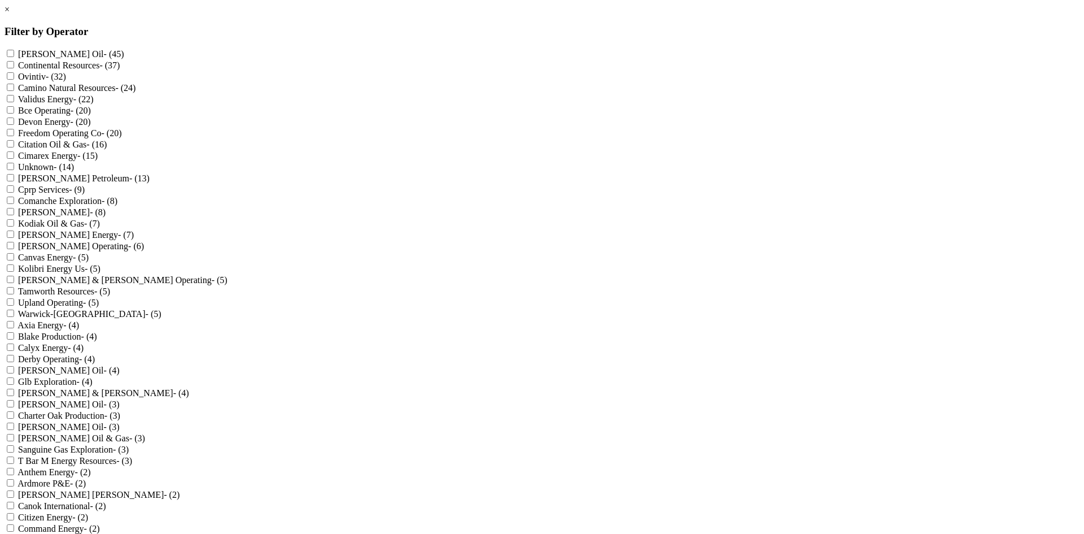
click at [14, 52] on Oil "Mewbourne Oil - (45)" at bounding box center [10, 53] width 7 height 7
checkbox Oil "true"
click at [14, 68] on Resources "Continental Resources - (37)" at bounding box center [10, 64] width 7 height 7
checkbox Resources "true"
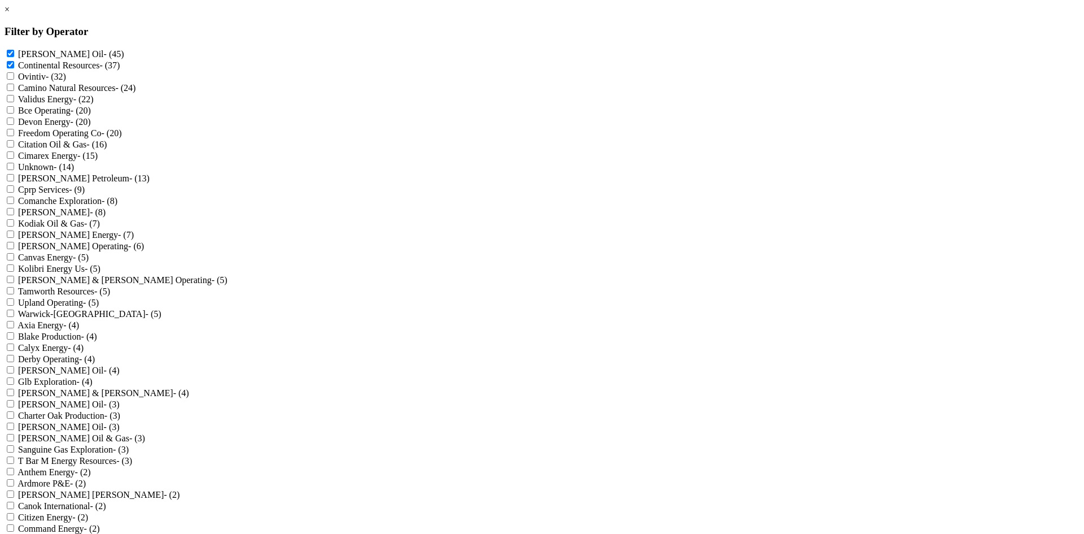
drag, startPoint x: 588, startPoint y: 506, endPoint x: 661, endPoint y: 475, distance: 79.2
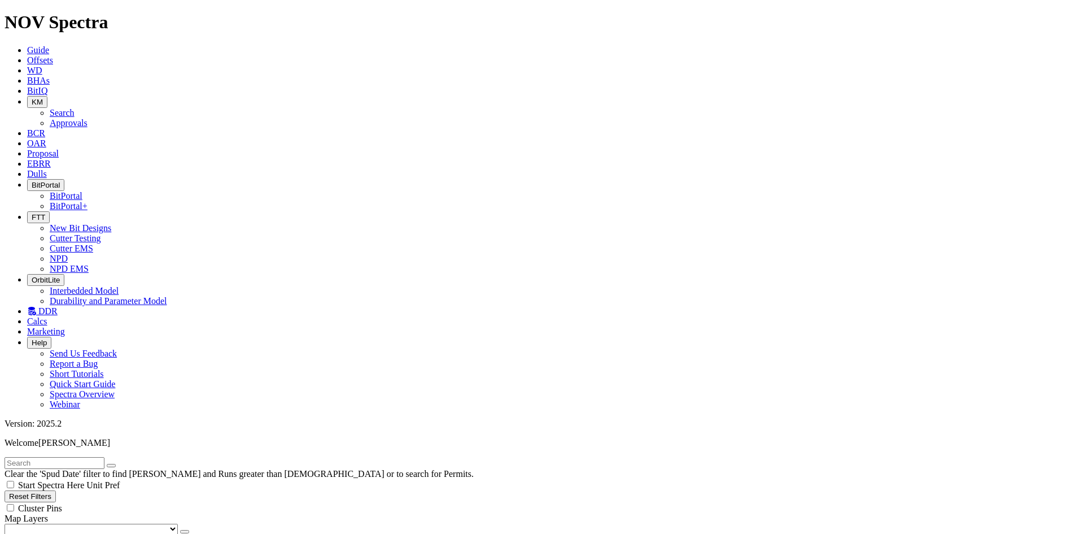
checkbox input "true"
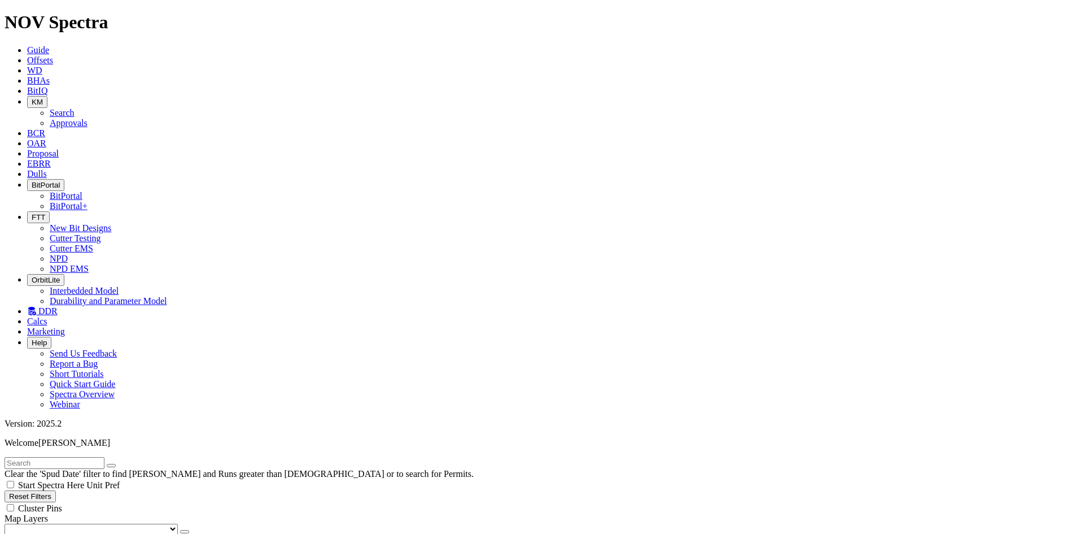
radio input "false"
radio input "true"
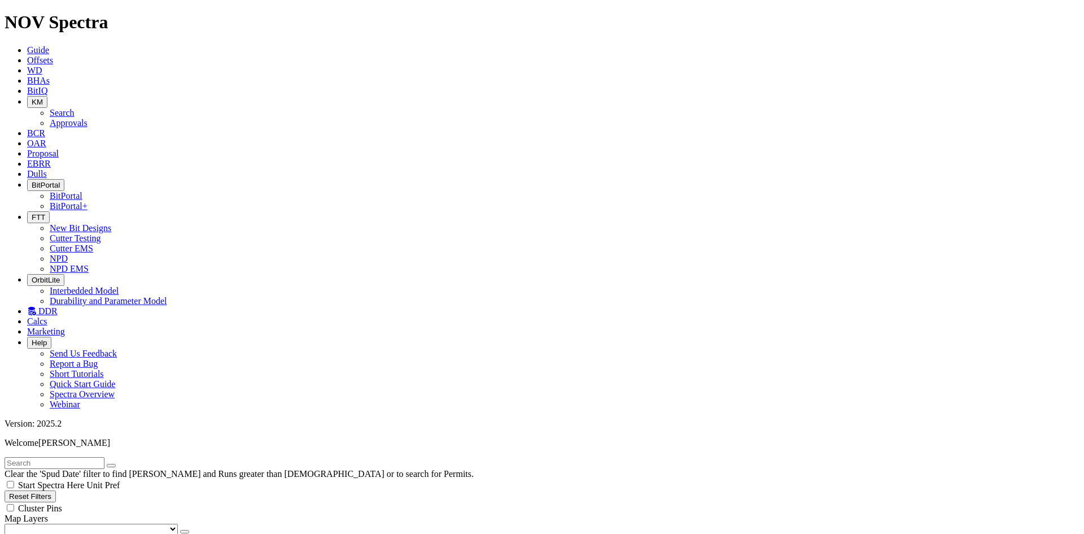
select select
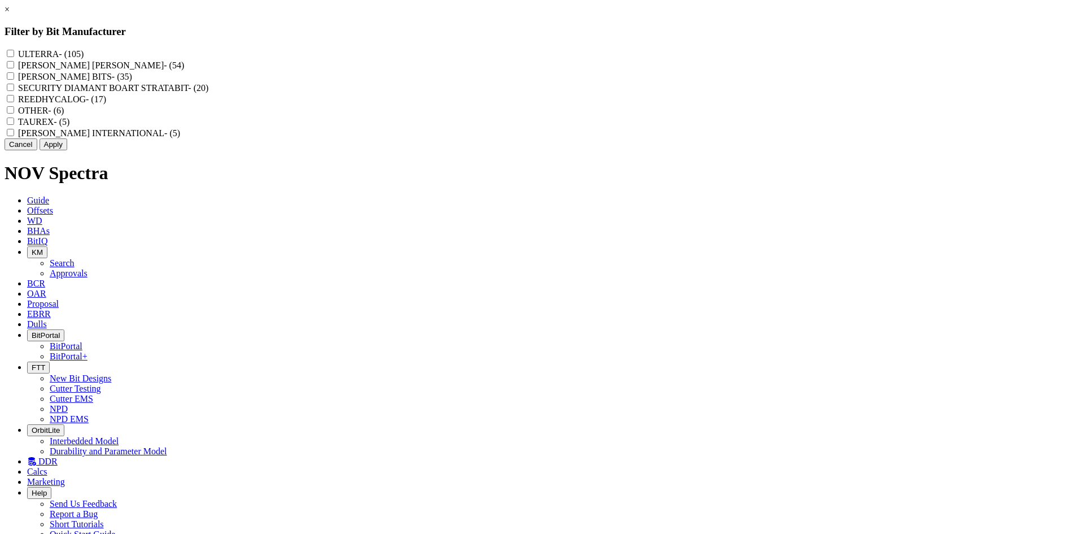
click at [14, 102] on input "REEDHYCALOG - (17)" at bounding box center [10, 98] width 7 height 7
checkbox input "true"
click at [67, 150] on button "Apply" at bounding box center [54, 144] width 28 height 12
checkbox input "false"
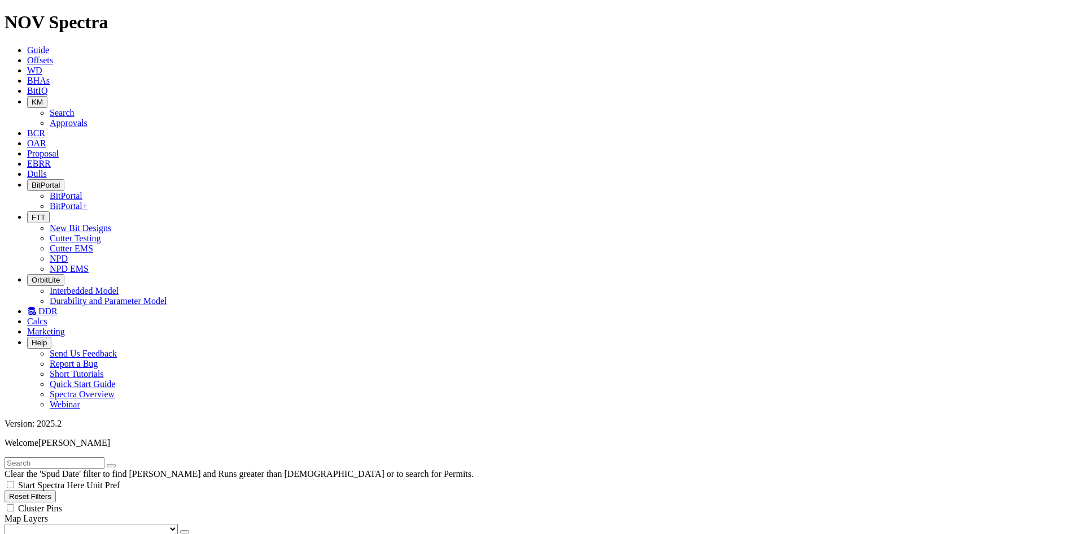
scroll to position [169, 0]
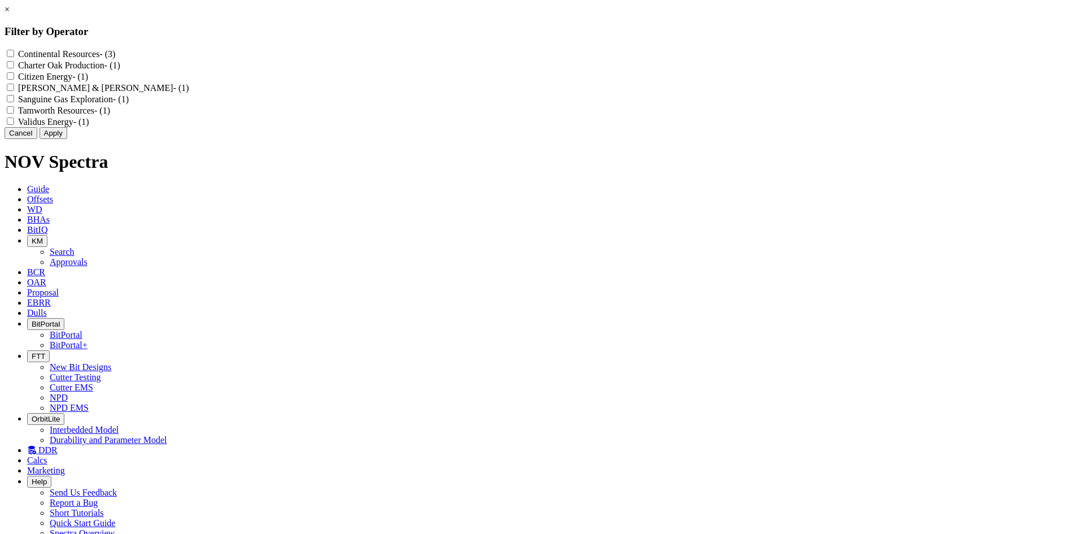
click at [37, 139] on button "Cancel" at bounding box center [21, 133] width 33 height 12
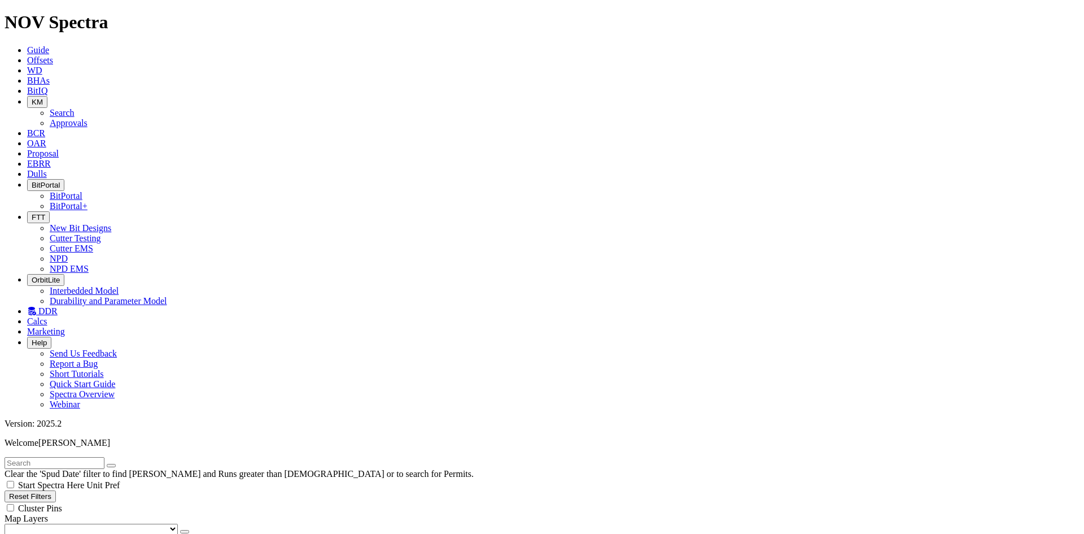
scroll to position [623, 0]
checkbox input "false"
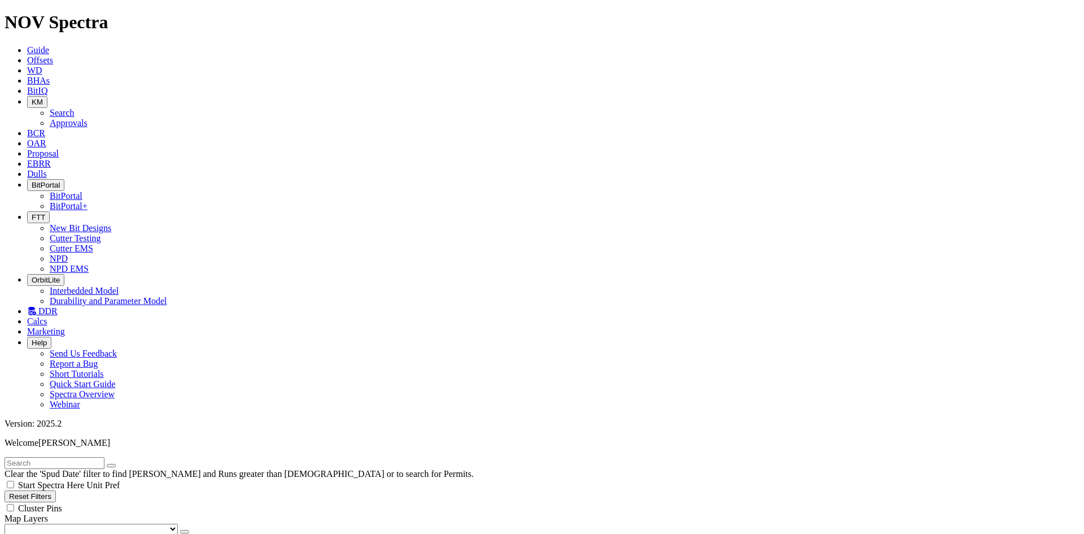
scroll to position [282, 0]
select select
radio input "true"
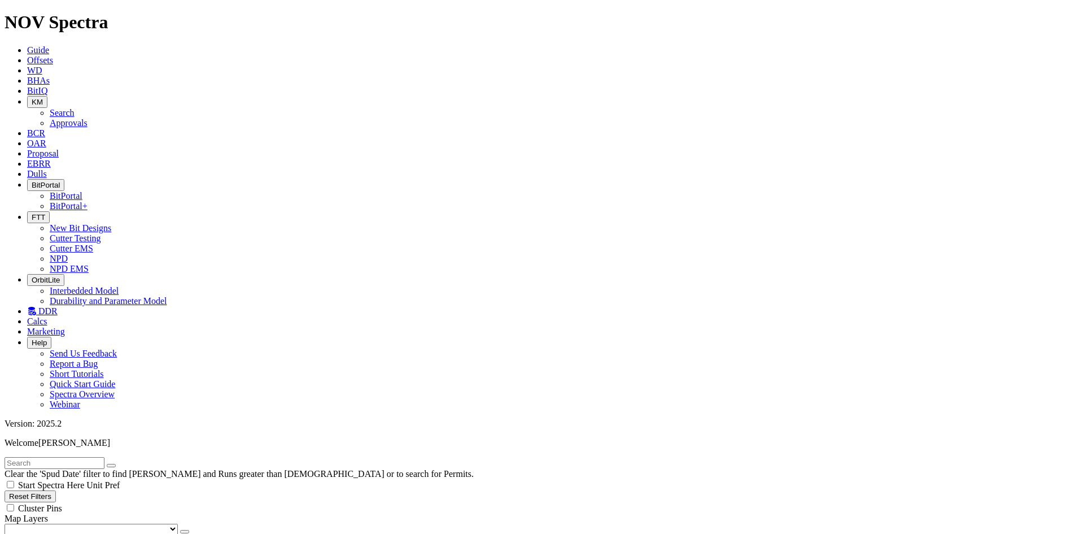
radio input "false"
checkbox input "false"
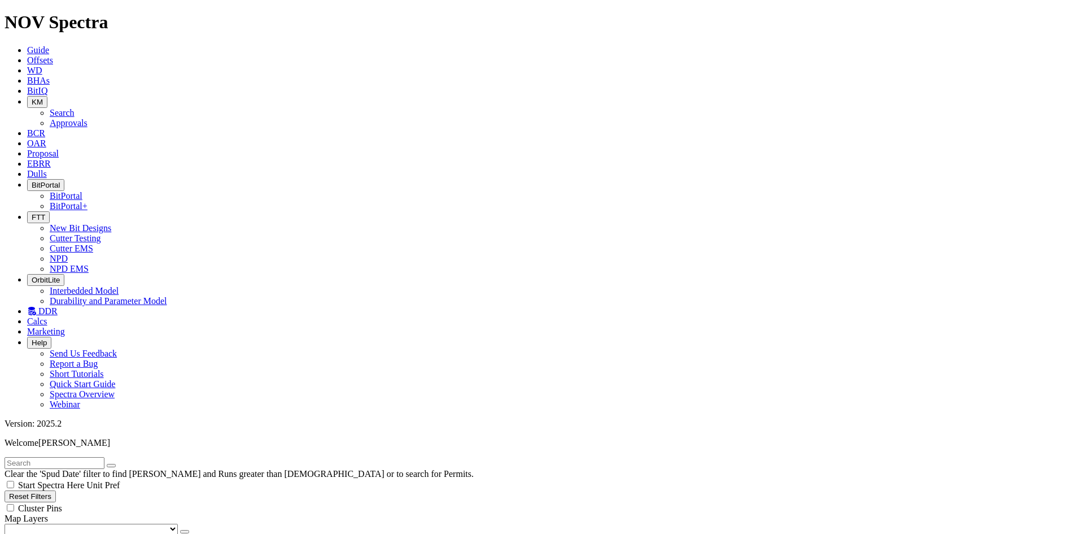
scroll to position [282, 0]
checkbox input "false"
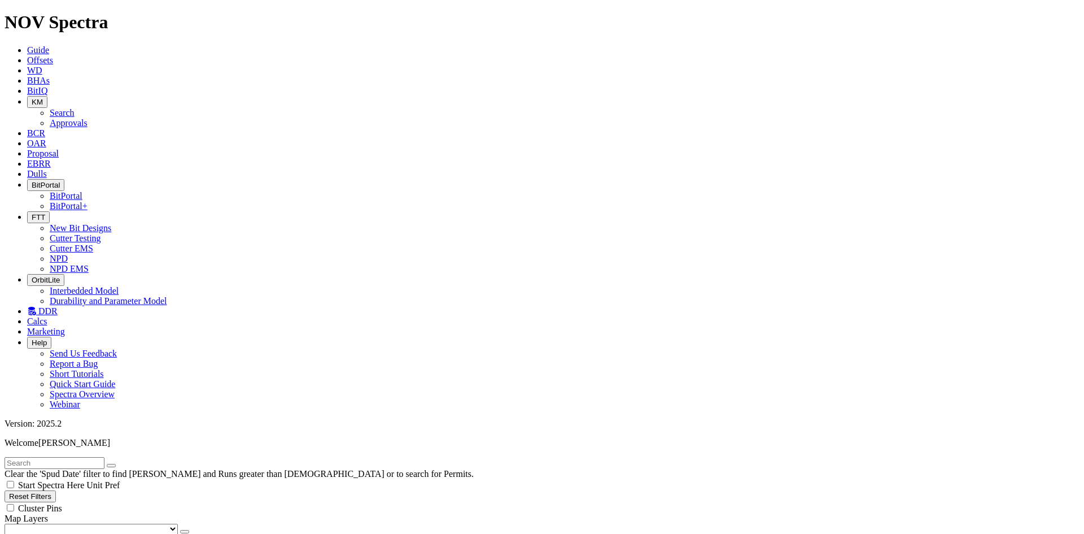
checkbox input "false"
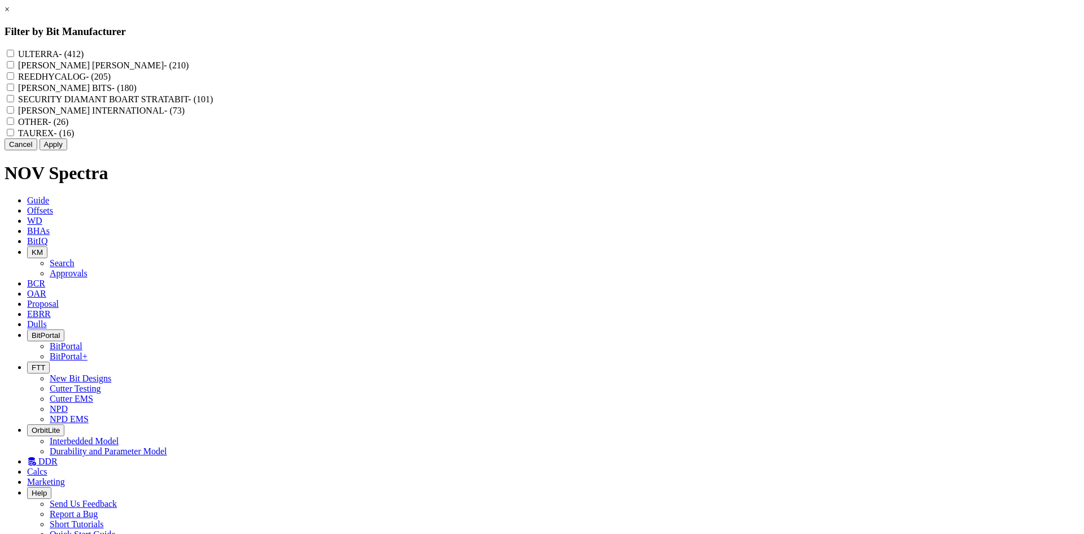
click at [111, 81] on label "REEDHYCALOG - (205)" at bounding box center [64, 77] width 93 height 10
click at [14, 80] on input "REEDHYCALOG - (205)" at bounding box center [10, 75] width 7 height 7
checkbox input "true"
click at [67, 150] on button "Apply" at bounding box center [54, 144] width 28 height 12
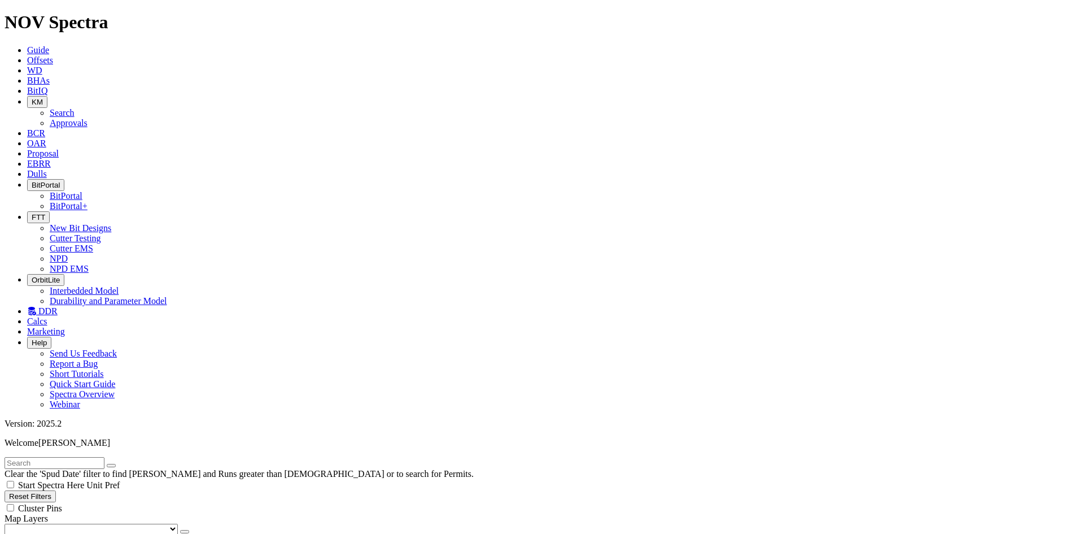
scroll to position [113, 0]
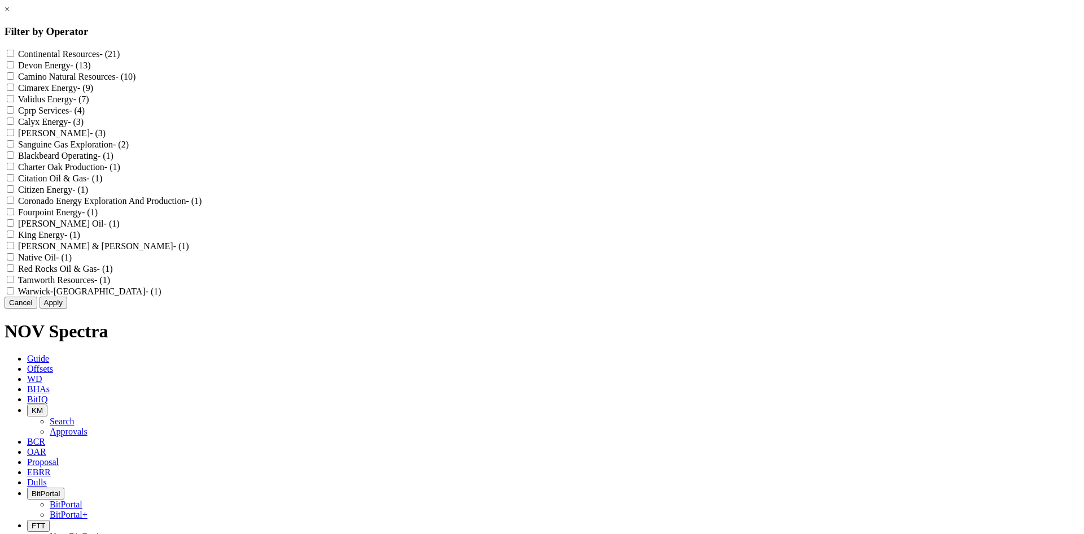
click at [81, 287] on div "× Filter by Operator Continental Resources - (21) Devon Energy - (13) Camino Na…" at bounding box center [542, 157] width 1075 height 304
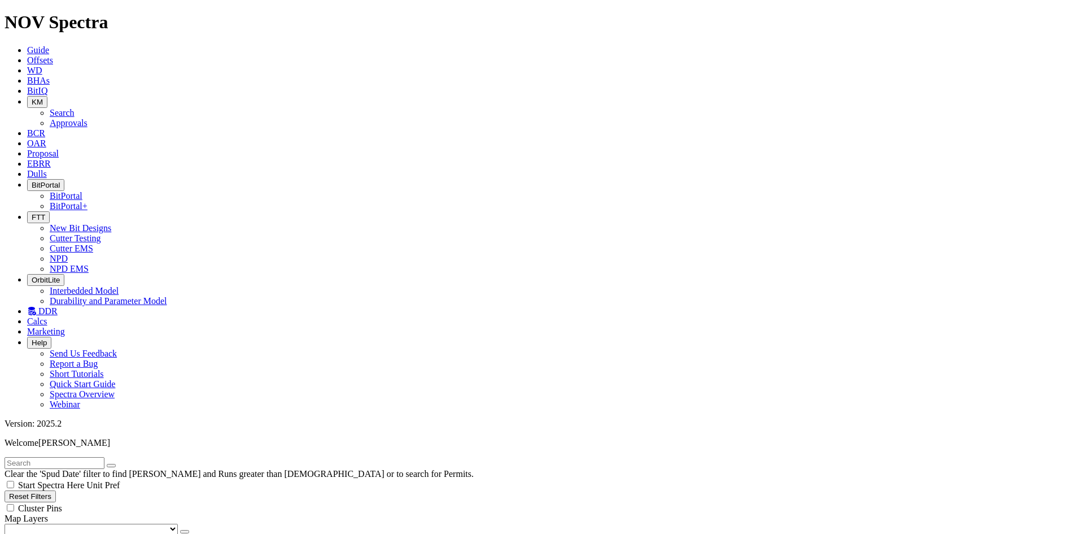
scroll to position [282, 0]
select select
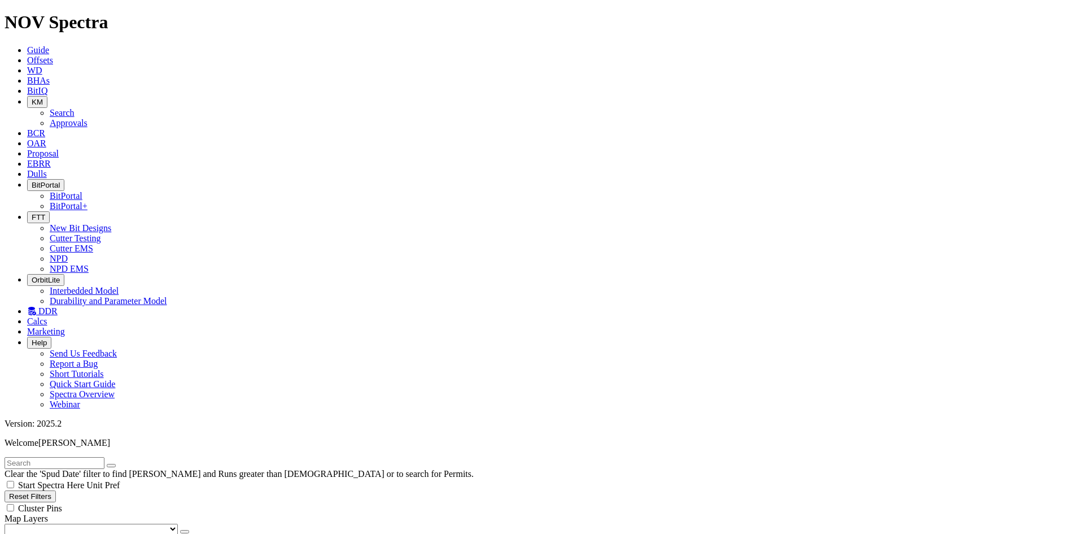
select select
checkbox input "true"
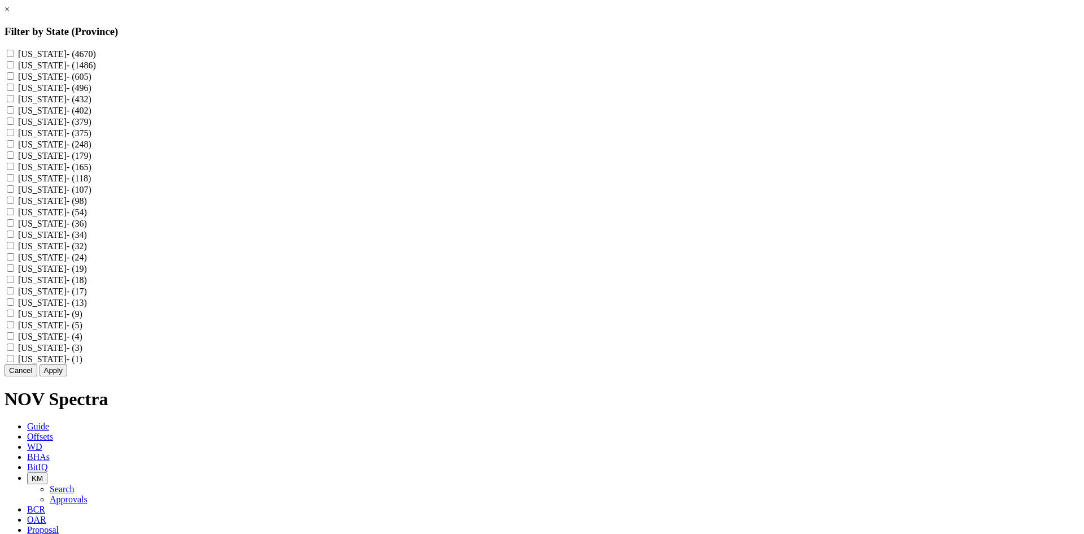
click at [14, 102] on input "Kansas - (432)" at bounding box center [10, 98] width 7 height 7
checkbox input "true"
click at [67, 376] on button "Apply" at bounding box center [54, 370] width 28 height 12
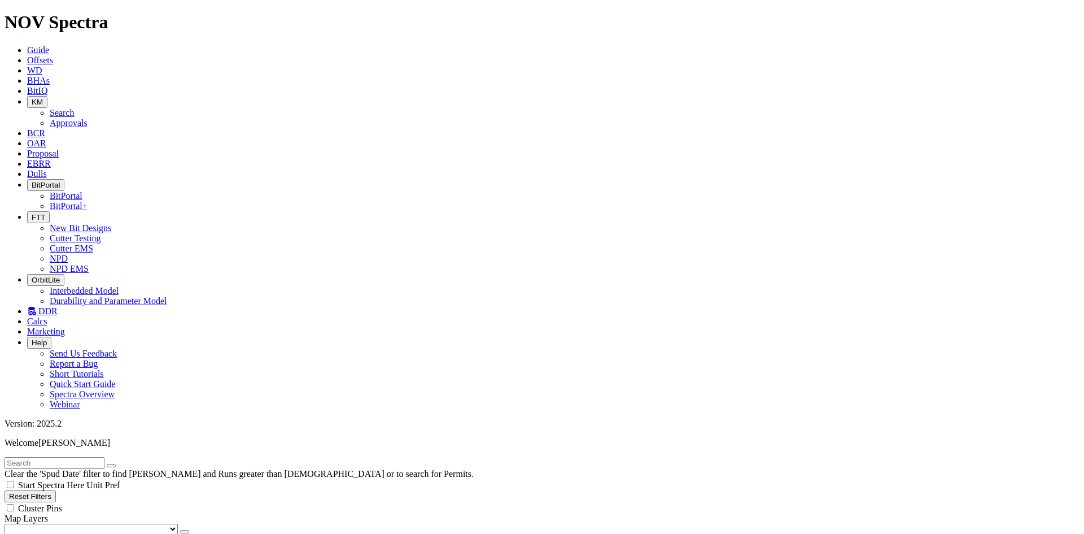
checkbox input "true"
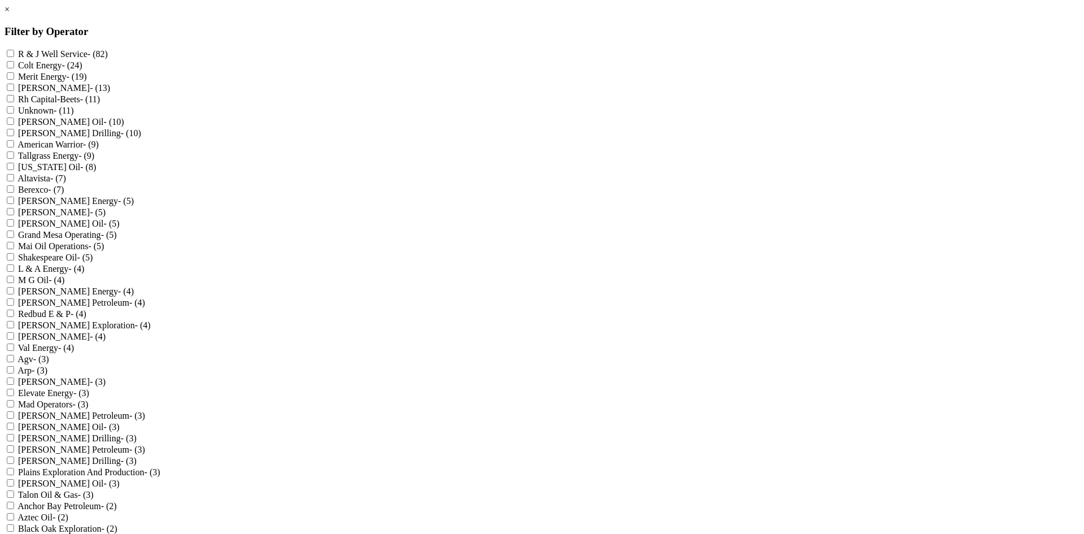
scroll to position [0, 0]
click at [10, 14] on link "×" at bounding box center [7, 10] width 5 height 10
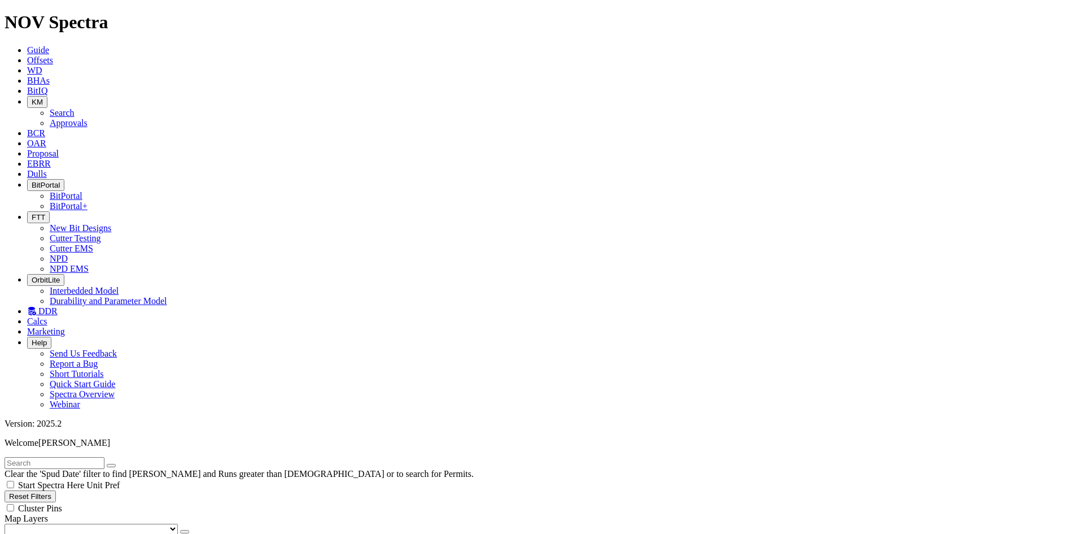
select select
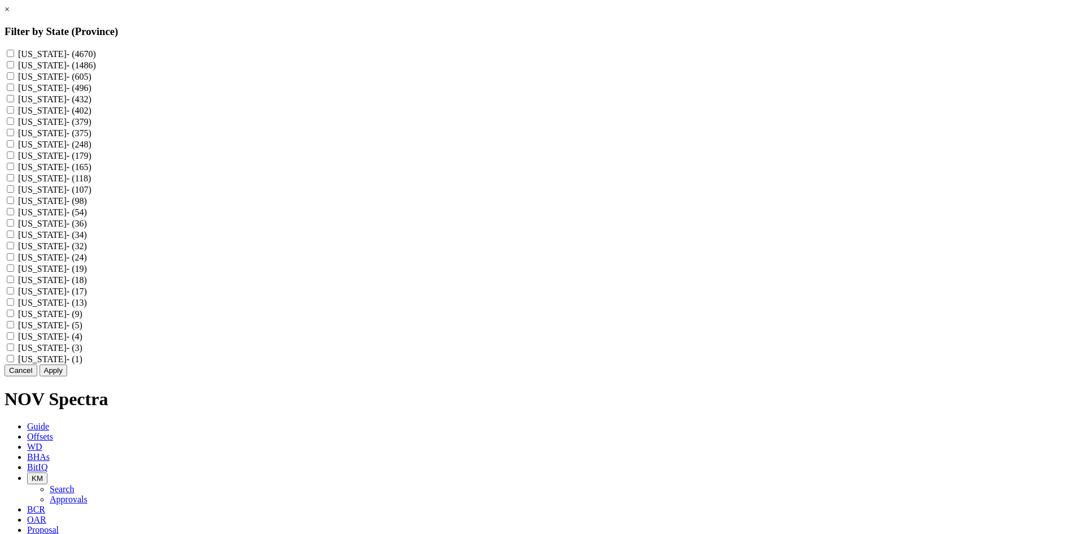
click at [14, 113] on input "Colorado - (402)" at bounding box center [10, 109] width 7 height 7
checkbox input "true"
click at [67, 376] on button "Apply" at bounding box center [54, 370] width 28 height 12
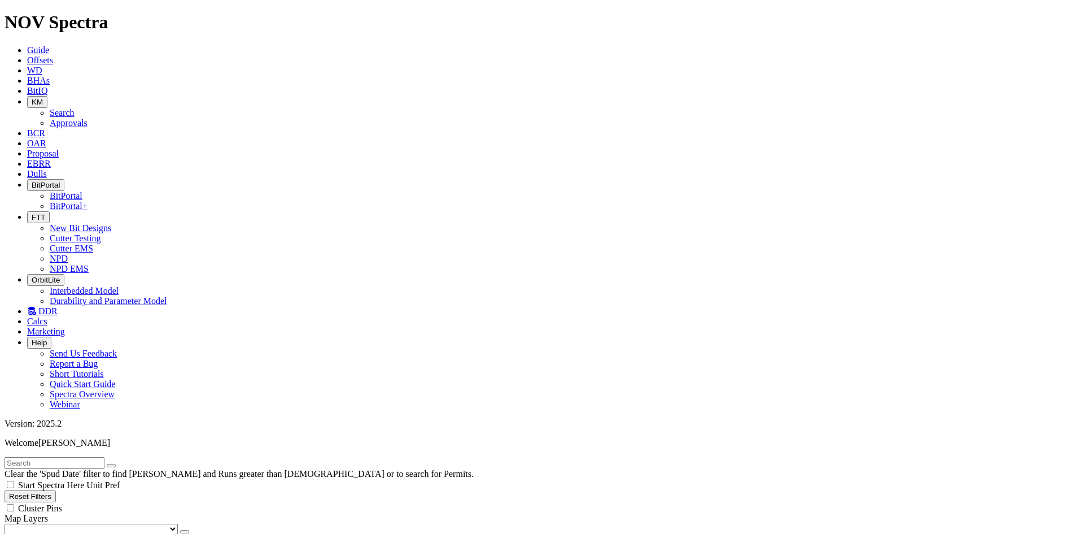
scroll to position [35948, 0]
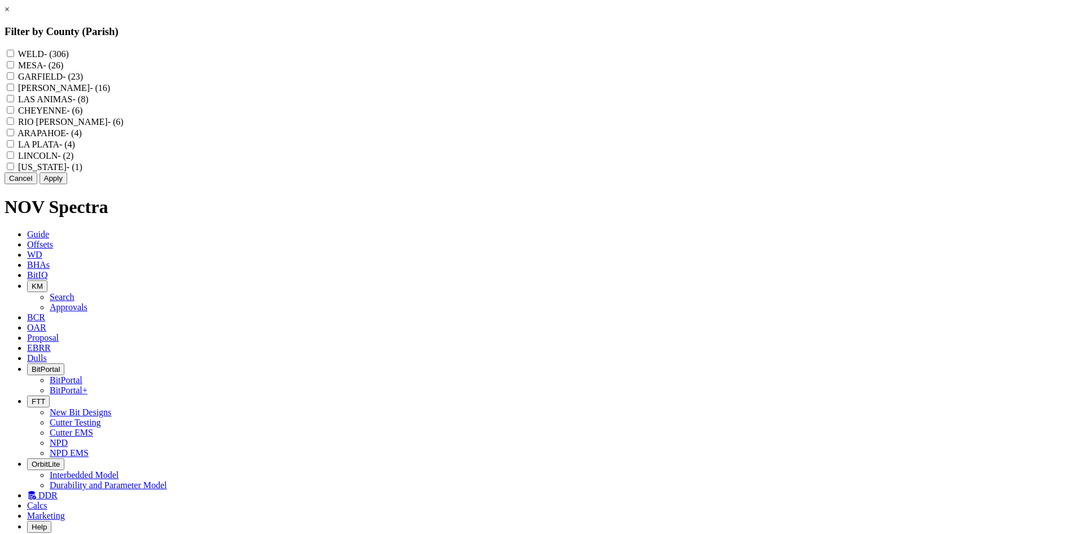
click at [83, 184] on div "× Filter by County (Parish) WELD - (306) MESA - (26) GARFIELD - (23) ADAMS - (1…" at bounding box center [542, 95] width 1075 height 180
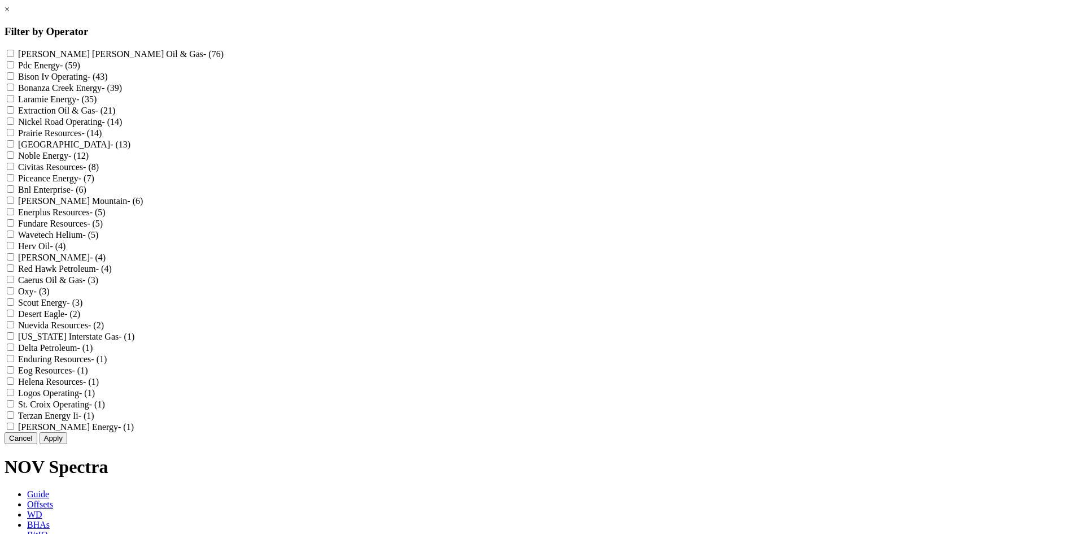
click at [83, 230] on div "× Filter by Operator Kerr Mcgee Oil & Gas - (76) Pdc Energy - (59) Bison Iv Ope…" at bounding box center [542, 224] width 1075 height 439
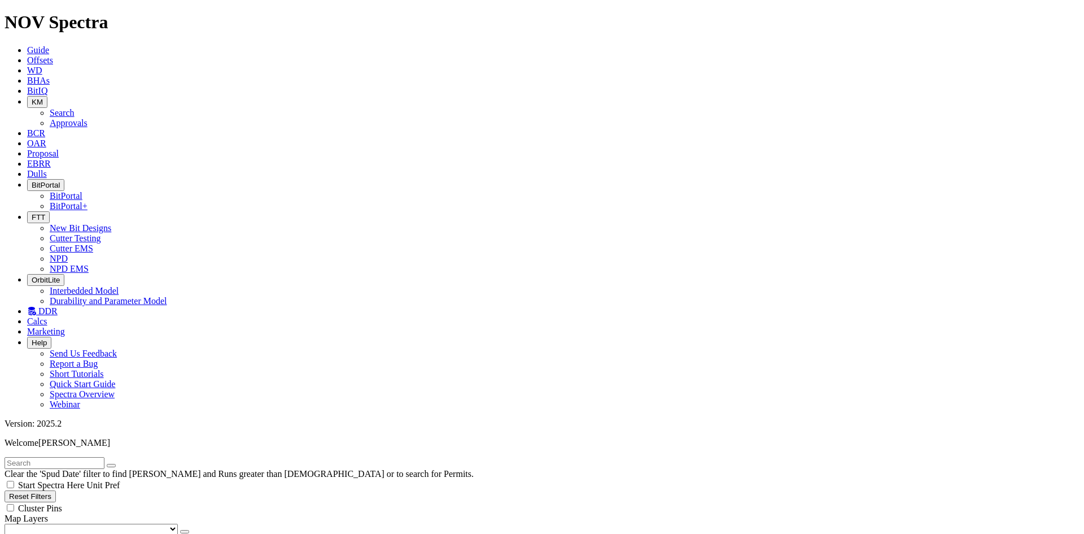
scroll to position [0, 0]
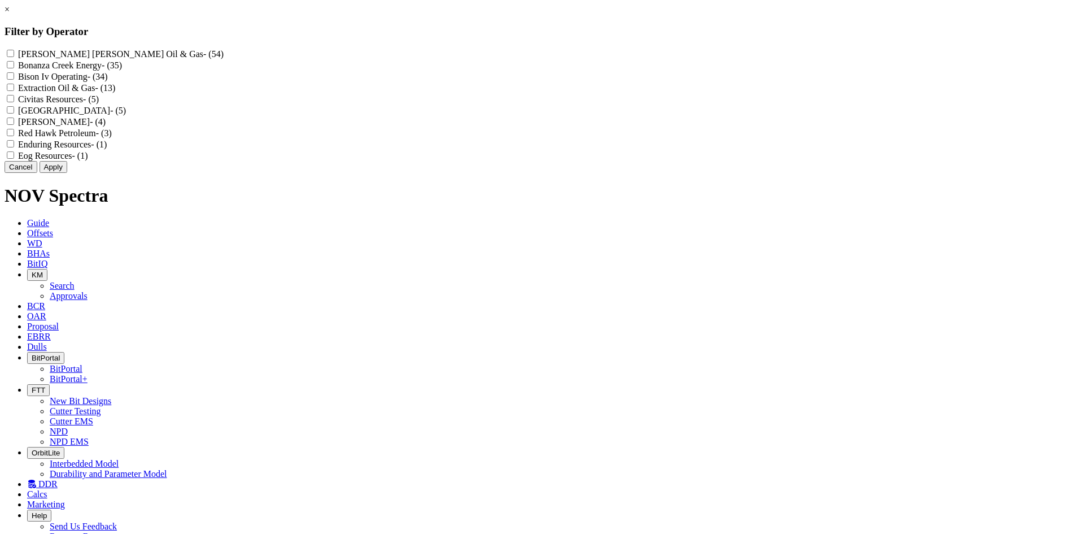
click at [82, 173] on div "× Filter by Operator Kerr Mcgee Oil & Gas - (54) Bonanza Creek Energy - (35) Bi…" at bounding box center [542, 89] width 1075 height 168
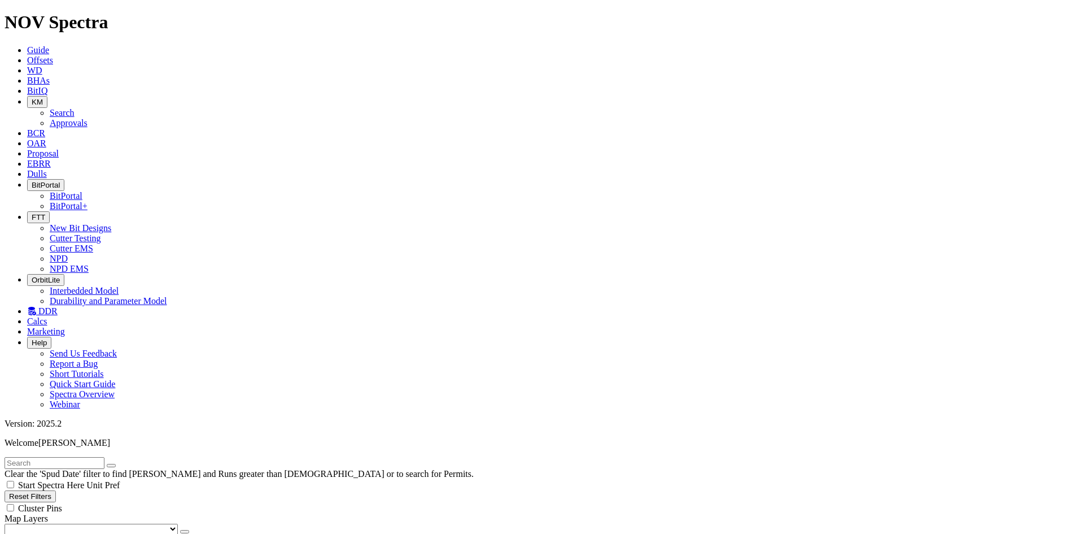
scroll to position [339, 0]
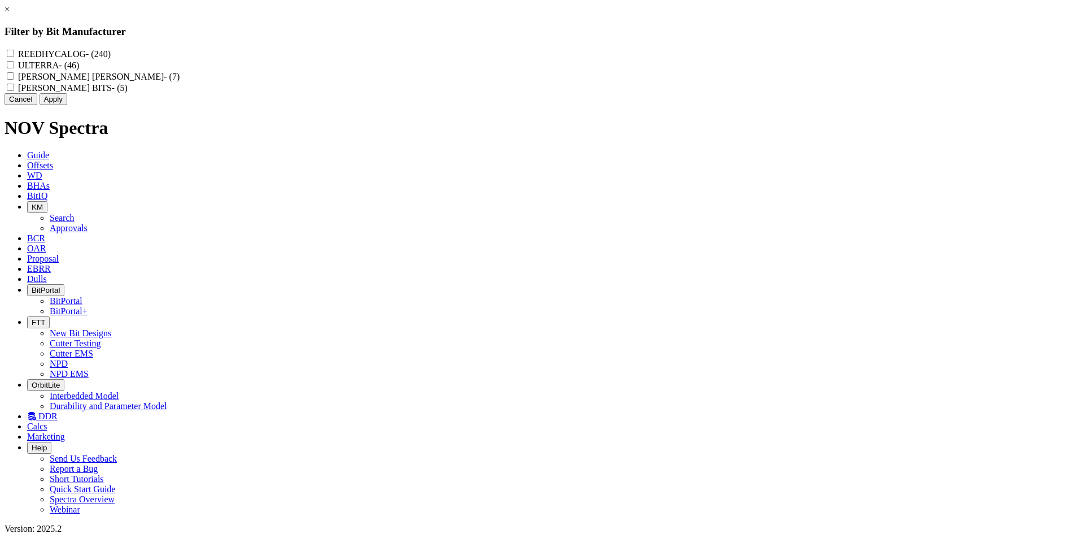
click at [83, 105] on div "× Filter by Bit Manufacturer REEDHYCALOG - (240) ULTERRA - (46) HUGHES CHRISTEN…" at bounding box center [542, 55] width 1075 height 101
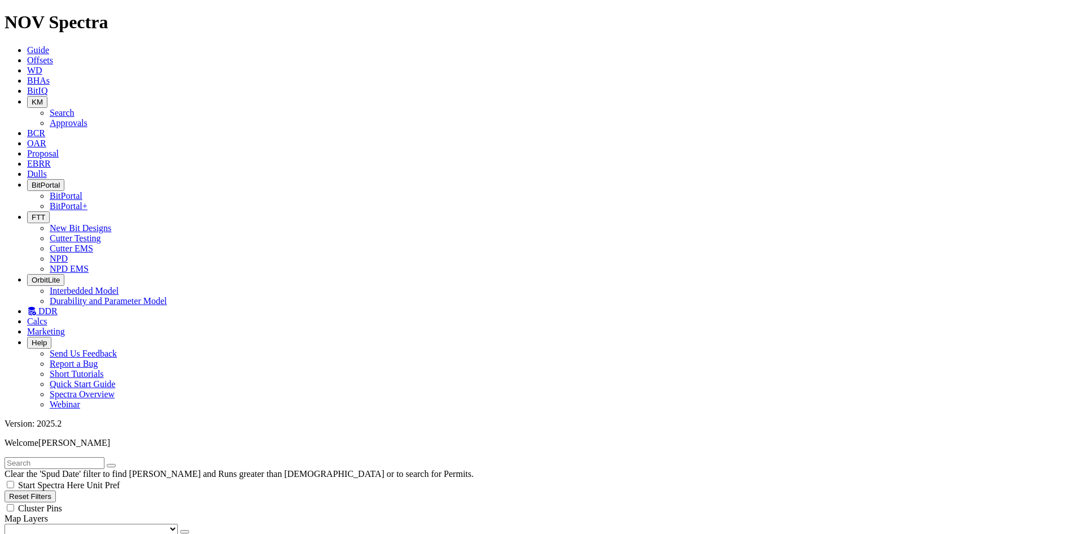
scroll to position [0, 0]
checkbox input "true"
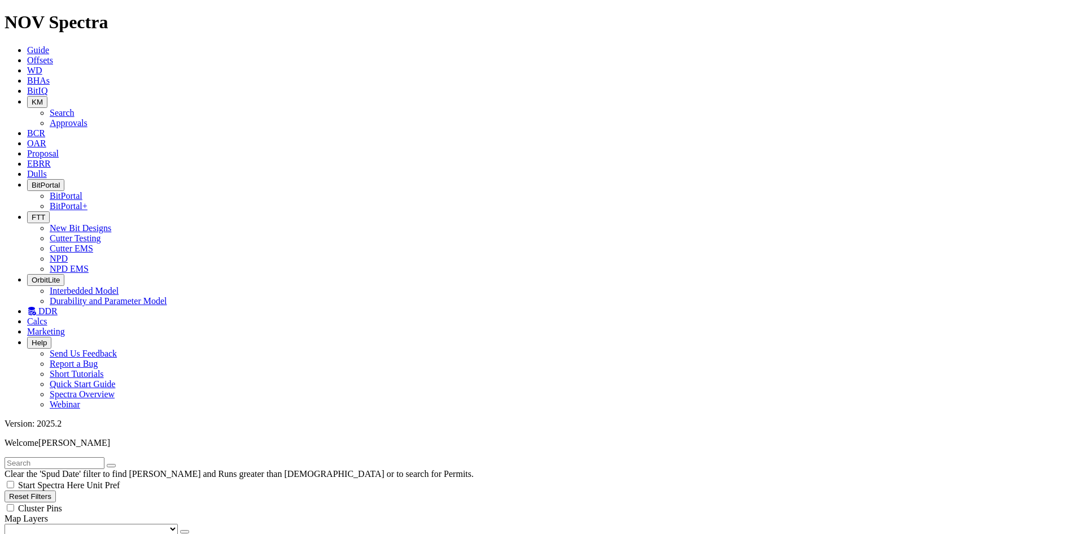
checkbox input "false"
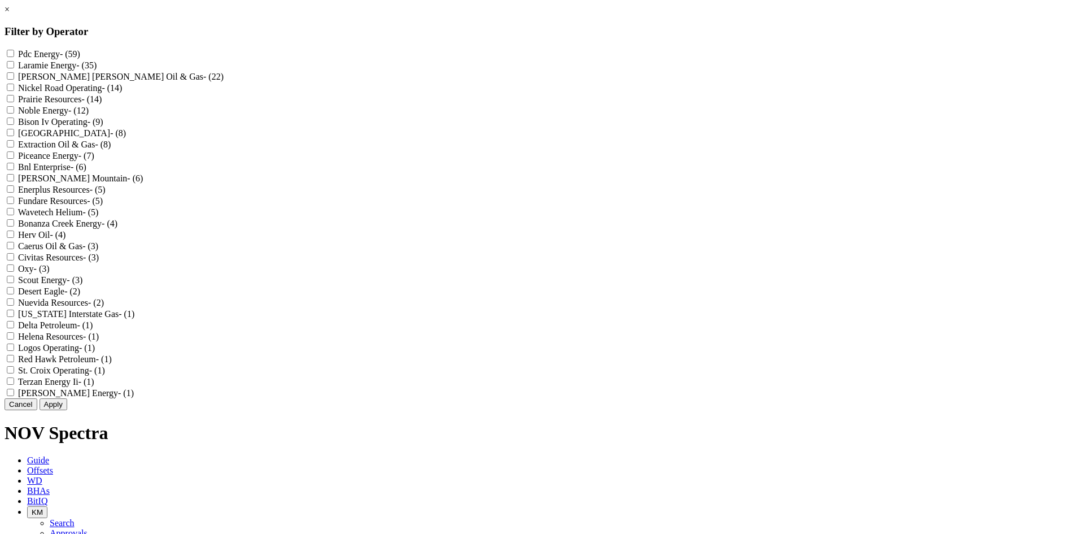
click at [14, 52] on Energy "Pdc Energy - (59)" at bounding box center [10, 53] width 7 height 7
checkbox Energy "true"
click at [67, 410] on button "Apply" at bounding box center [54, 404] width 28 height 12
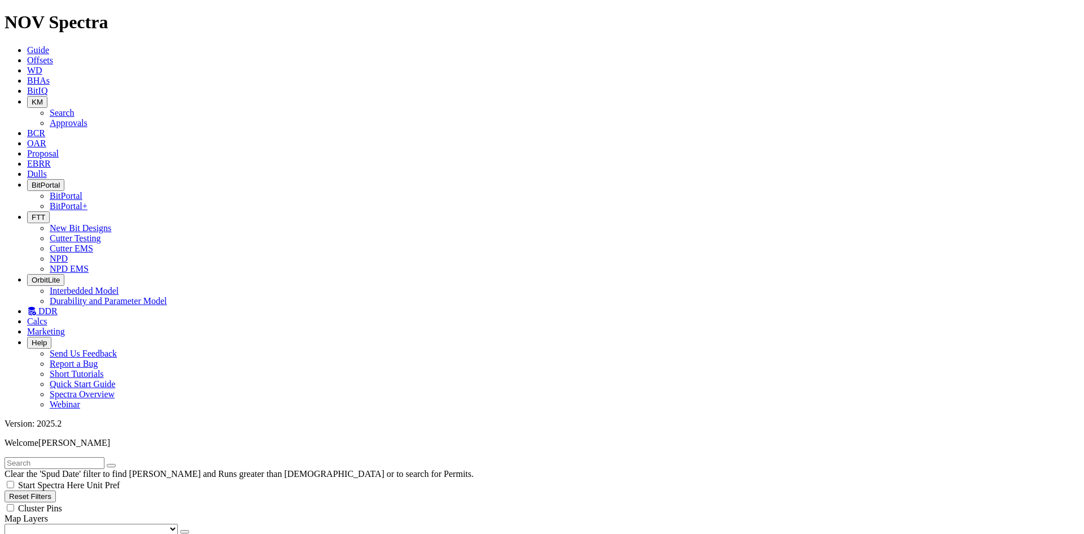
scroll to position [2649, 0]
checkbox input "true"
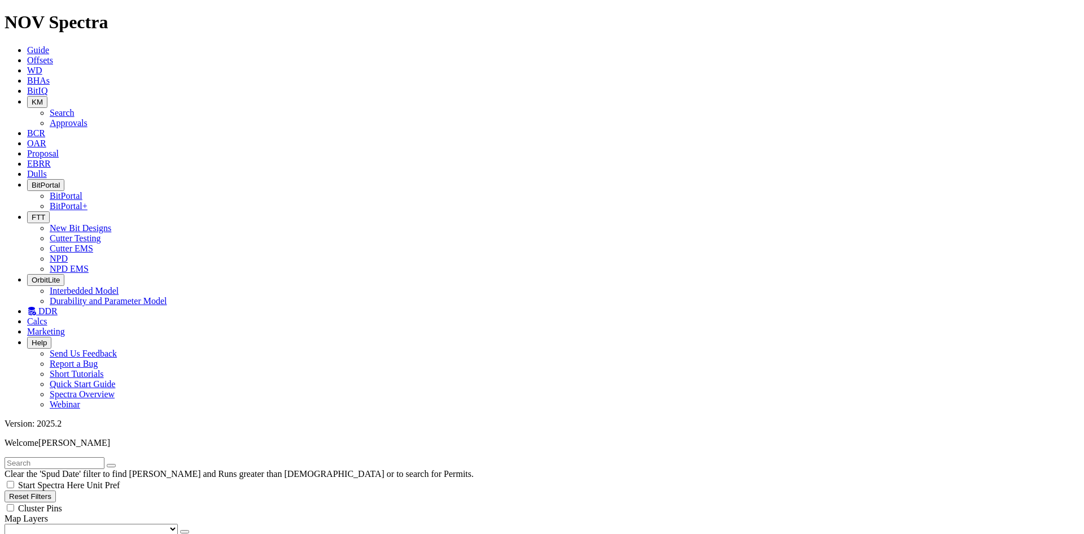
select select
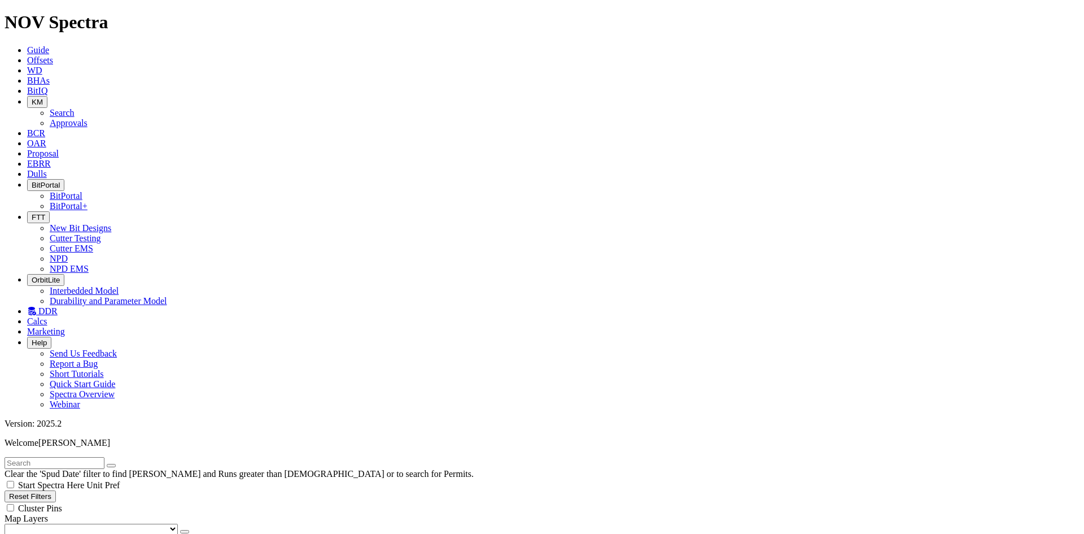
click at [104, 457] on input "text" at bounding box center [55, 463] width 100 height 12
type input "active"
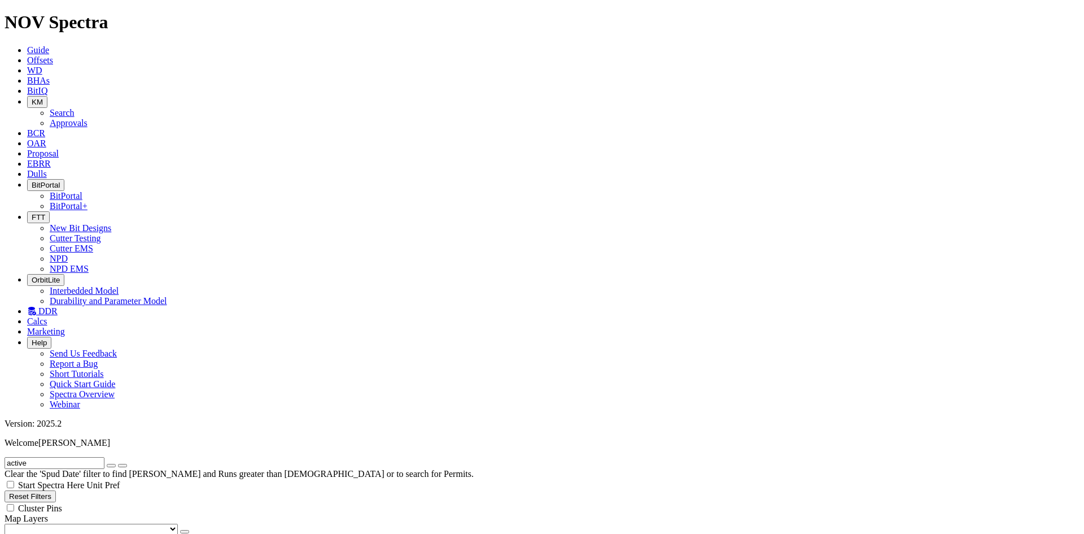
click at [118, 464] on button "submit" at bounding box center [122, 465] width 9 height 3
drag, startPoint x: 47, startPoint y: 54, endPoint x: 0, endPoint y: 46, distance: 47.4
click at [5, 457] on form "active" at bounding box center [542, 463] width 1075 height 12
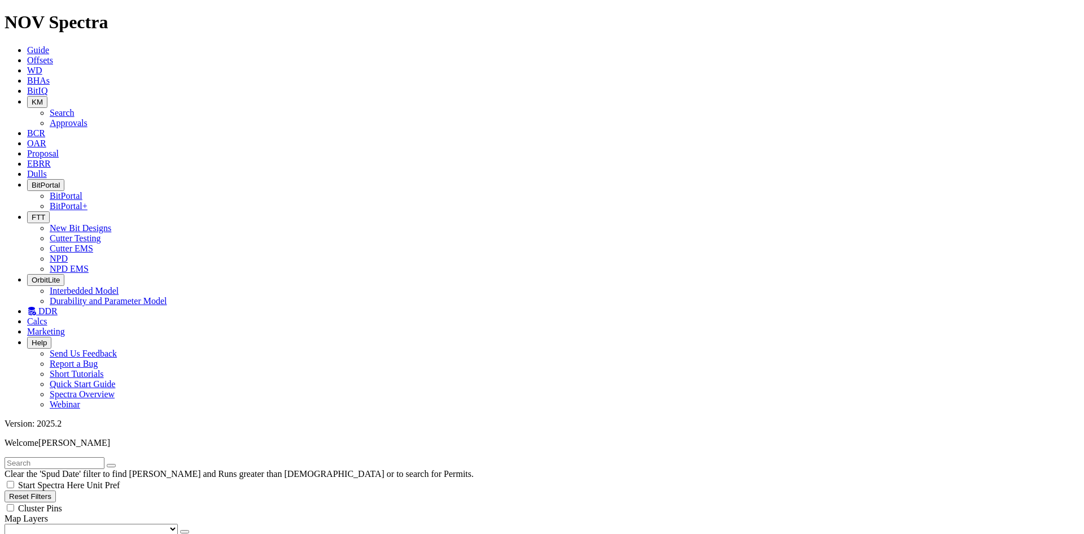
type input "4/1/25"
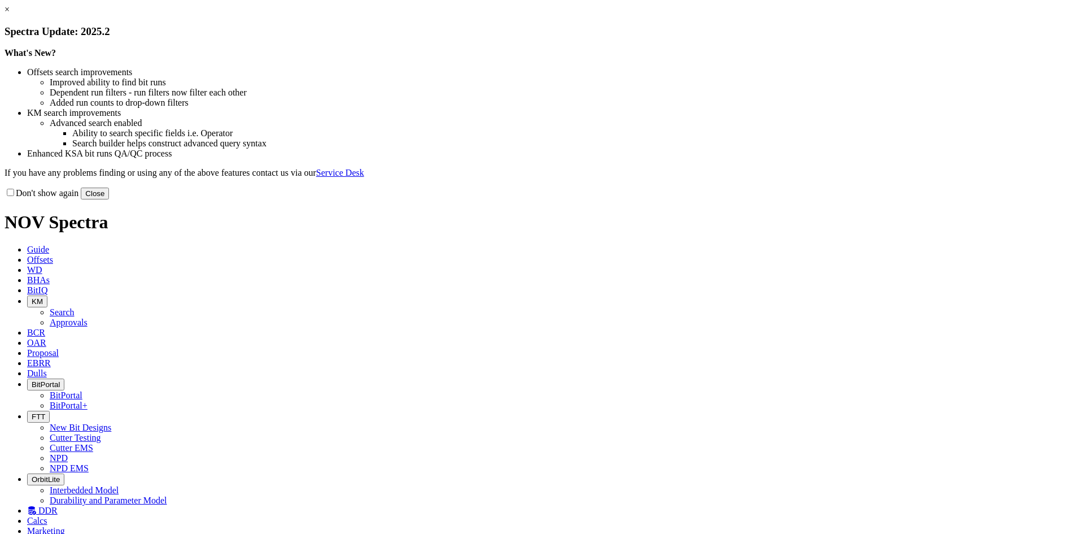
click at [109, 199] on button "Close" at bounding box center [95, 193] width 28 height 12
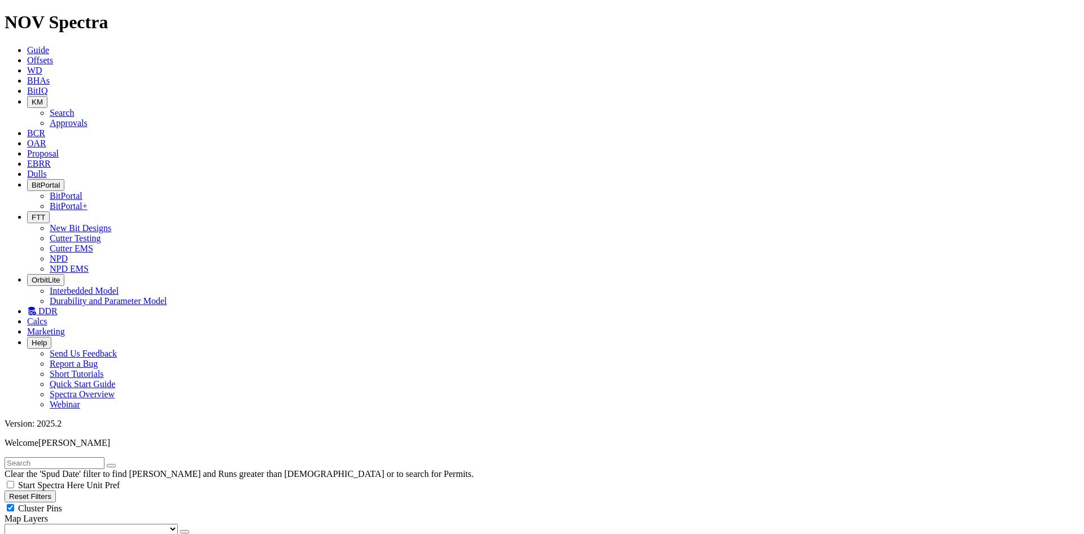
radio input "false"
radio input "true"
drag, startPoint x: 31, startPoint y: 182, endPoint x: 34, endPoint y: 164, distance: 18.8
radio input "true"
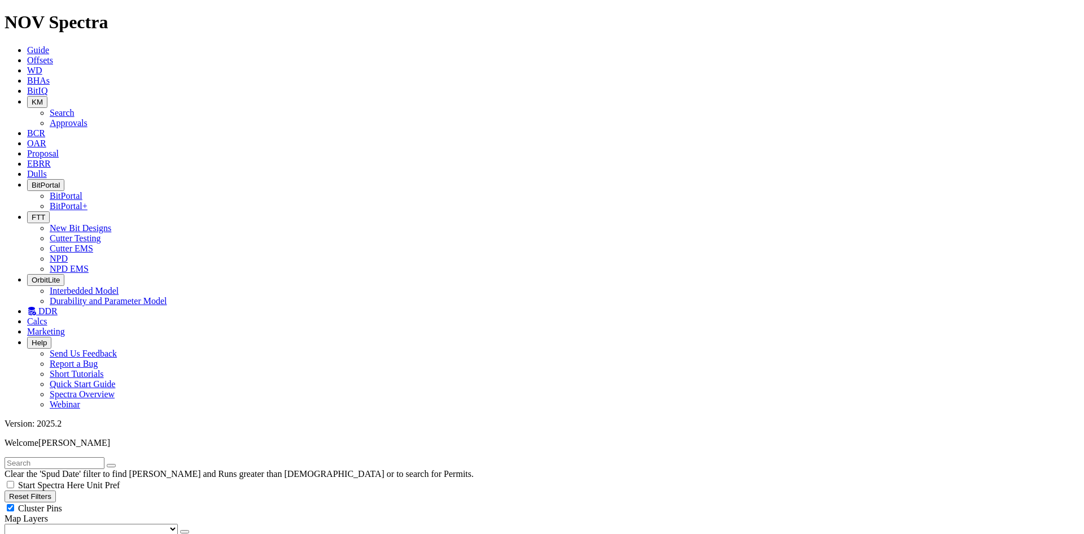
radio input "false"
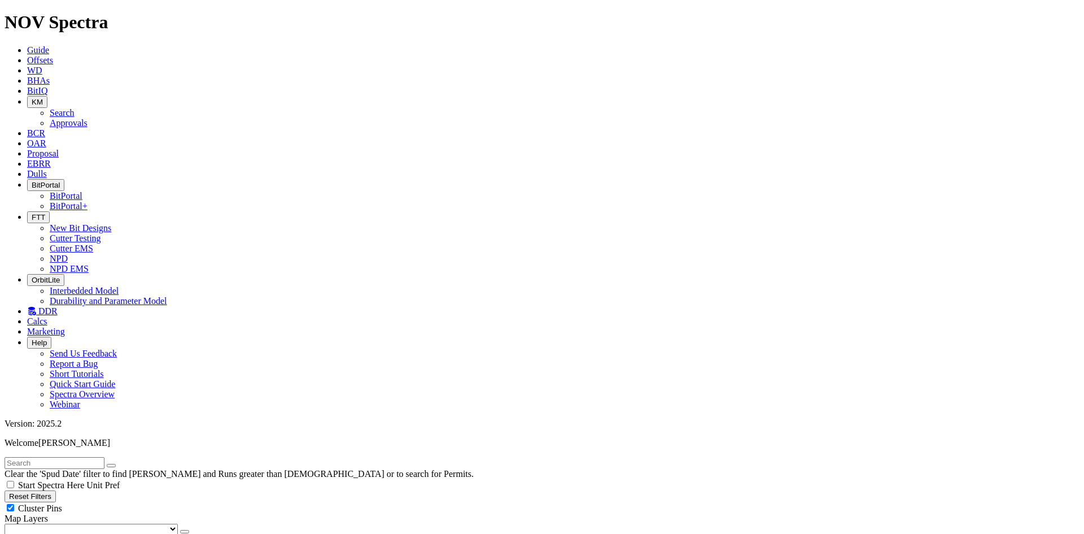
type input "[DATE]"
click at [62, 503] on span "Cluster Pins" at bounding box center [40, 508] width 44 height 10
checkbox input "false"
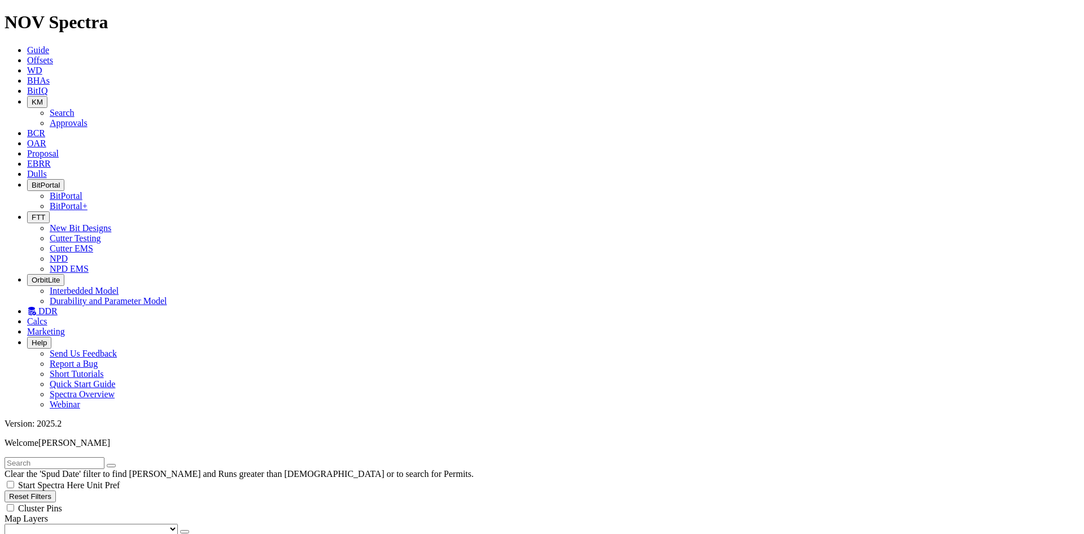
type input "[DATE]"
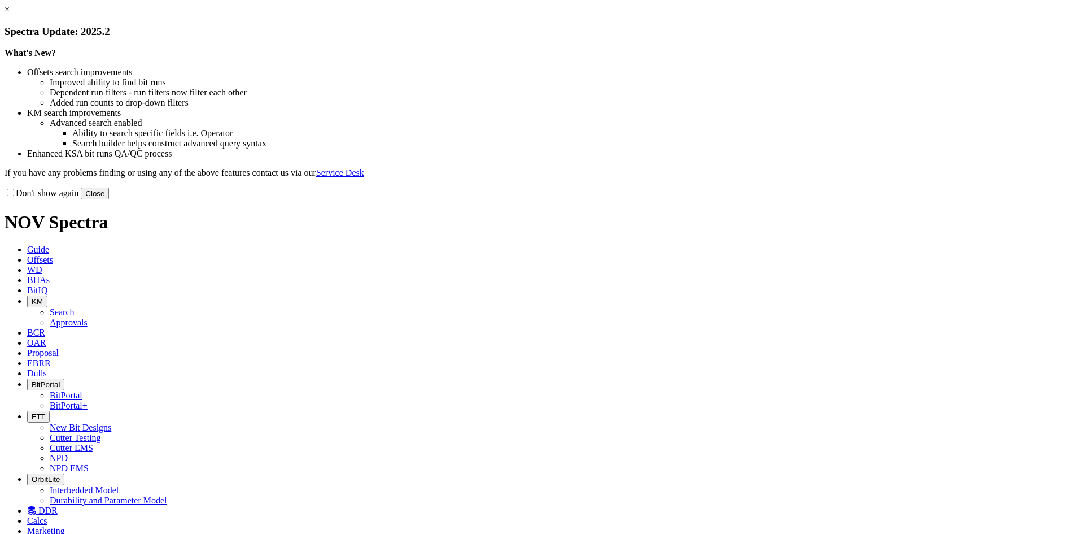
click at [109, 199] on button "Close" at bounding box center [95, 193] width 28 height 12
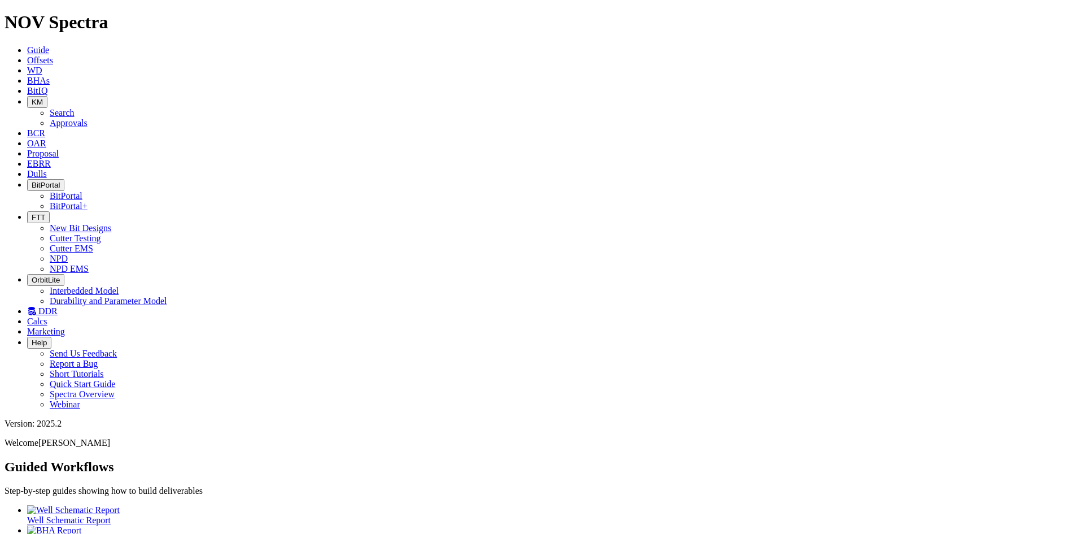
click at [53, 55] on span "Offsets" at bounding box center [40, 60] width 26 height 10
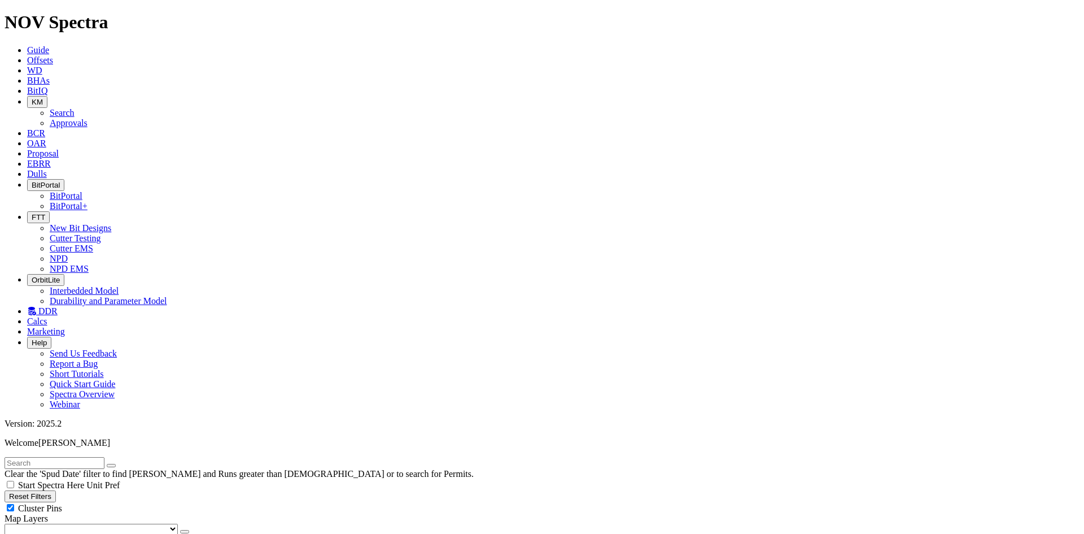
type input "[DATE]"
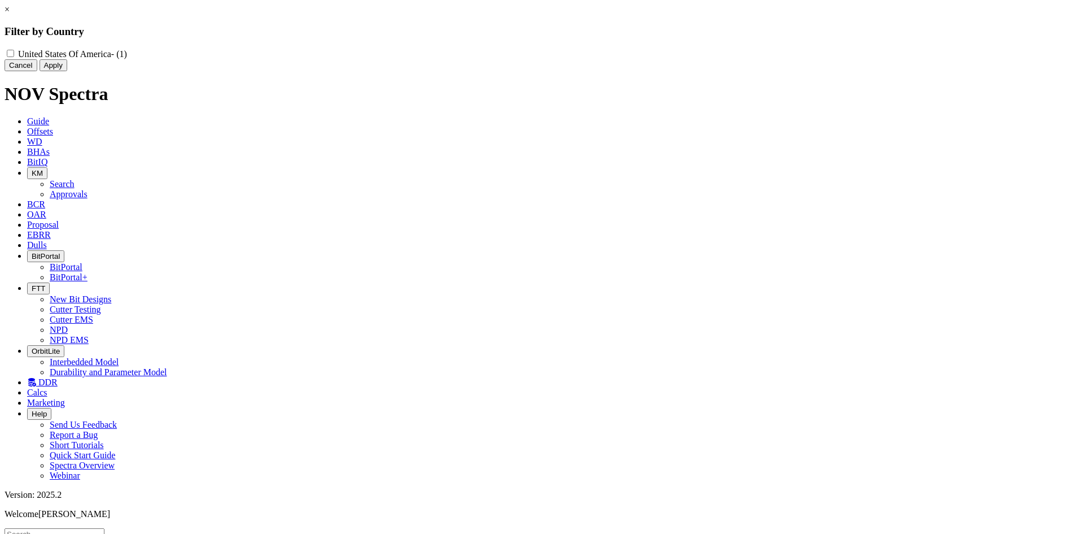
click at [14, 53] on America "United States Of America - (1)" at bounding box center [10, 53] width 7 height 7
checkbox America "true"
click at [67, 71] on button "Apply" at bounding box center [54, 65] width 28 height 12
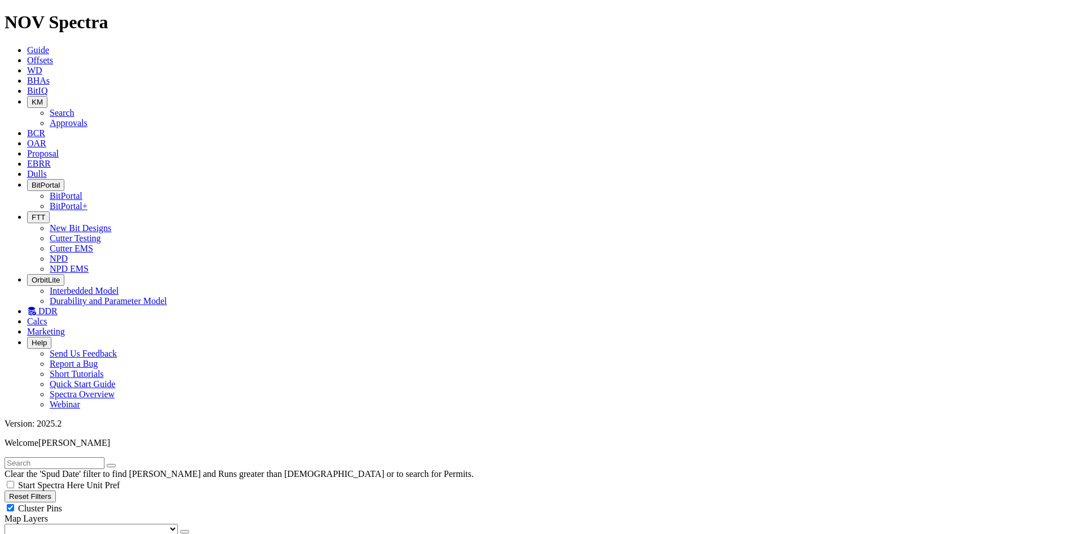
radio input "true"
radio input "false"
click at [62, 503] on span "Cluster Pins" at bounding box center [40, 508] width 44 height 10
checkbox input "false"
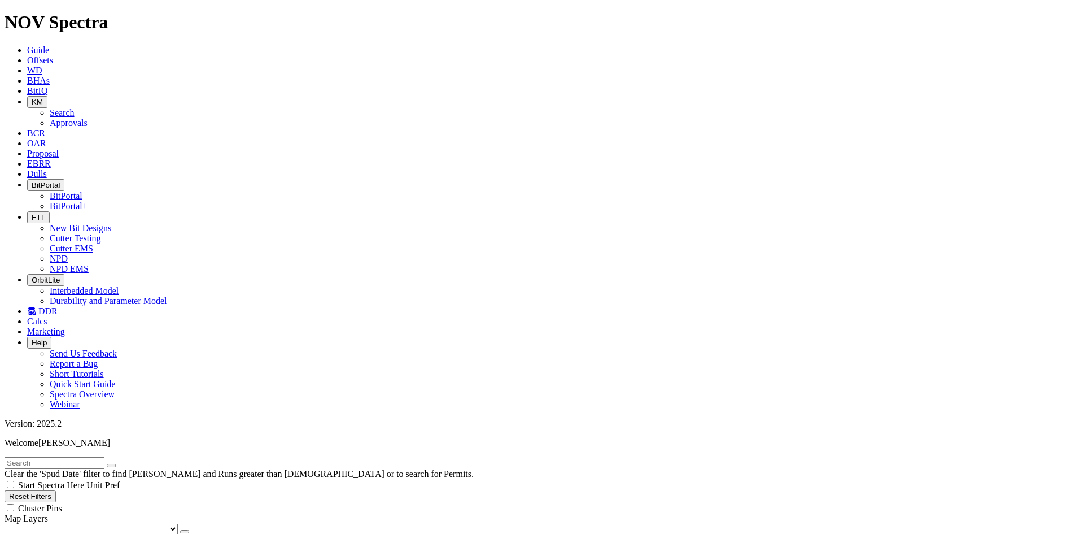
checkbox input "true"
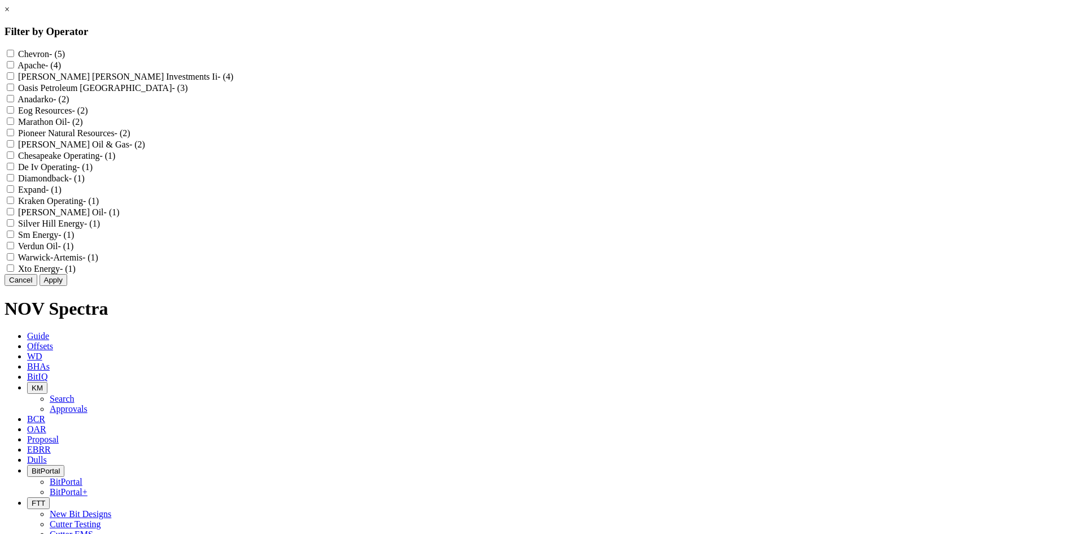
click at [37, 286] on button "Cancel" at bounding box center [21, 280] width 33 height 12
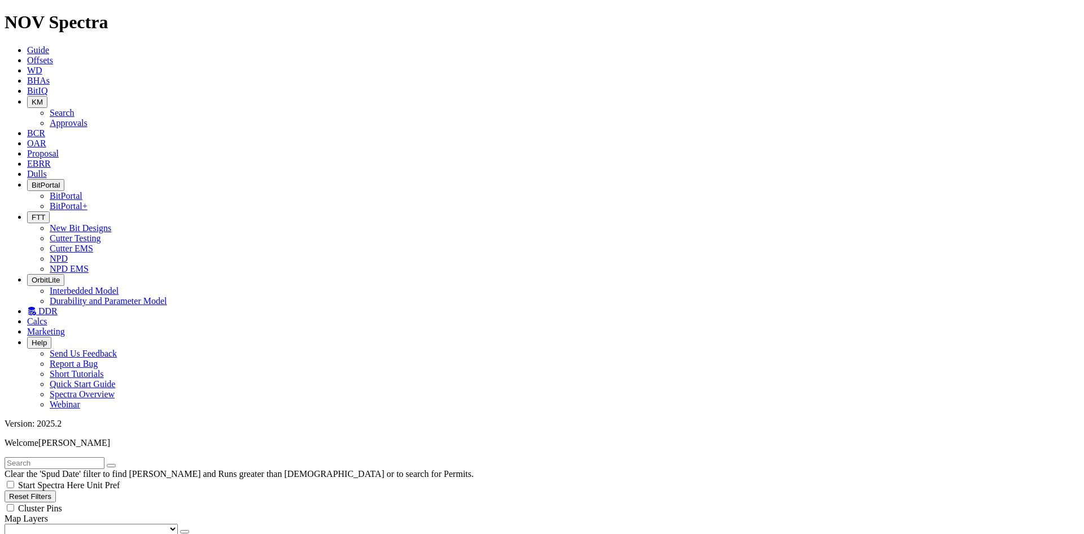
scroll to position [56, 0]
checkbox input "true"
checkbox input "false"
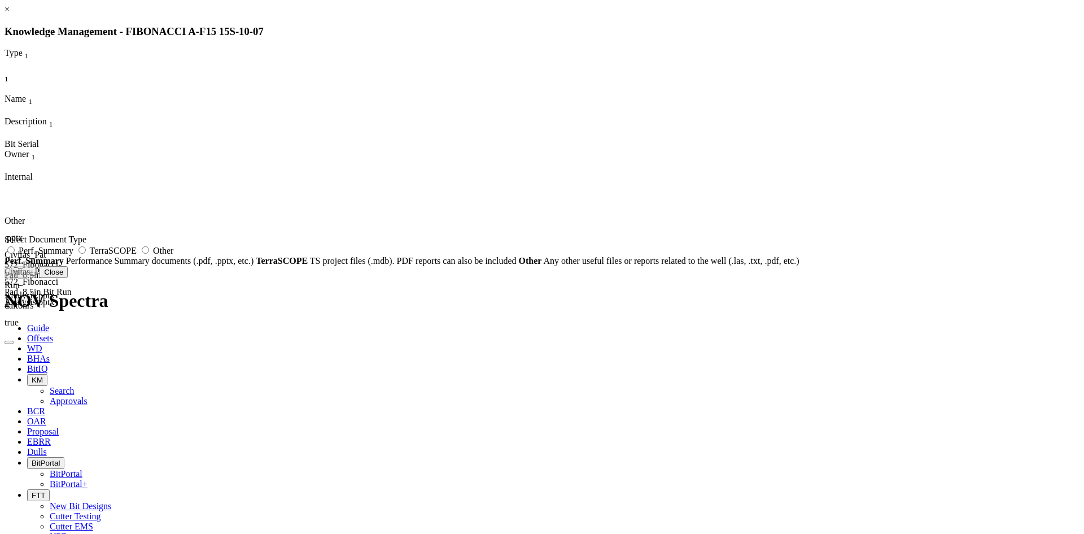
click at [10, 14] on link "×" at bounding box center [7, 10] width 5 height 10
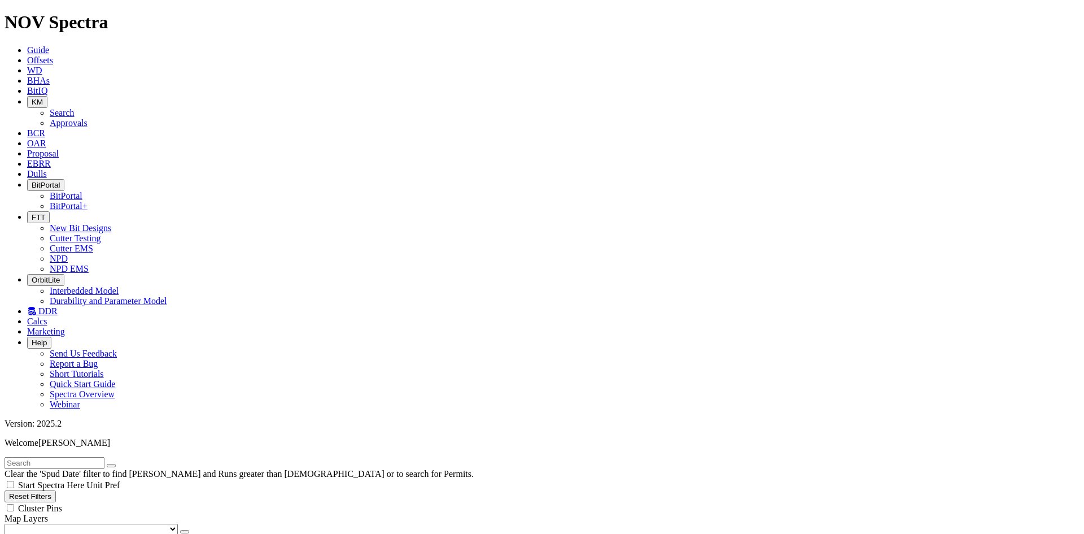
checkbox input "true"
checkbox input "false"
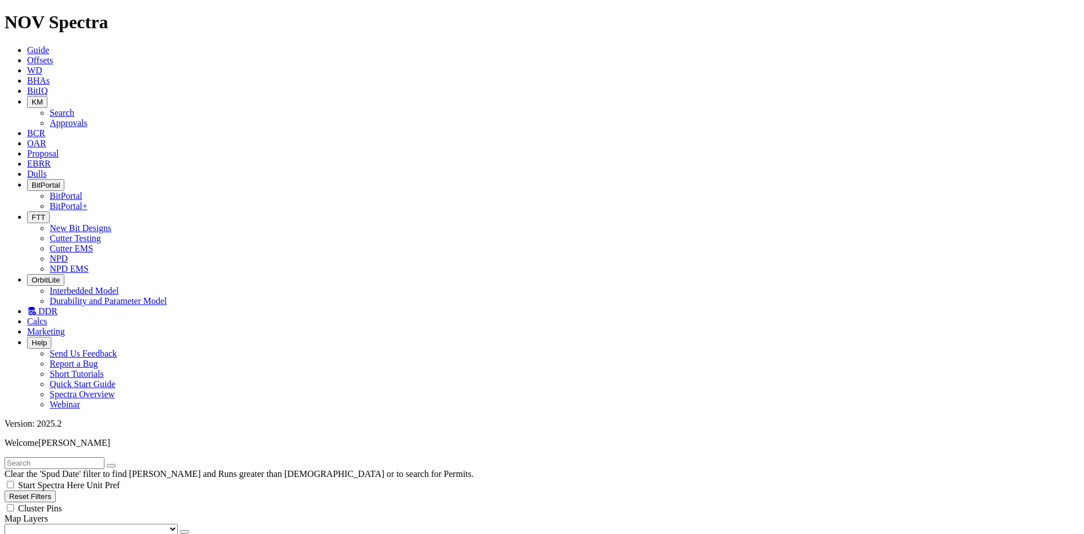
checkbox input "true"
drag, startPoint x: 122, startPoint y: 250, endPoint x: 151, endPoint y: 245, distance: 29.7
checkbox input "false"
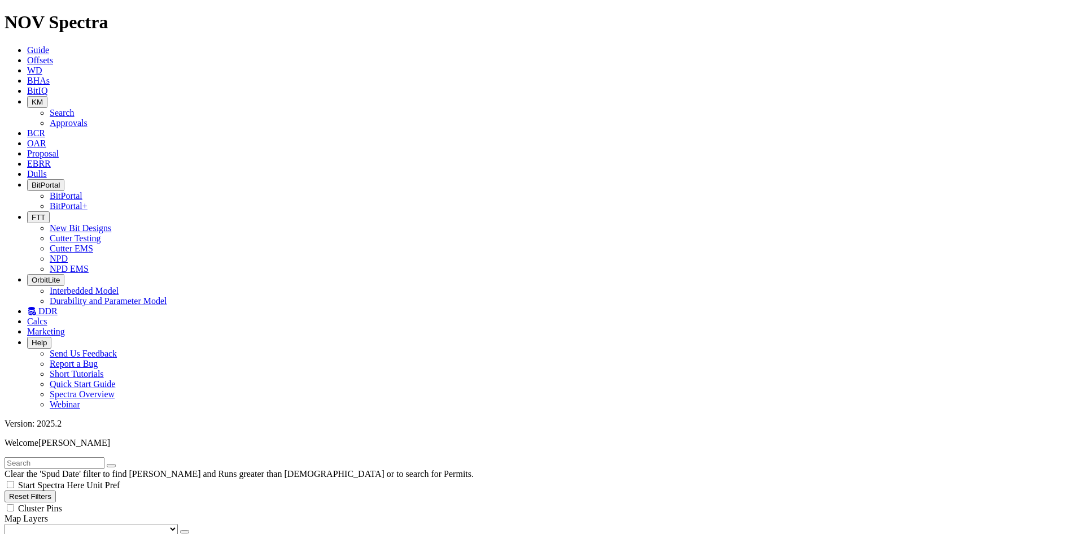
scroll to position [5143, 0]
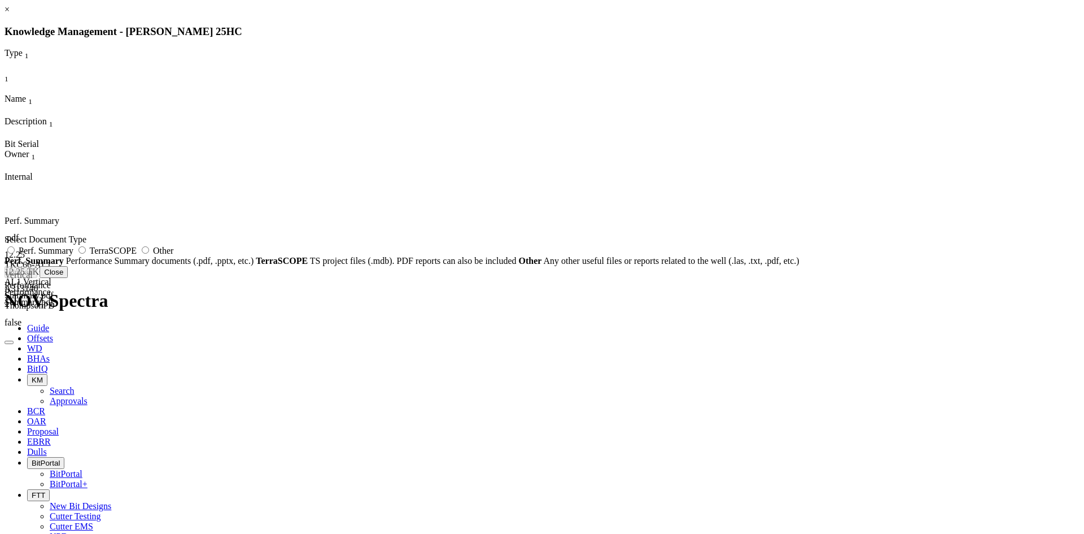
click at [10, 14] on link "×" at bounding box center [7, 10] width 5 height 10
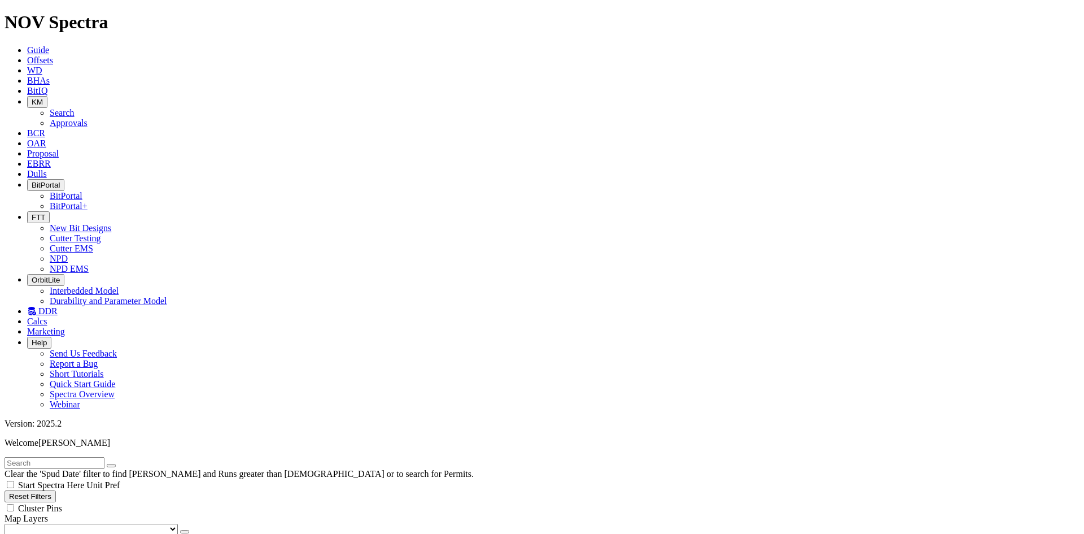
checkbox input "true"
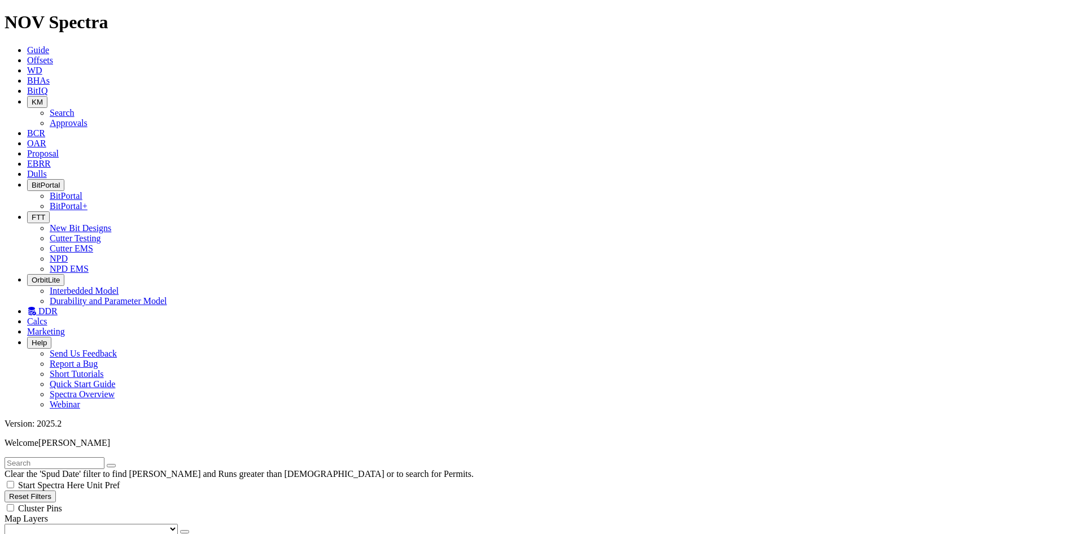
checkbox input "true"
checkbox input "false"
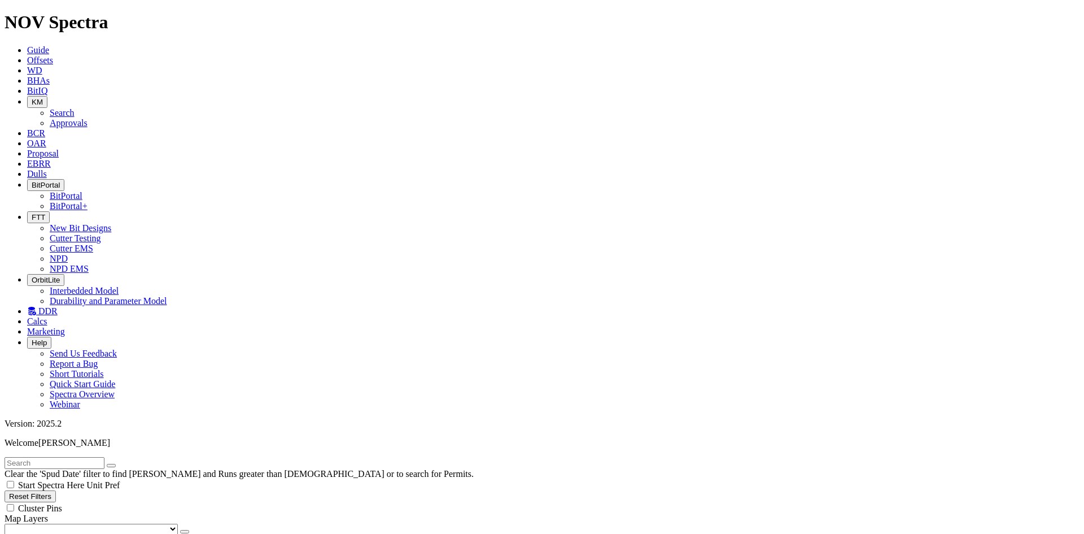
checkbox input "false"
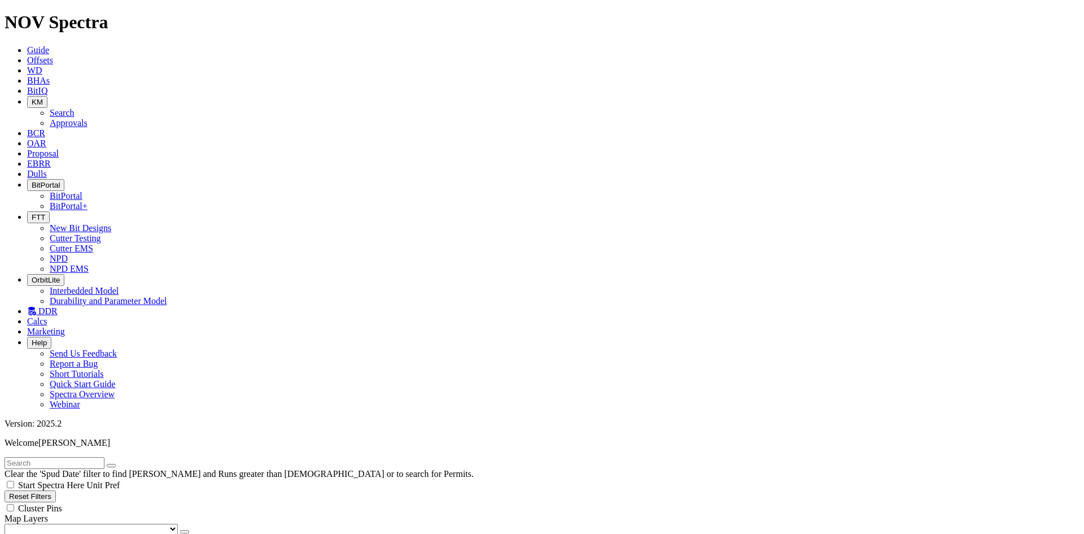
checkbox input "false"
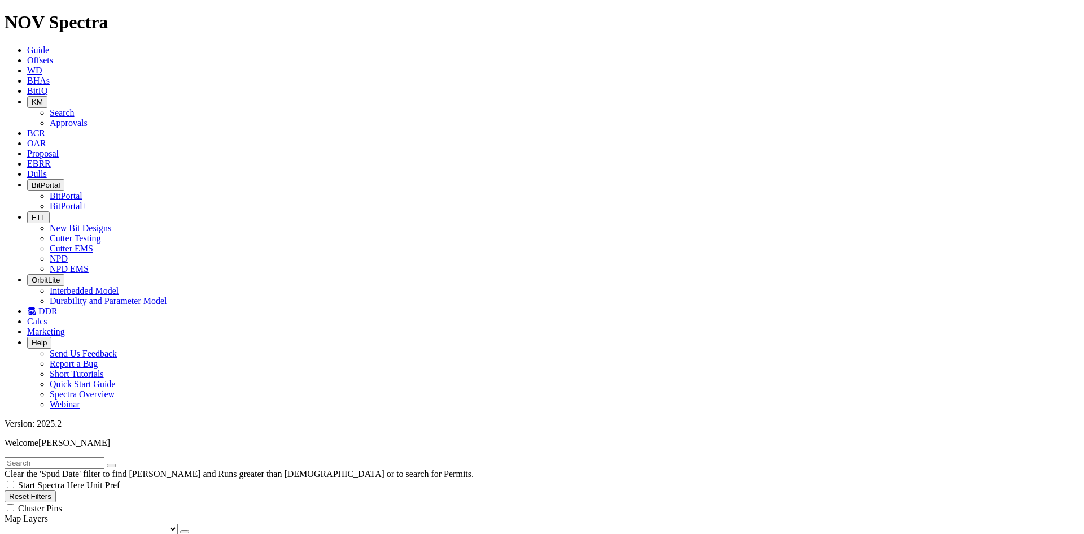
checkbox input "false"
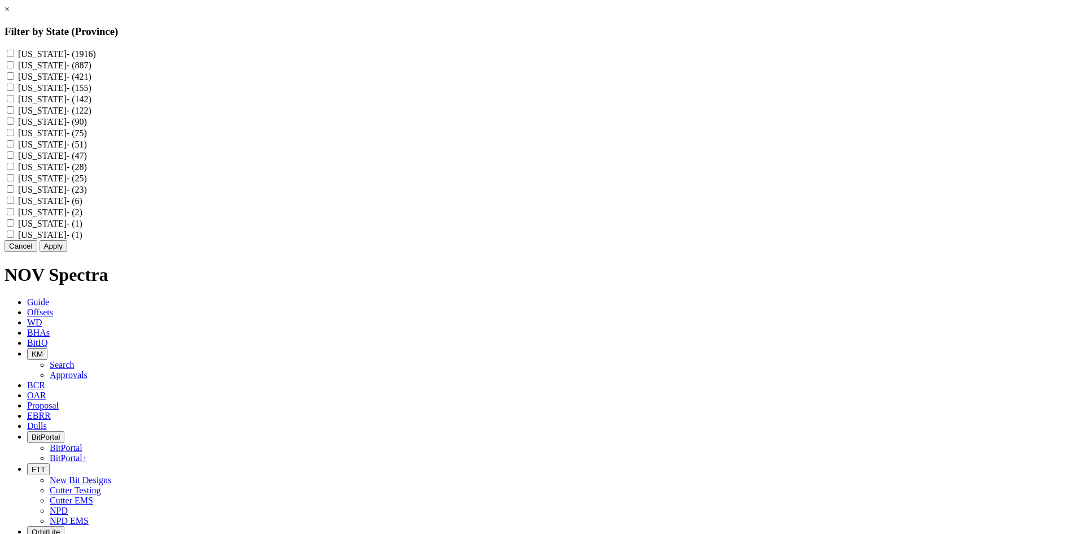
click at [474, 138] on div "[US_STATE] - (75)" at bounding box center [542, 132] width 1075 height 11
click at [14, 136] on input "[US_STATE] - (75)" at bounding box center [10, 132] width 7 height 7
checkbox input "true"
drag, startPoint x: 599, startPoint y: 328, endPoint x: 558, endPoint y: 322, distance: 40.5
click at [67, 252] on button "Apply" at bounding box center [54, 246] width 28 height 12
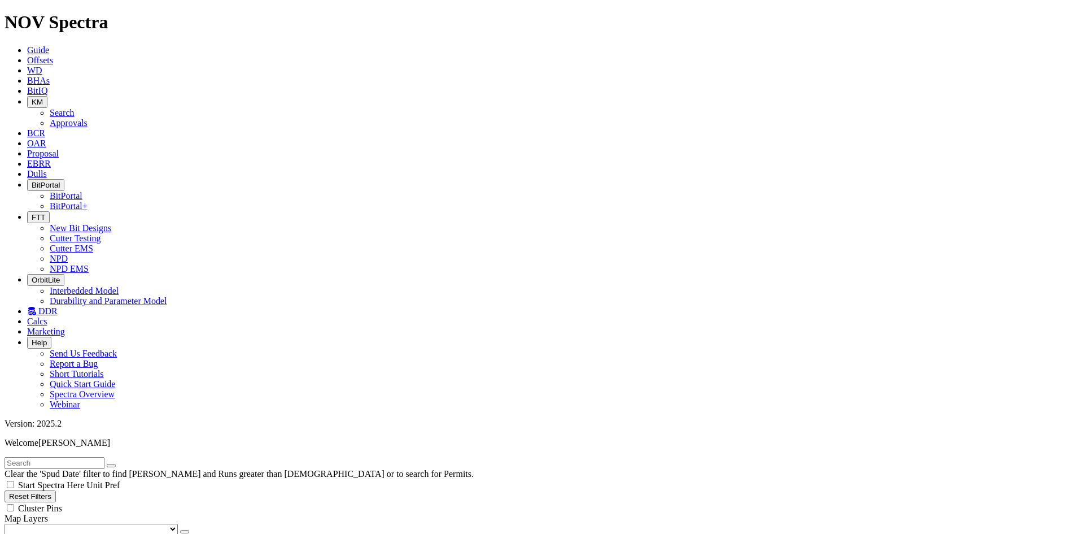
checkbox input "false"
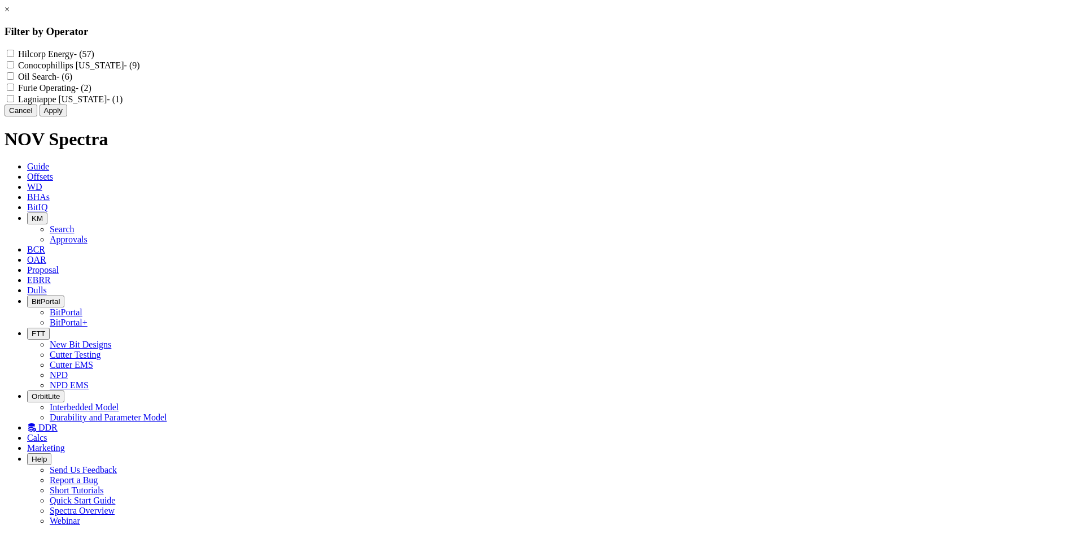
click at [37, 116] on button "Cancel" at bounding box center [21, 110] width 33 height 12
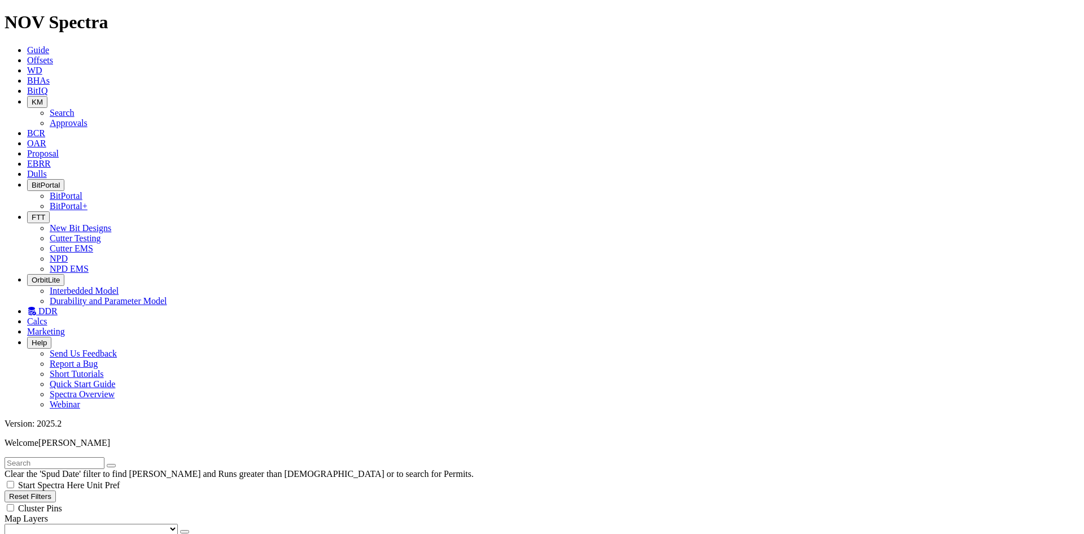
scroll to position [395, 0]
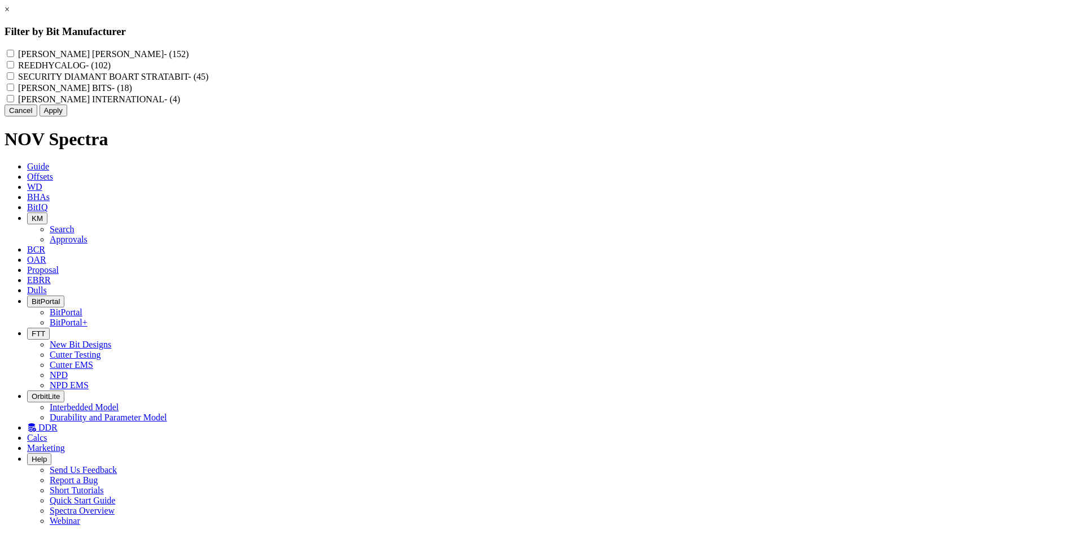
click at [14, 68] on input "REEDHYCALOG - (102)" at bounding box center [10, 64] width 7 height 7
checkbox input "true"
click at [67, 116] on button "Apply" at bounding box center [54, 110] width 28 height 12
select select "? object:87939 ?"
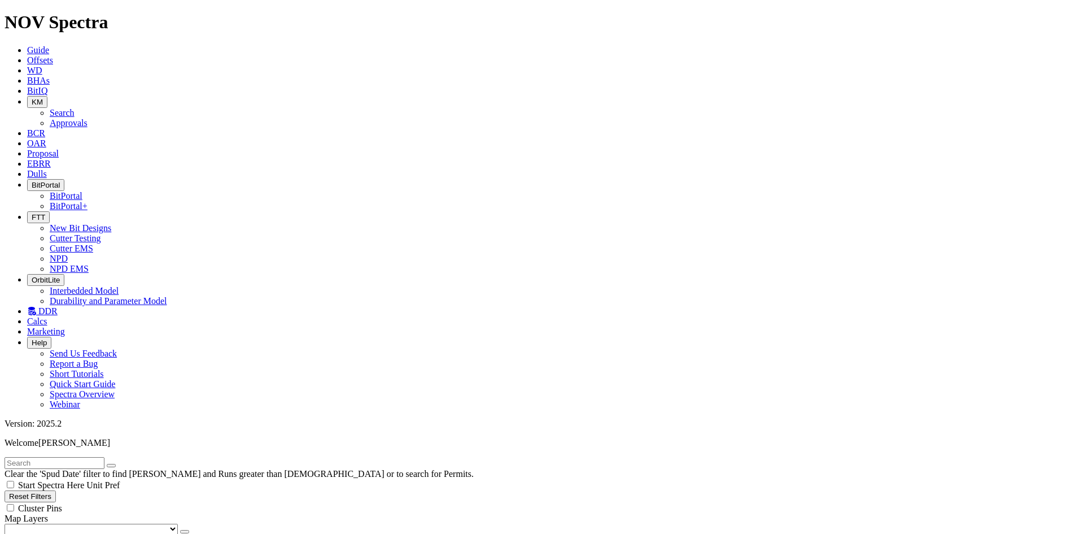
scroll to position [169, 0]
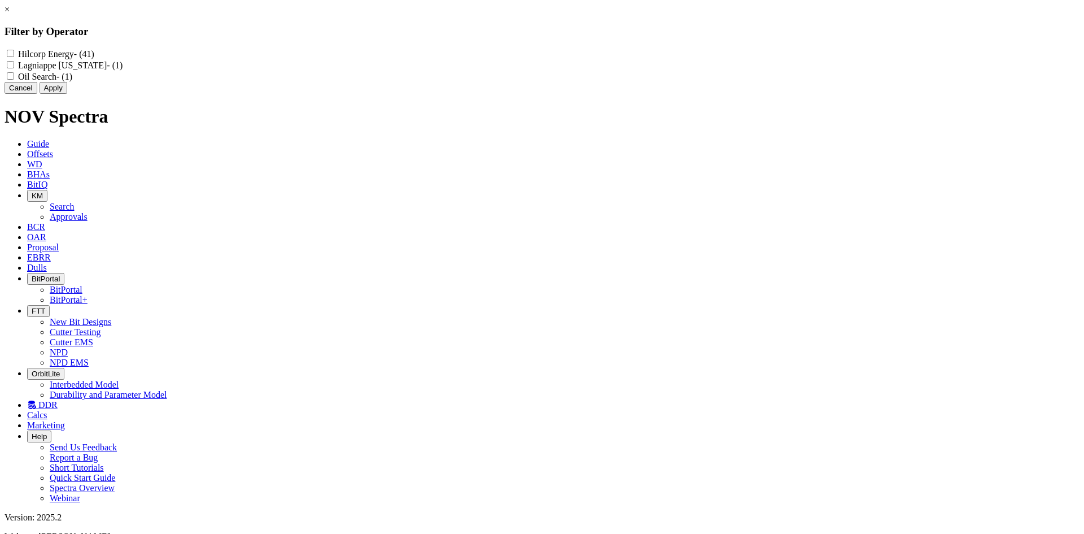
click at [78, 94] on div "× Filter by Operator Hilcorp Energy - (41) [GEOGRAPHIC_DATA] [US_STATE] - (1) O…" at bounding box center [542, 49] width 1075 height 89
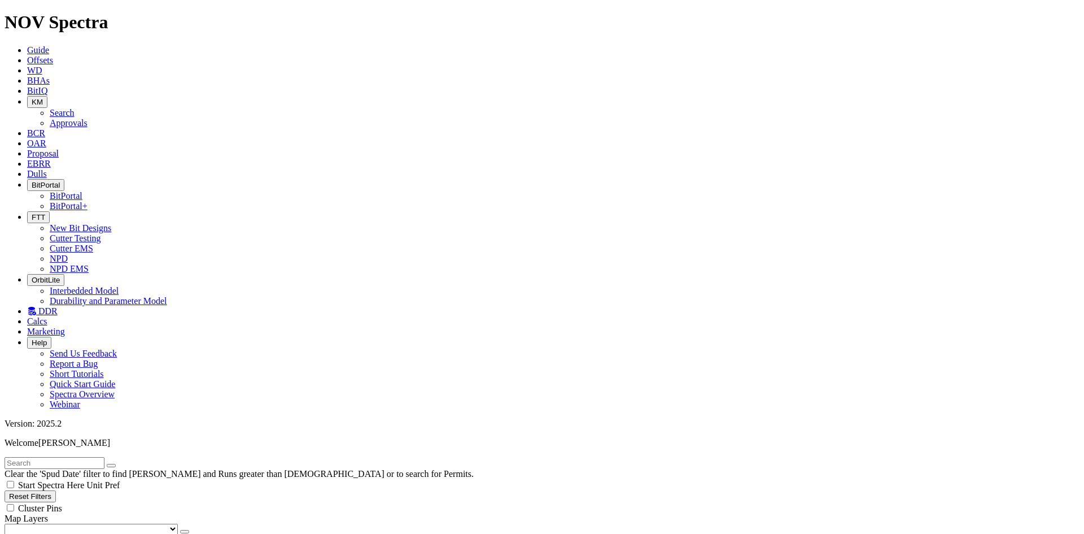
scroll to position [282, 0]
select select
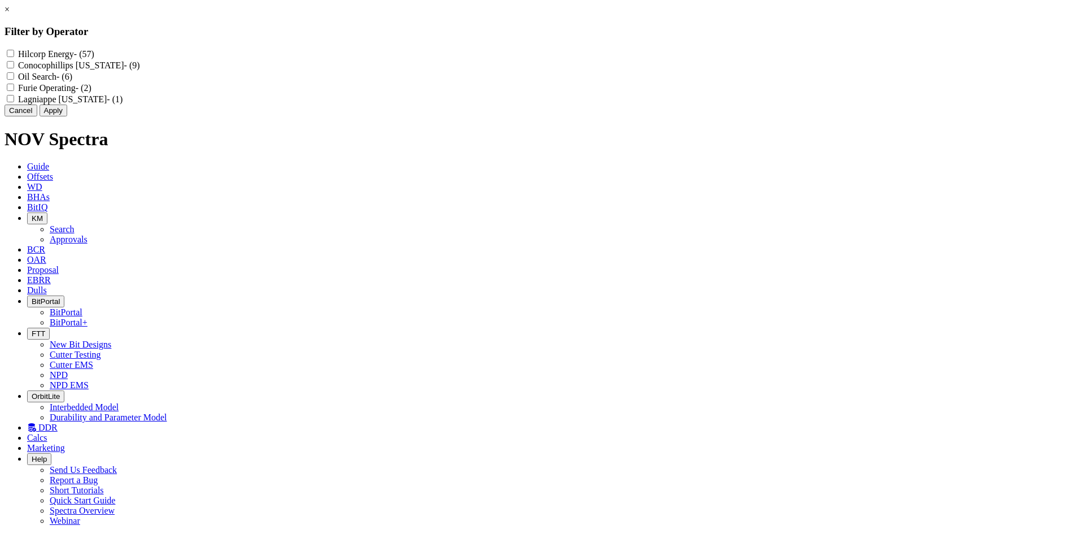
click at [14, 54] on Energy "Hilcorp Energy - (57)" at bounding box center [10, 53] width 7 height 7
checkbox Energy "true"
click at [67, 116] on button "Apply" at bounding box center [54, 110] width 28 height 12
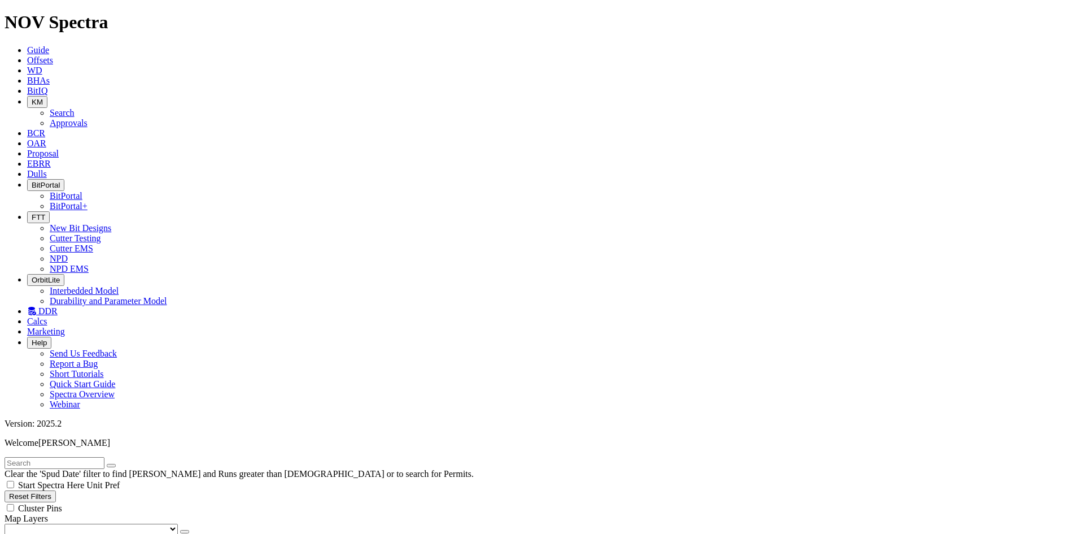
scroll to position [282, 0]
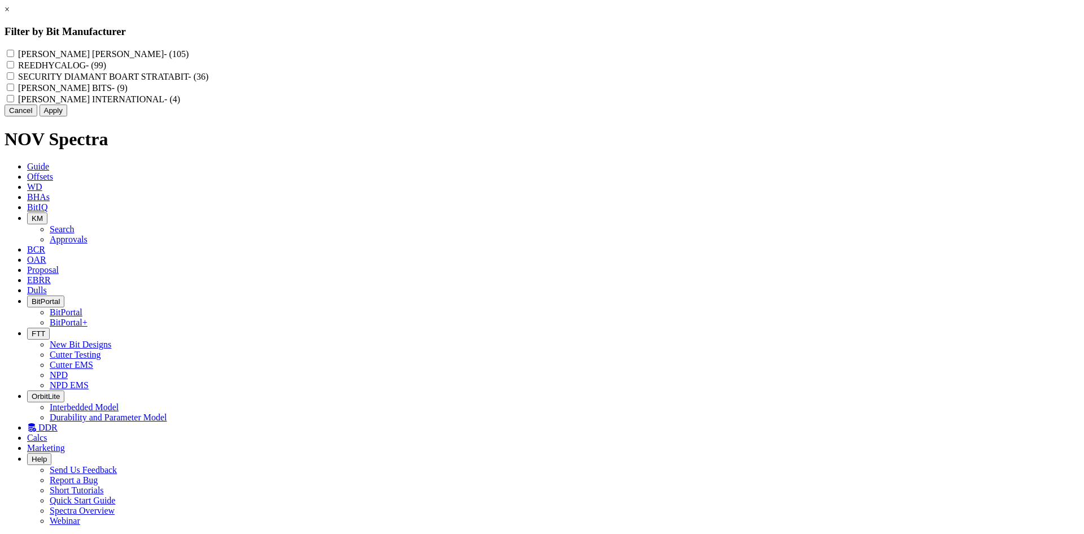
click at [10, 14] on link "×" at bounding box center [7, 10] width 5 height 10
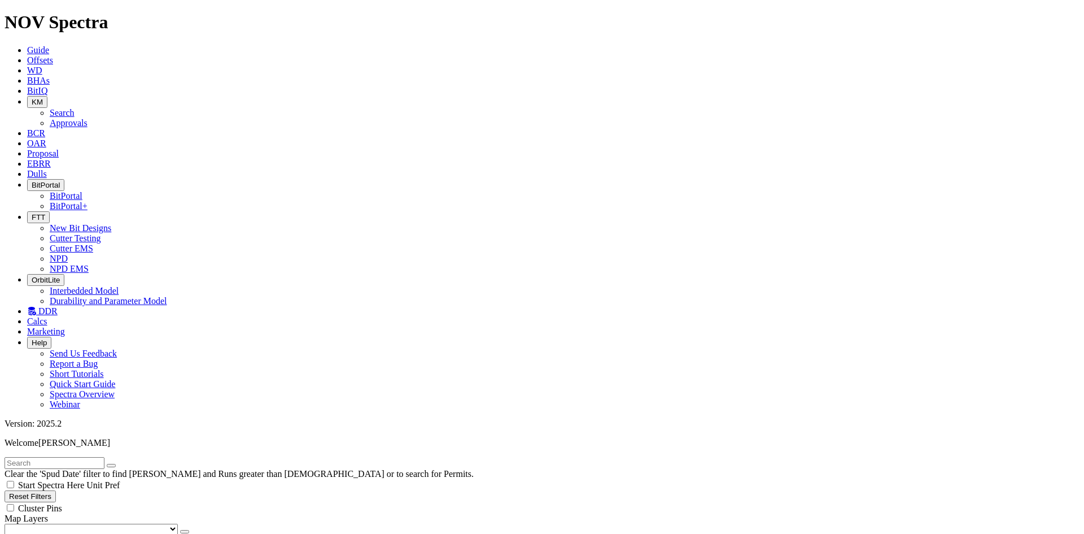
scroll to position [169, 0]
select select
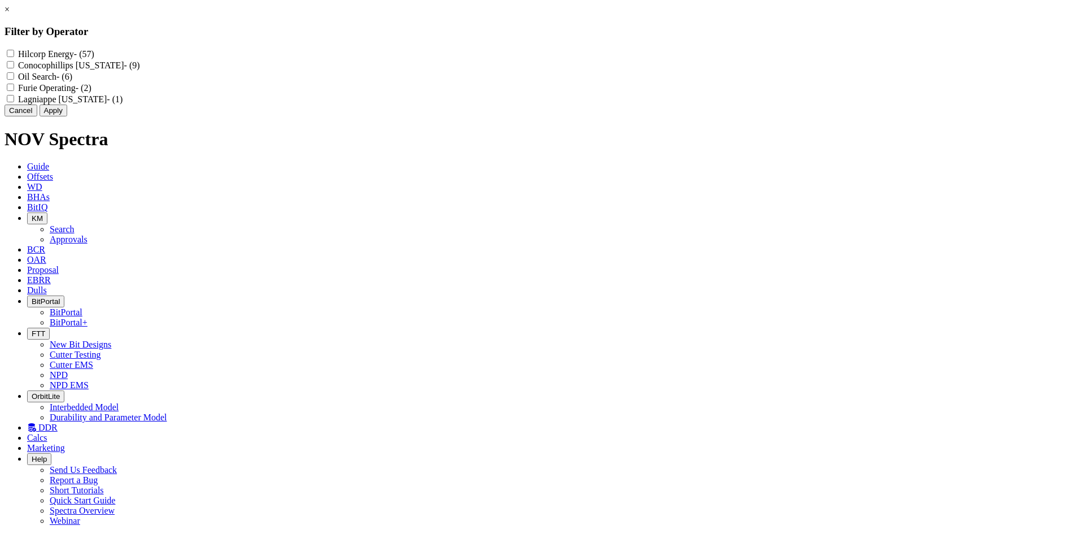
click at [14, 55] on Energy "Hilcorp Energy - (57)" at bounding box center [10, 53] width 7 height 7
checkbox Energy "true"
click at [67, 116] on button "Apply" at bounding box center [54, 110] width 28 height 12
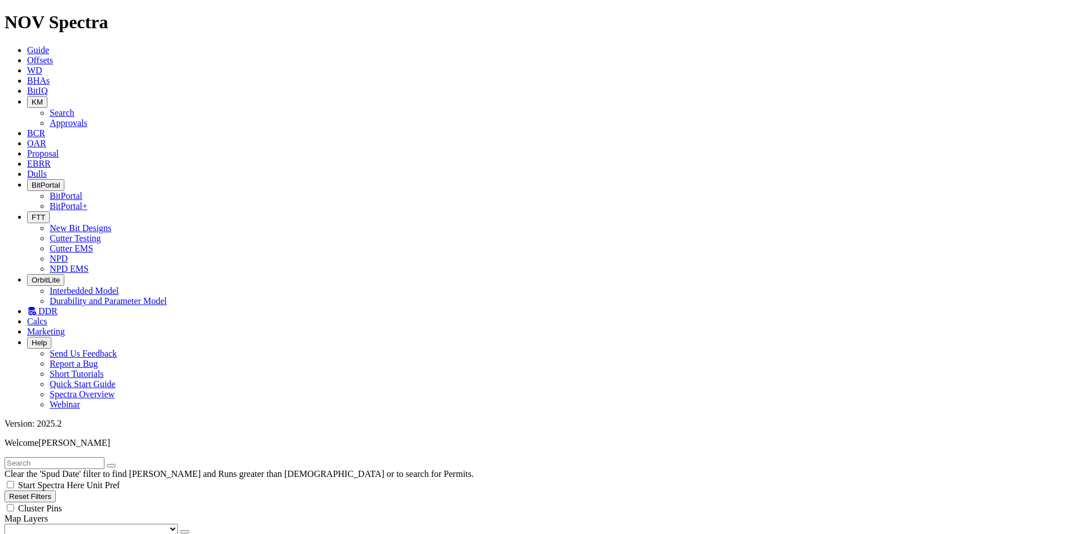
scroll to position [395, 0]
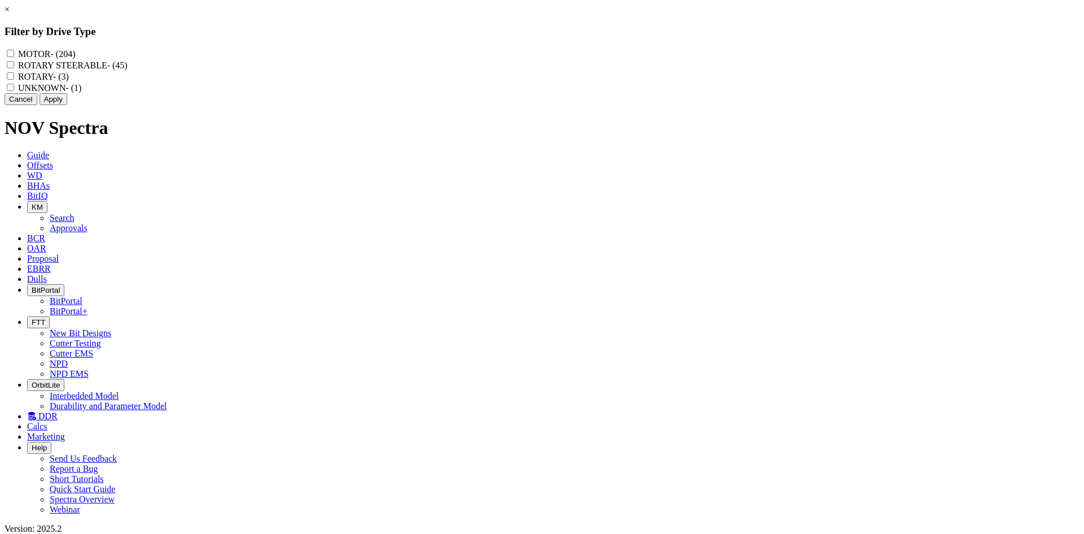
click at [14, 68] on STEERABLE "ROTARY STEERABLE - (45)" at bounding box center [10, 64] width 7 height 7
checkbox STEERABLE "true"
click at [67, 105] on button "Apply" at bounding box center [54, 99] width 28 height 12
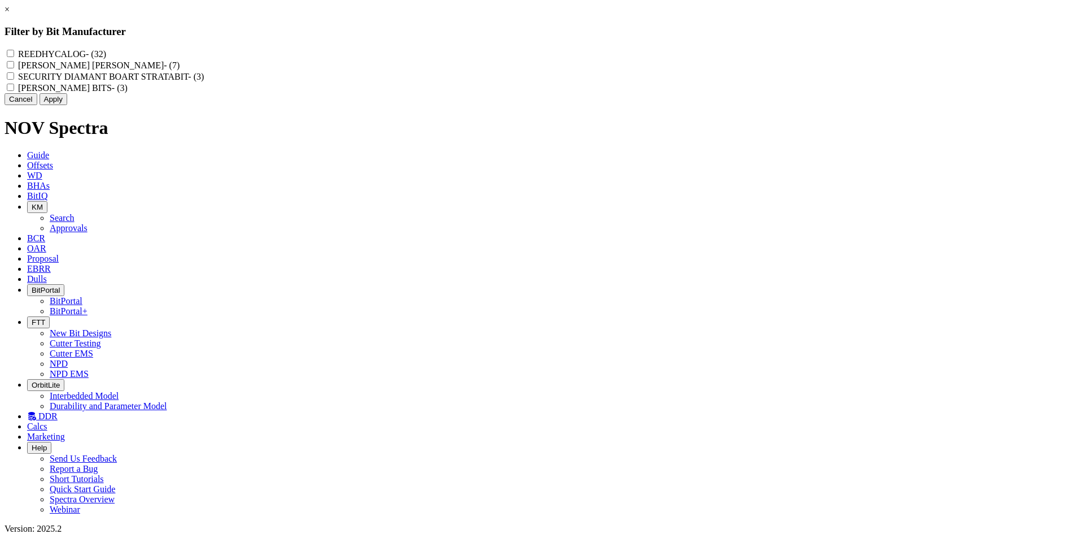
click at [37, 105] on button "Cancel" at bounding box center [21, 99] width 33 height 12
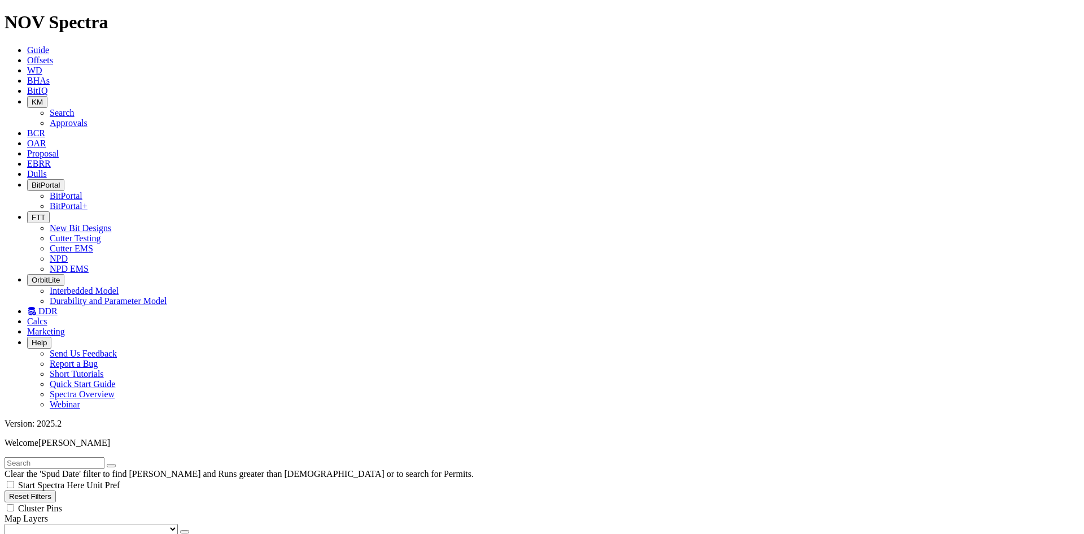
select select
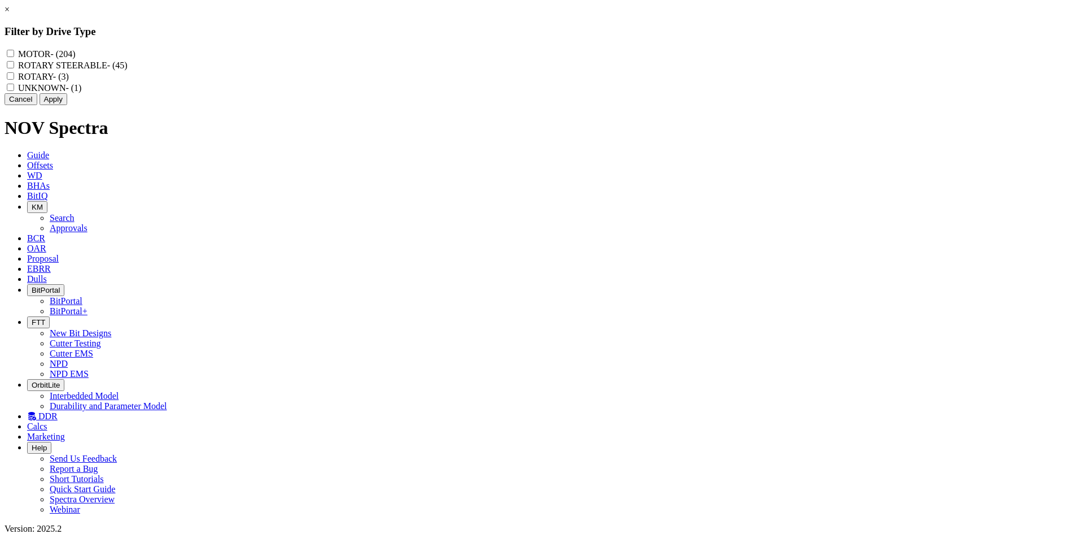
click at [75, 55] on label "MOTOR - (204)" at bounding box center [46, 54] width 57 height 10
click at [14, 55] on input "MOTOR - (204)" at bounding box center [10, 53] width 7 height 7
checkbox input "true"
click at [67, 105] on button "Apply" at bounding box center [54, 99] width 28 height 12
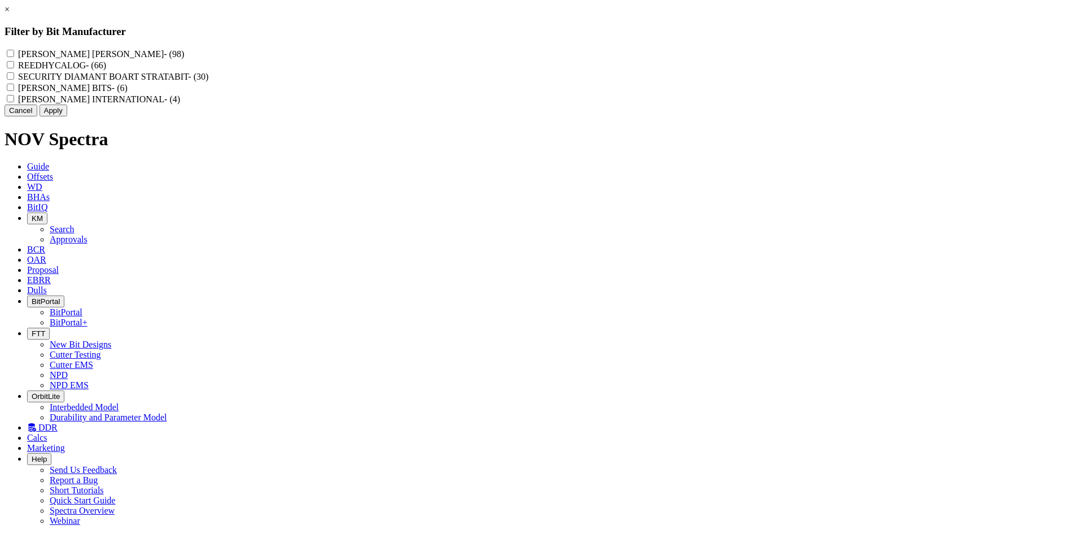
click at [37, 116] on button "Cancel" at bounding box center [21, 110] width 33 height 12
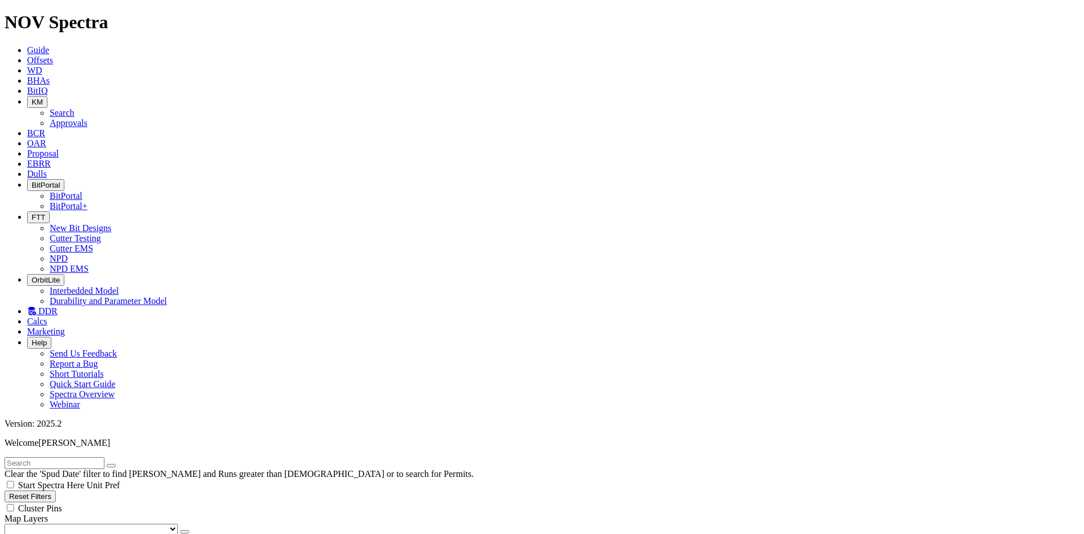
select select
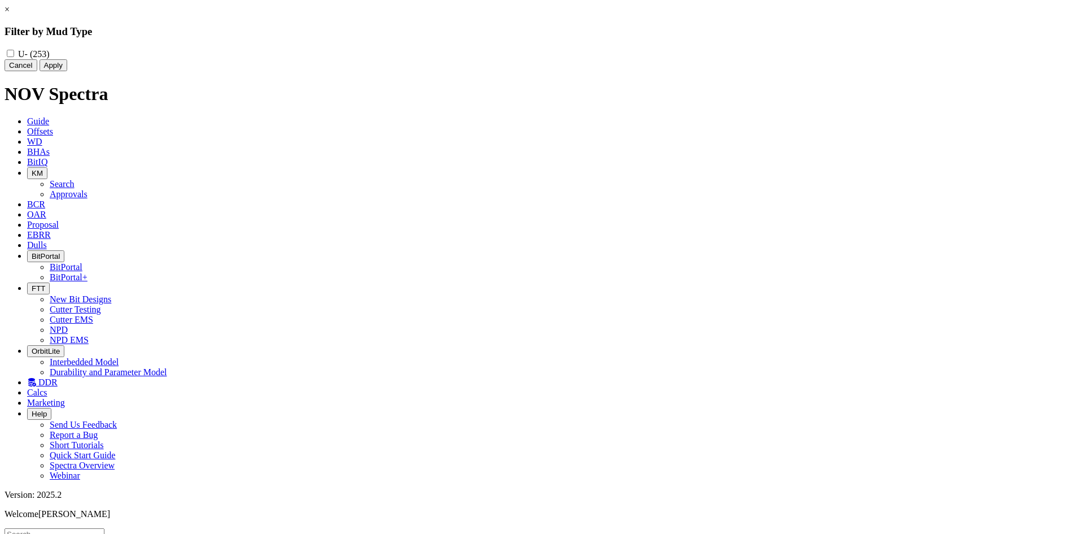
click at [173, 71] on div "× Filter by Mud Type U - (253) Cancel Apply" at bounding box center [542, 38] width 1075 height 67
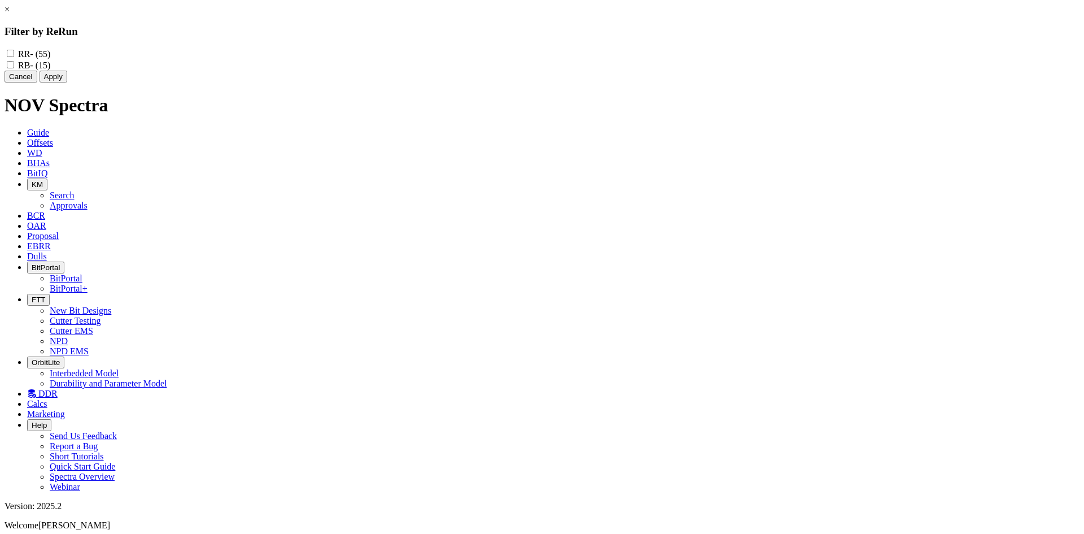
click at [172, 82] on div "× Filter by ReRun RR - (55) RB - (15) Cancel Apply" at bounding box center [542, 44] width 1075 height 78
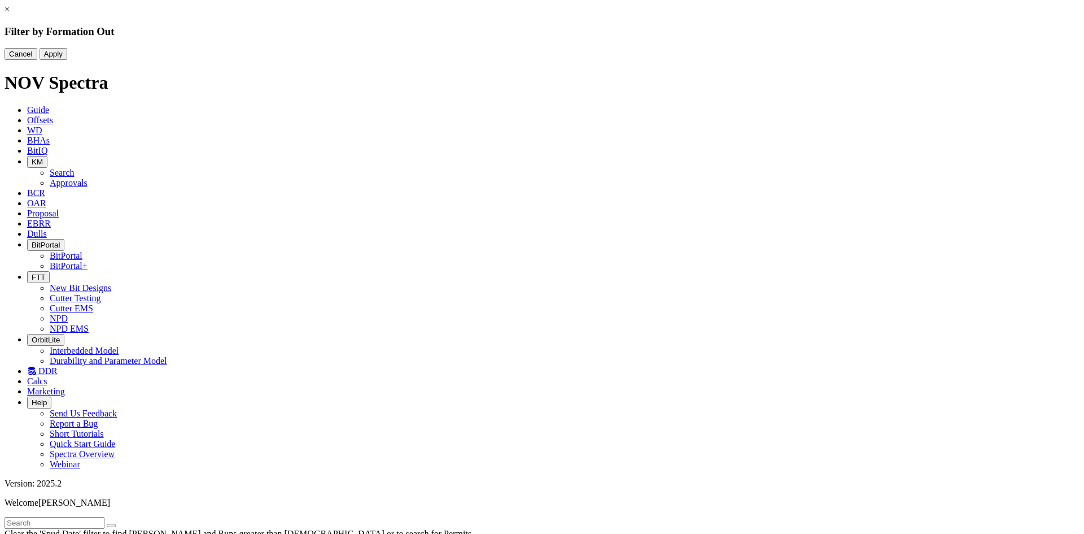
click at [173, 60] on div "× Filter by Formation Out Cancel Apply" at bounding box center [542, 32] width 1075 height 55
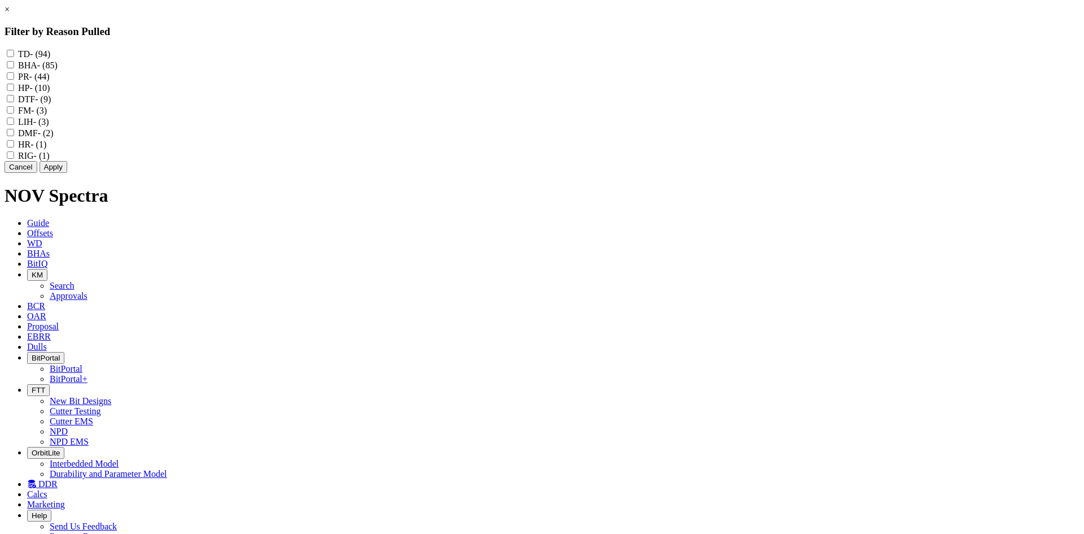
click at [37, 173] on button "Cancel" at bounding box center [21, 167] width 33 height 12
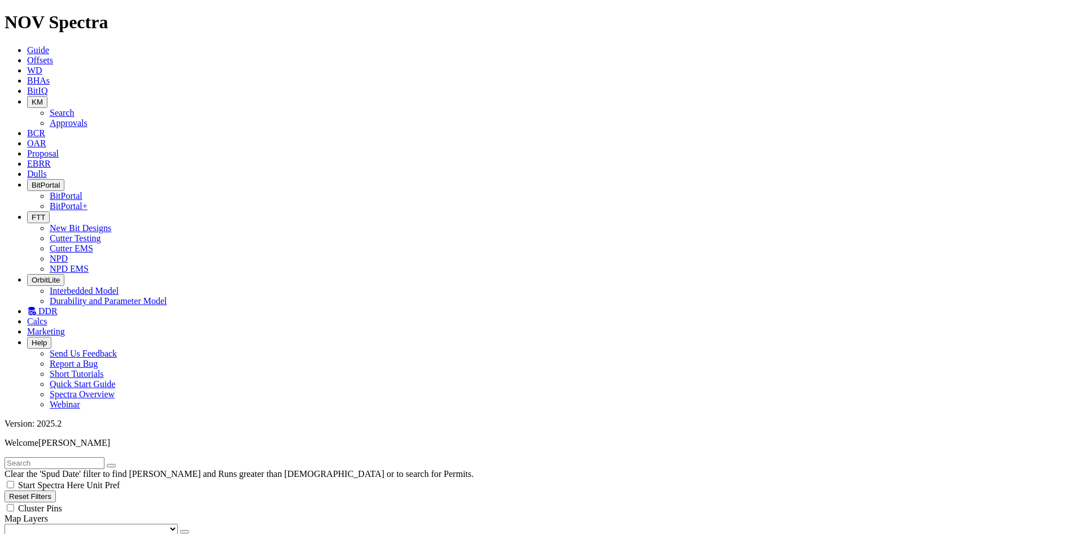
scroll to position [415, 0]
